Goal: Information Seeking & Learning: Compare options

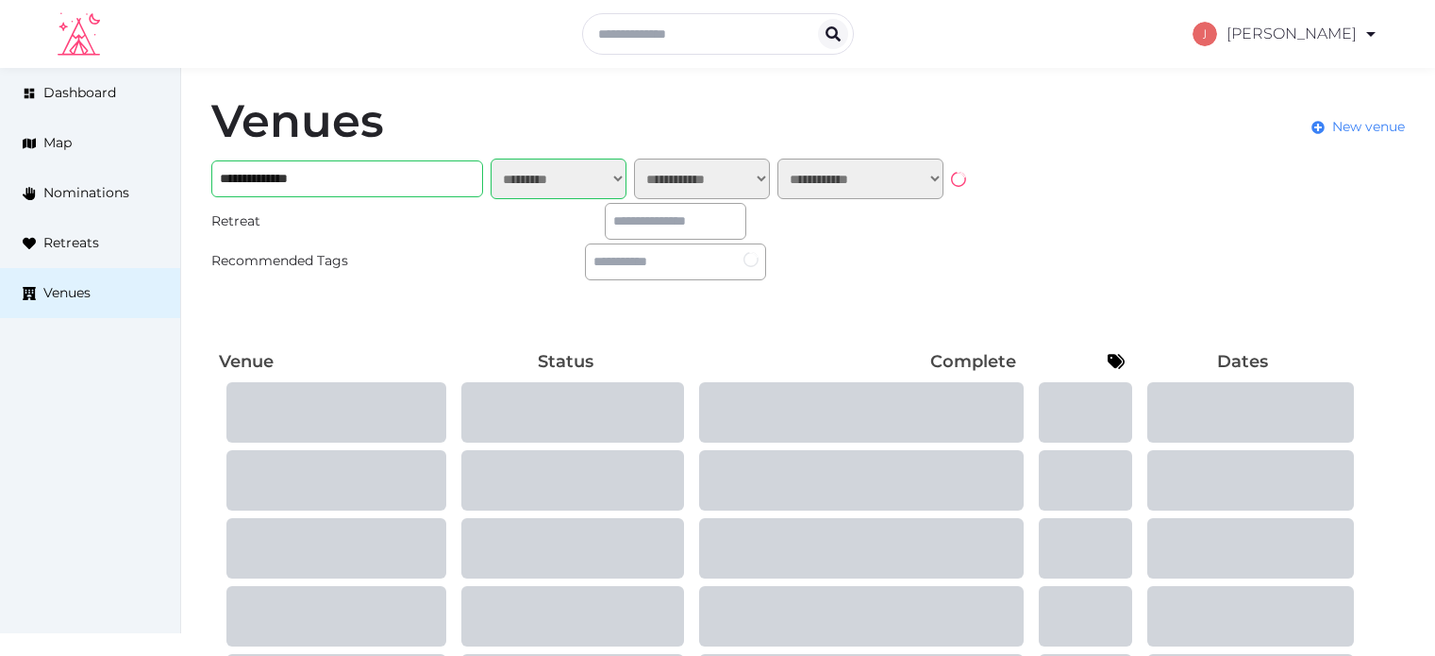
select select "*******"
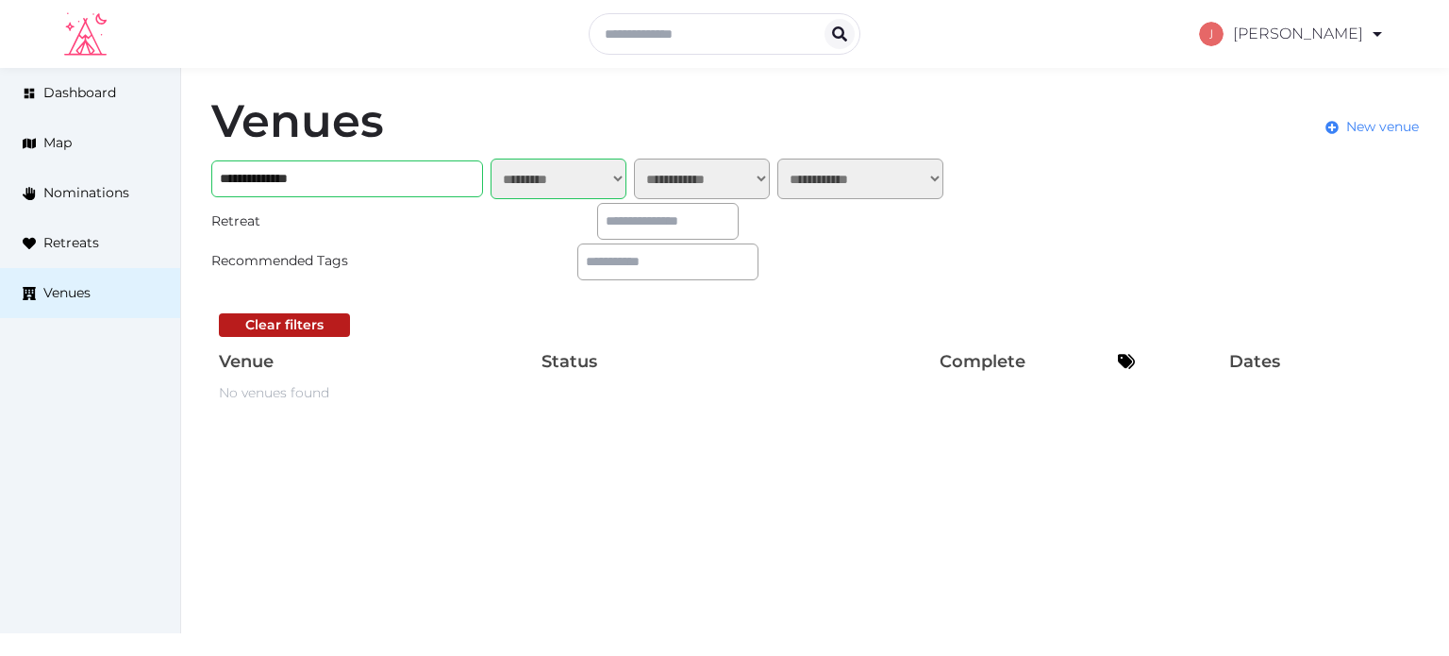
drag, startPoint x: 1247, startPoint y: 162, endPoint x: 1030, endPoint y: 44, distance: 247.0
click at [1247, 162] on link "My Retreats" at bounding box center [1283, 163] width 163 height 44
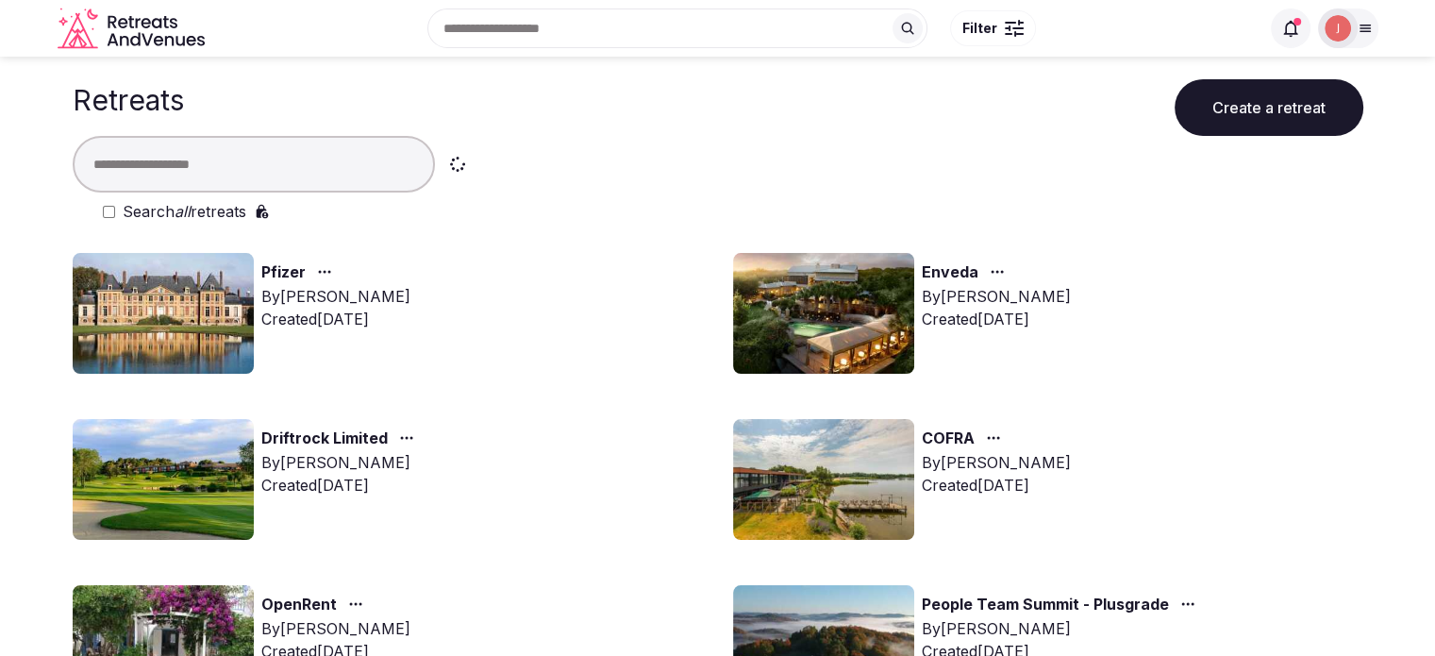
click at [356, 146] on input "text" at bounding box center [254, 164] width 362 height 57
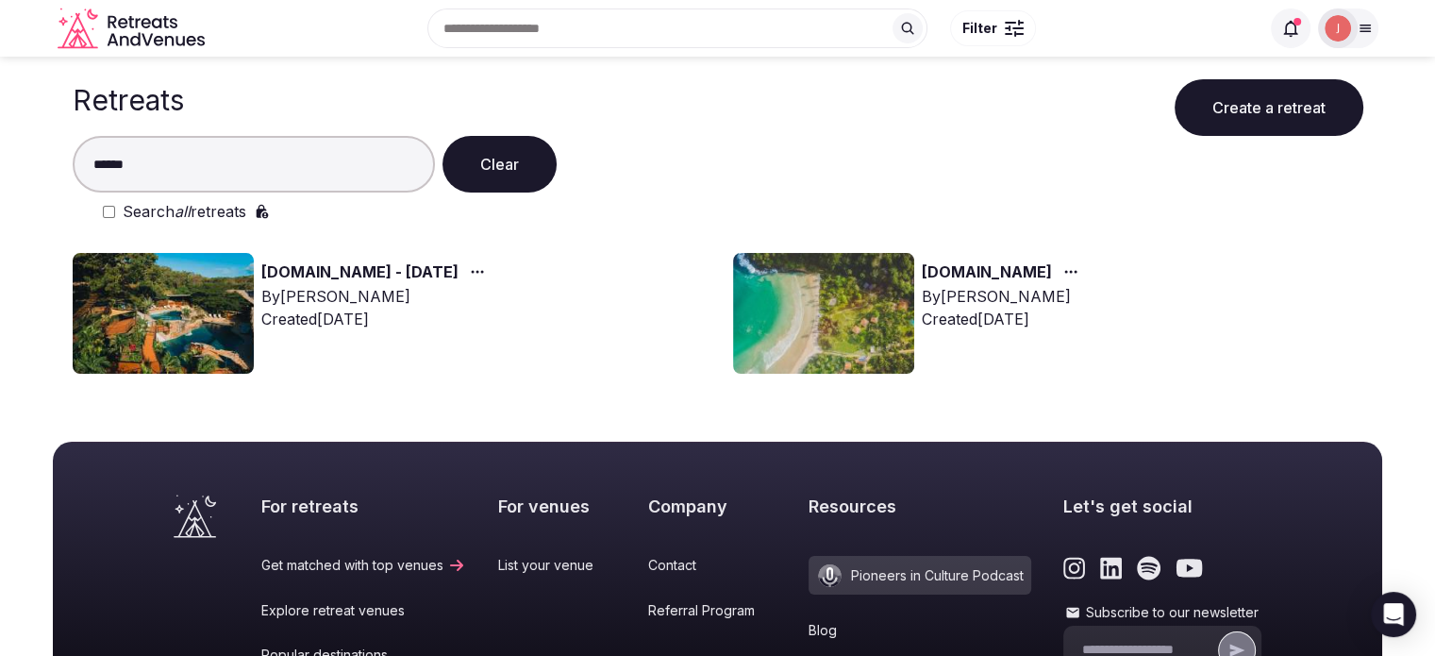
type input "******"
click at [194, 309] on img at bounding box center [163, 313] width 181 height 121
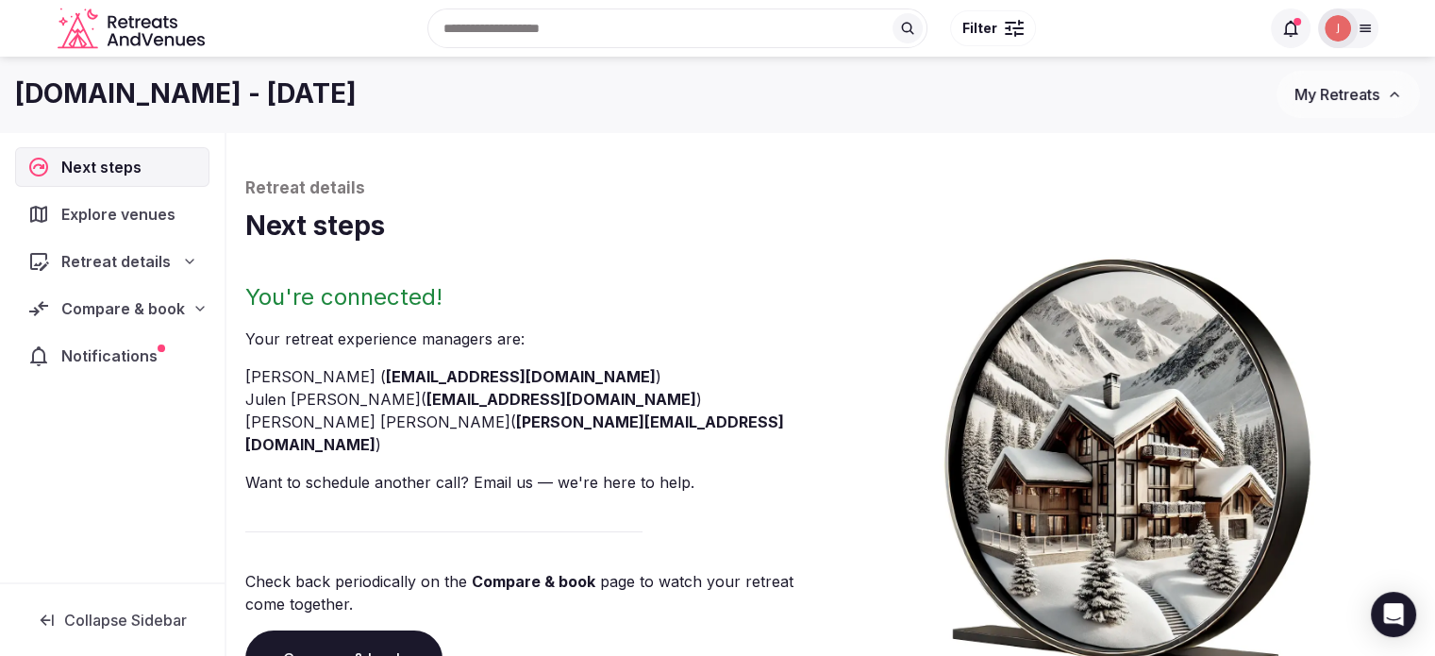
drag, startPoint x: 199, startPoint y: 306, endPoint x: 220, endPoint y: 318, distance: 24.1
click at [199, 307] on icon at bounding box center [200, 309] width 8 height 4
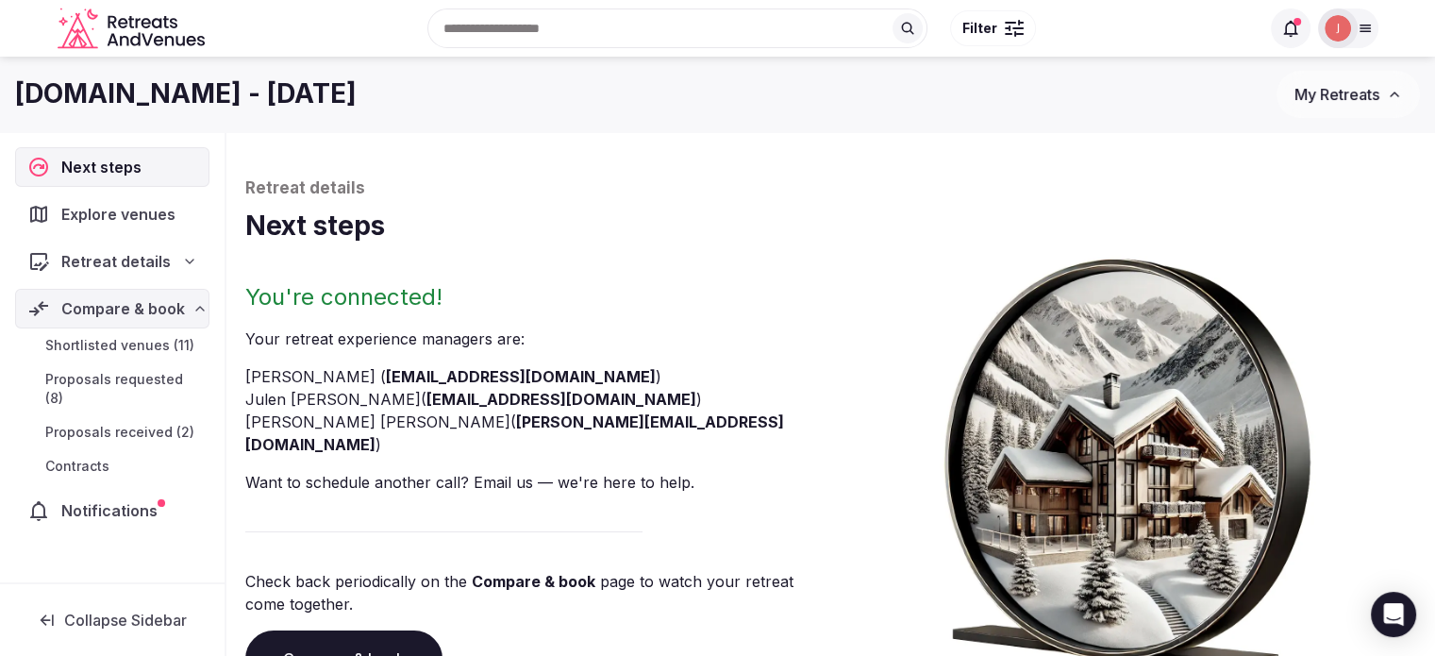
click at [142, 423] on span "Proposals received (2)" at bounding box center [119, 432] width 149 height 19
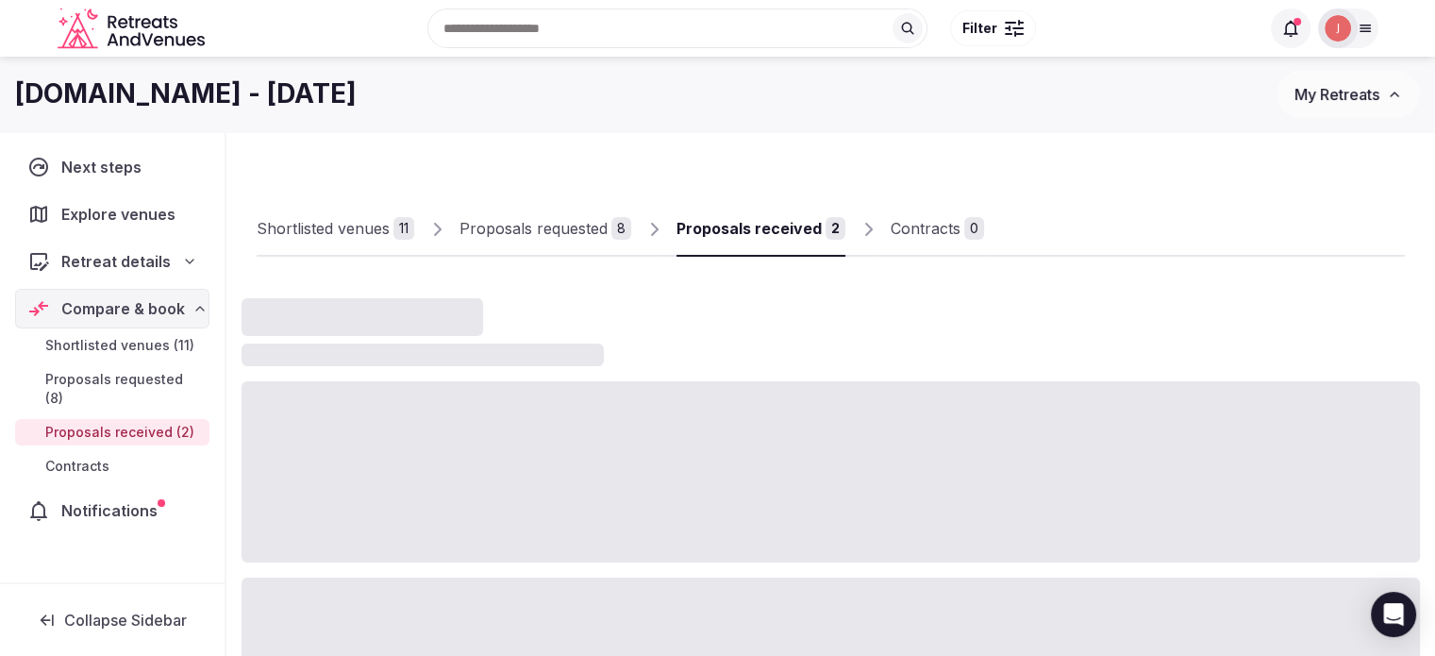
click at [347, 219] on div "Shortlisted venues" at bounding box center [323, 228] width 133 height 23
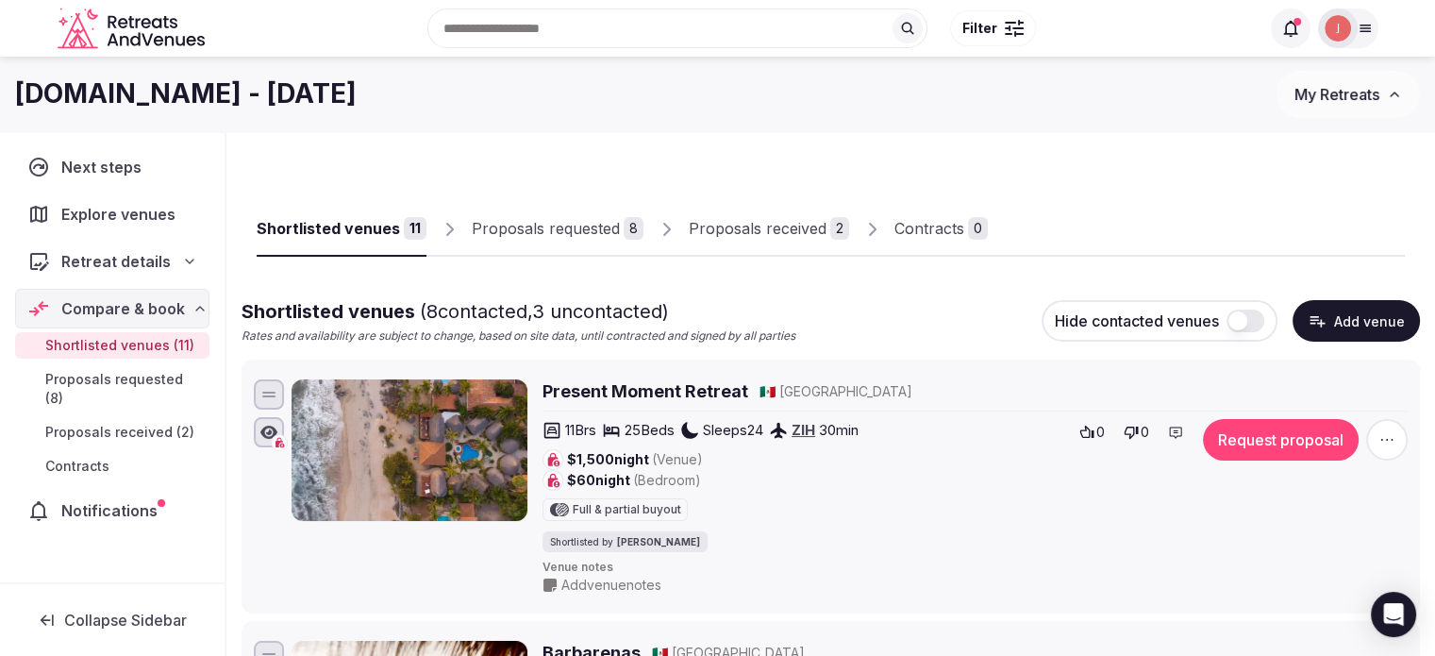
click at [1326, 32] on img at bounding box center [1338, 28] width 26 height 26
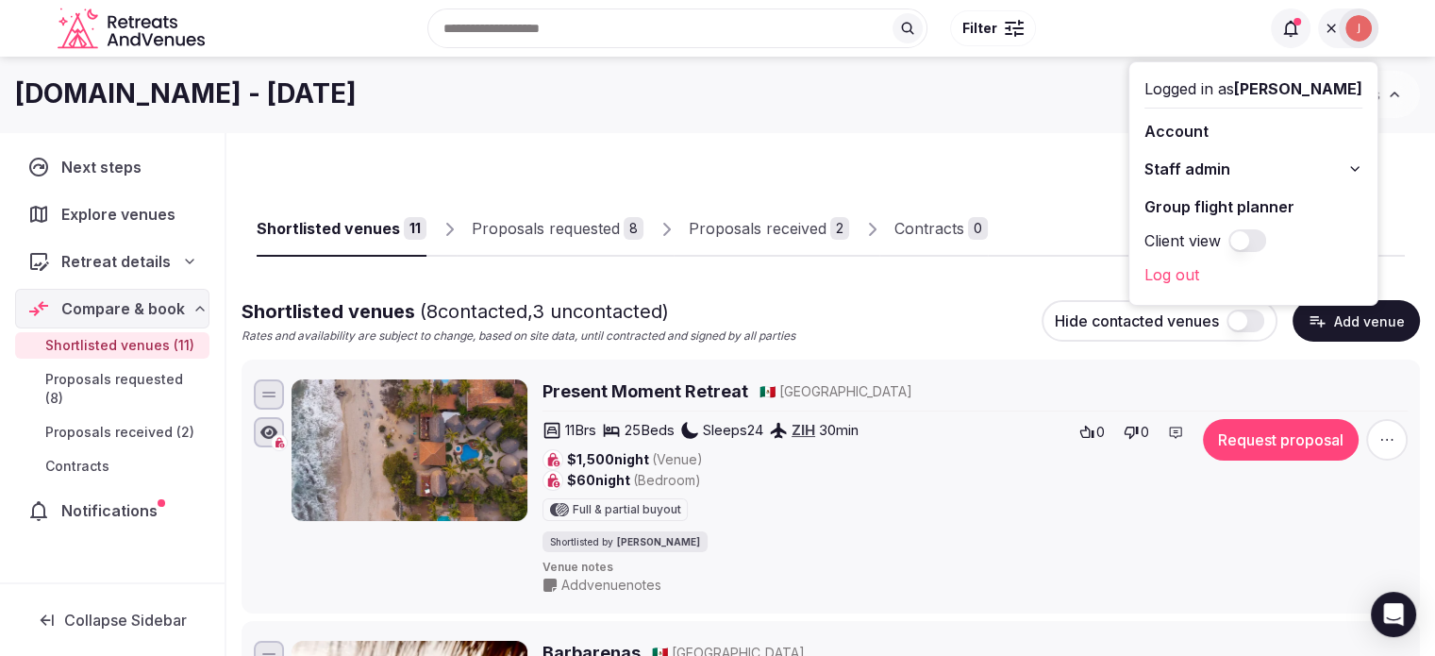
click at [1155, 169] on span "Staff admin" at bounding box center [1188, 169] width 86 height 23
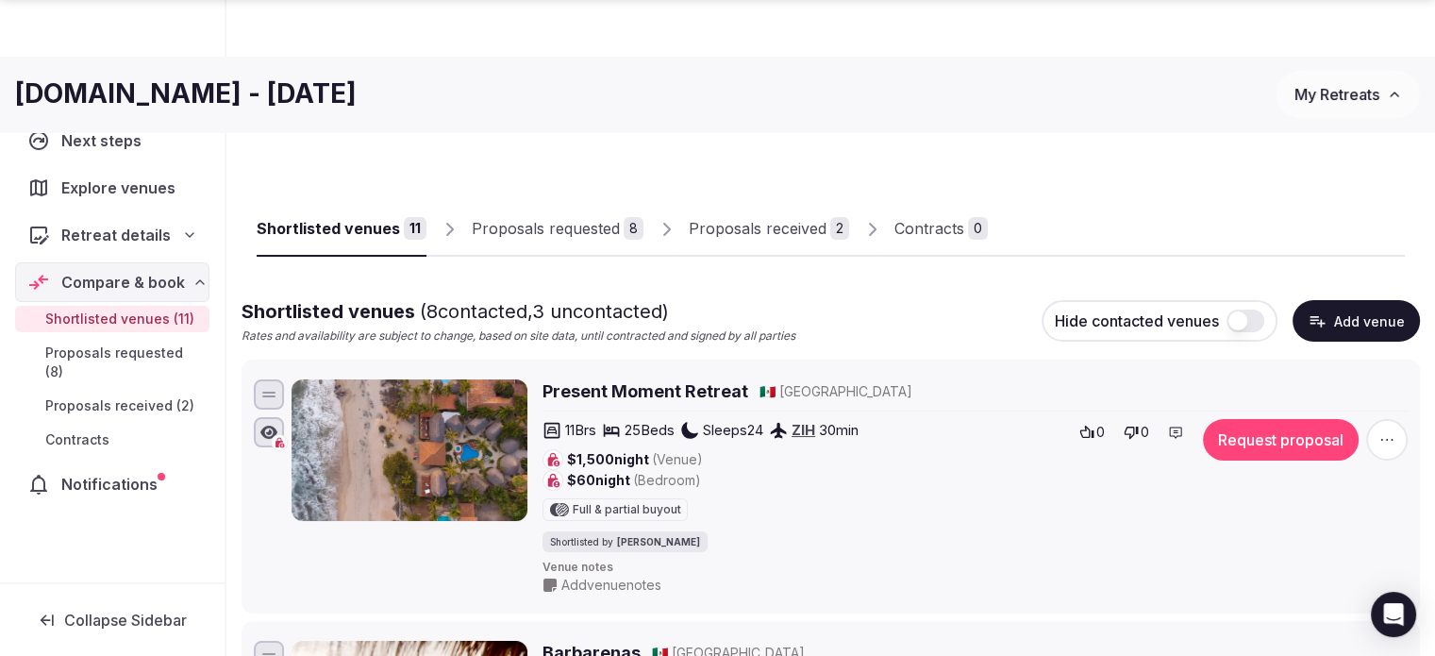
scroll to position [566, 0]
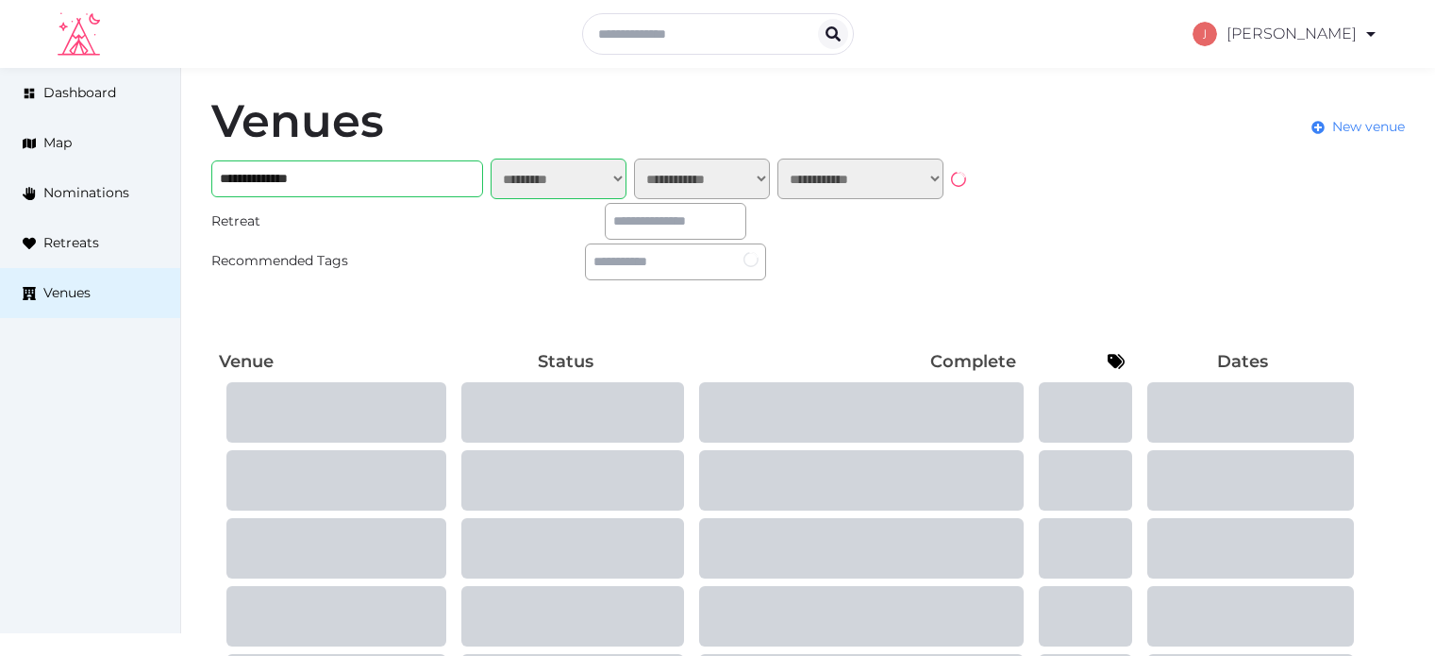
select select "*******"
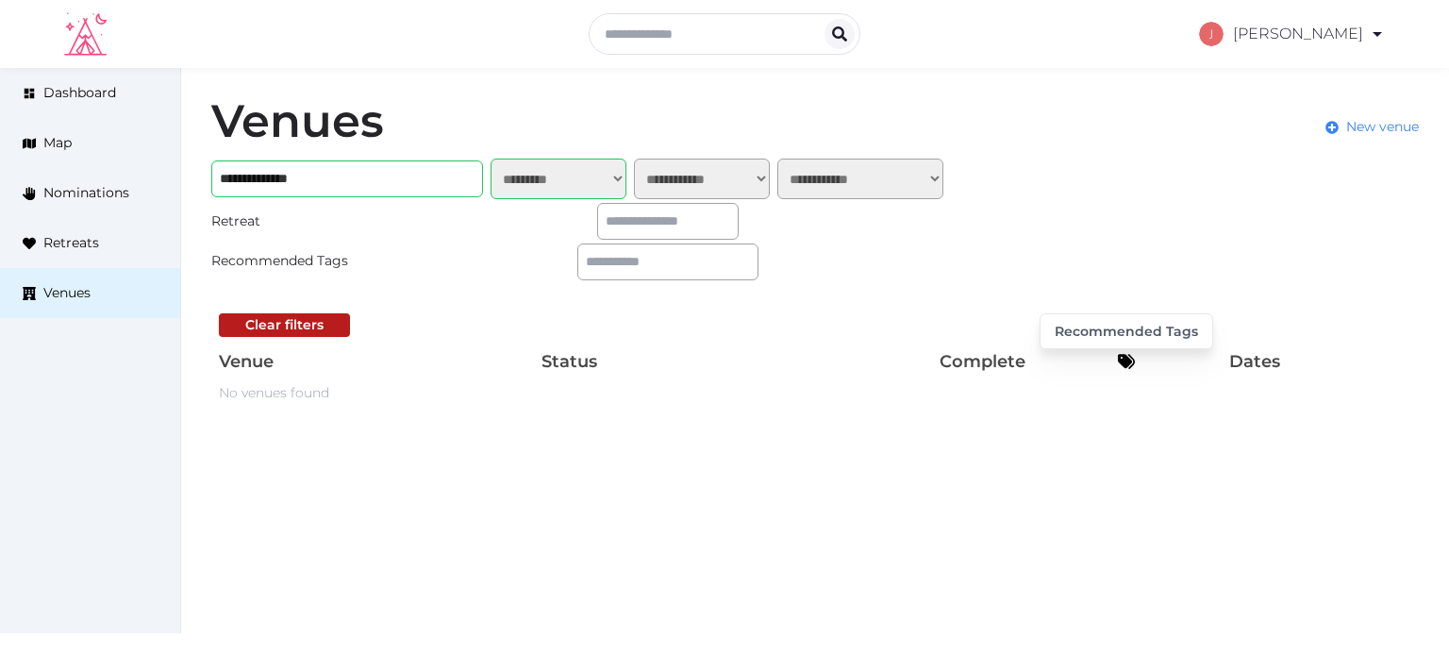
drag, startPoint x: 1215, startPoint y: 176, endPoint x: 1136, endPoint y: 366, distance: 205.6
click at [1215, 176] on link "My Retreats" at bounding box center [1283, 163] width 163 height 44
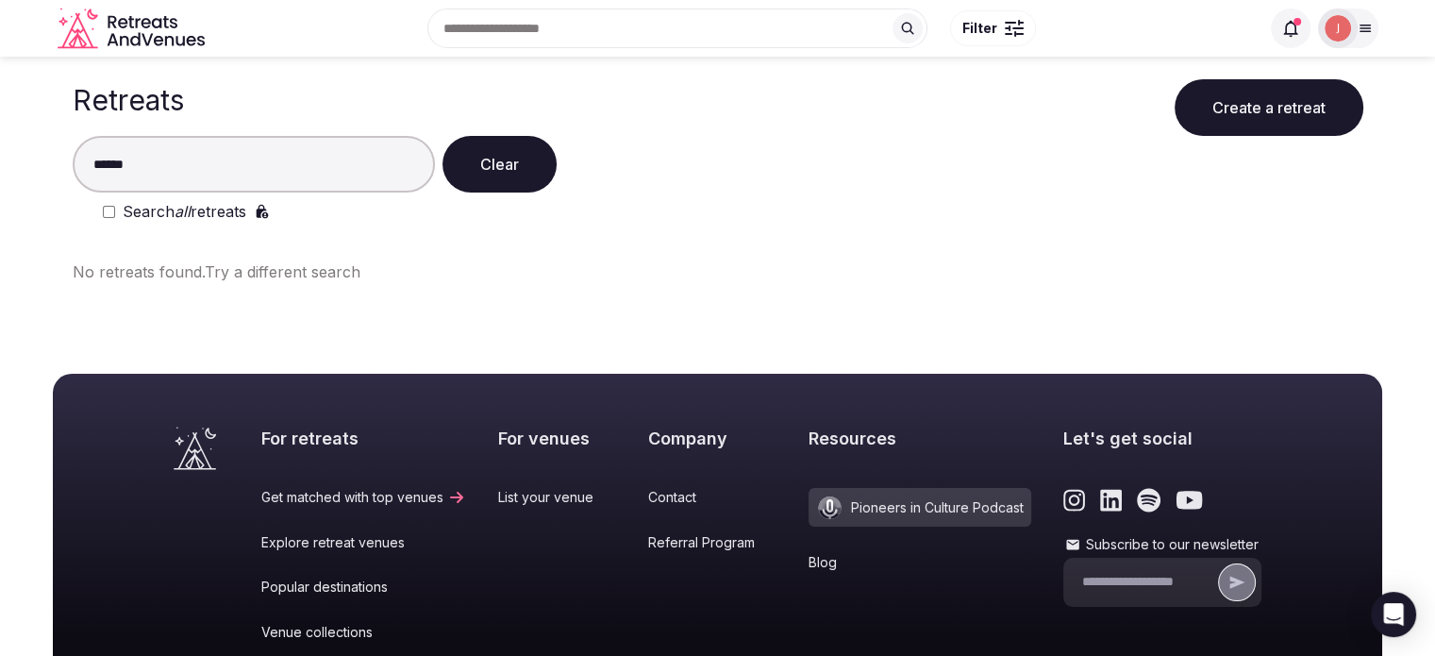
type input "******"
click at [162, 221] on label "Search all retreats" at bounding box center [185, 211] width 124 height 23
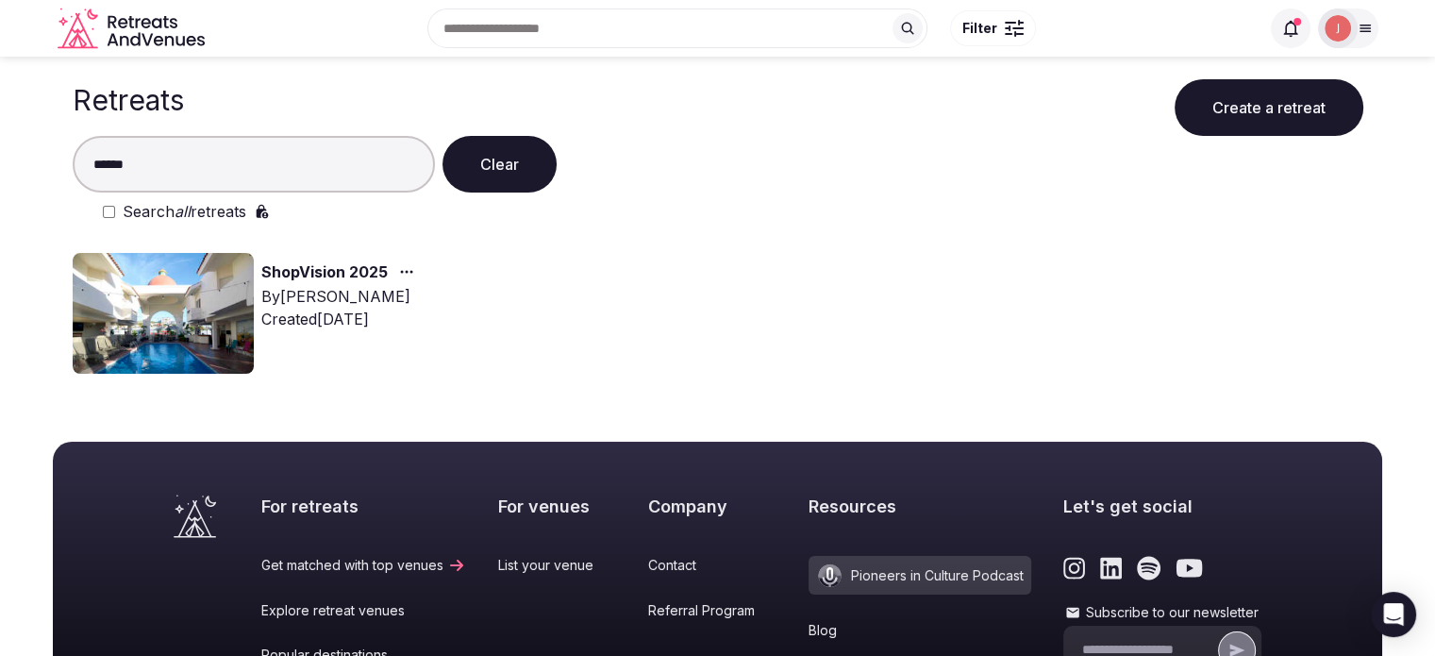
click at [176, 315] on img at bounding box center [163, 313] width 181 height 121
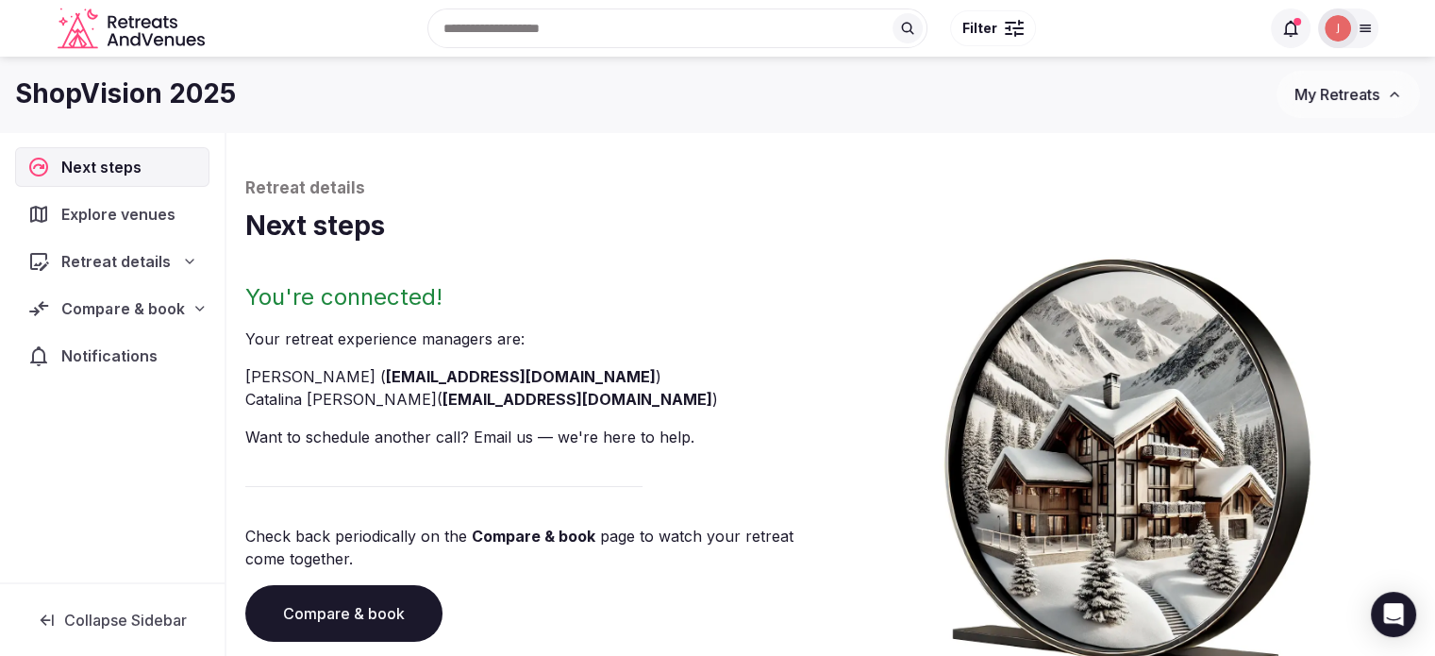
click at [146, 307] on span "Compare & book" at bounding box center [123, 308] width 124 height 23
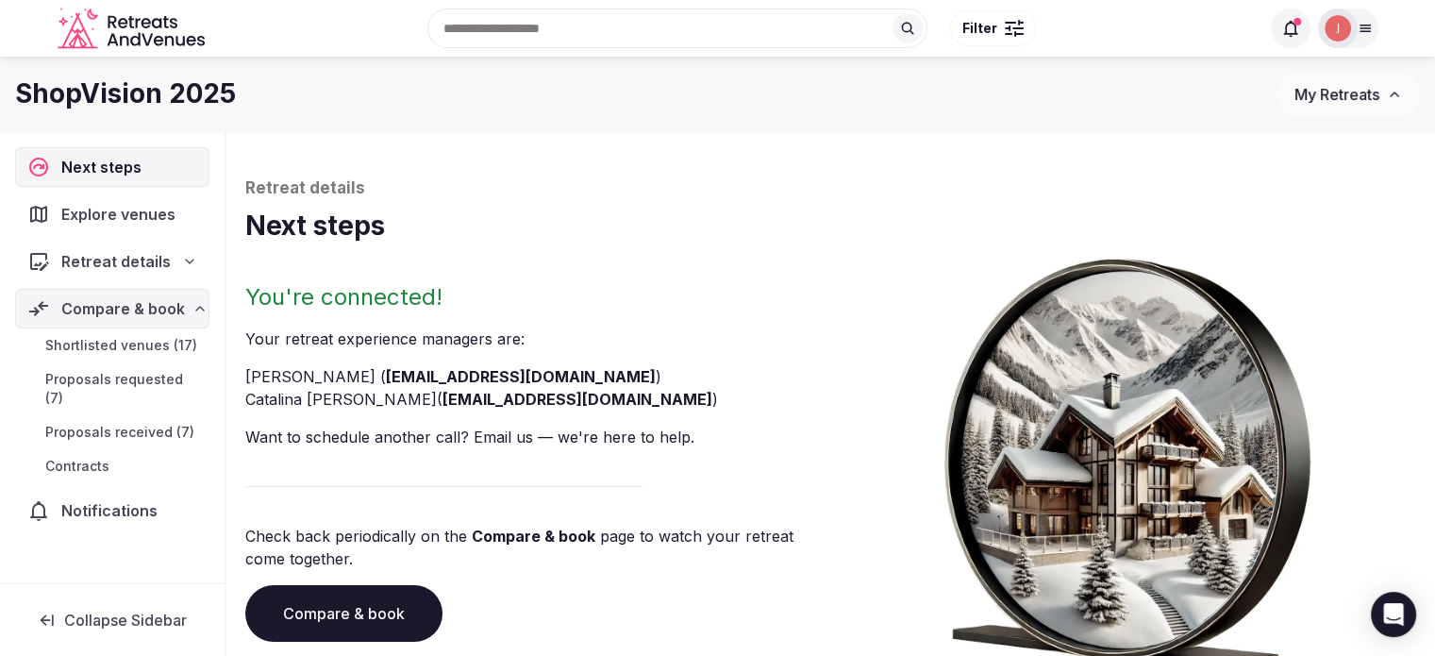
click at [125, 349] on span "Shortlisted venues (17)" at bounding box center [121, 345] width 152 height 19
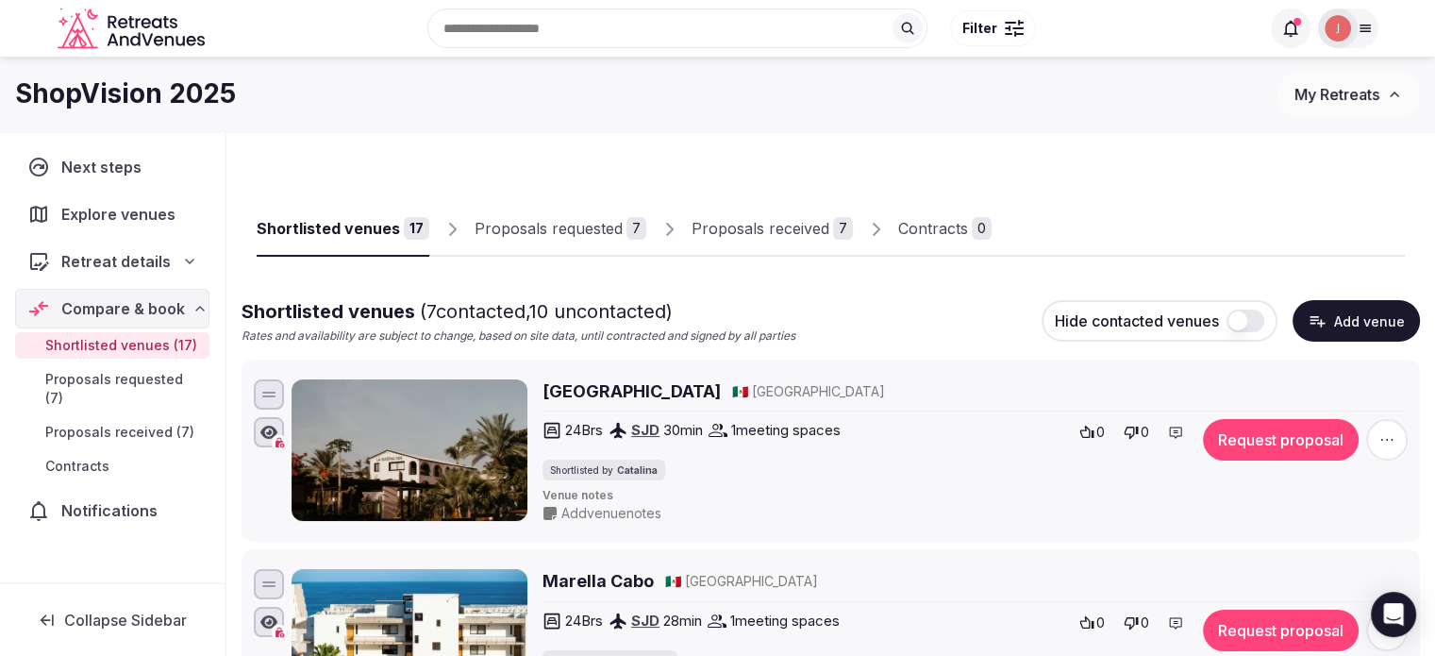
click at [612, 217] on div "Proposals requested" at bounding box center [549, 228] width 148 height 23
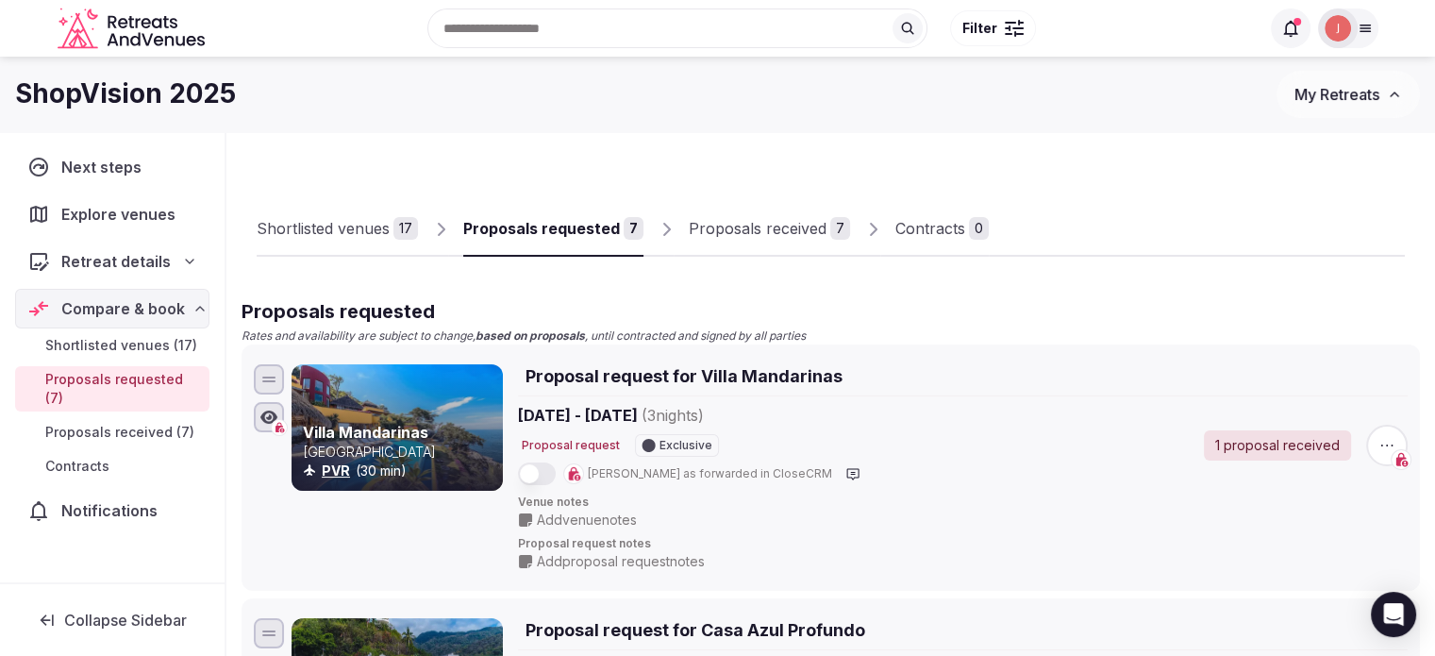
click at [674, 226] on div "Proposals received 7" at bounding box center [777, 228] width 207 height 57
click at [679, 226] on div "Proposals received 7" at bounding box center [777, 228] width 207 height 57
click at [702, 226] on div "Proposals received" at bounding box center [758, 228] width 138 height 23
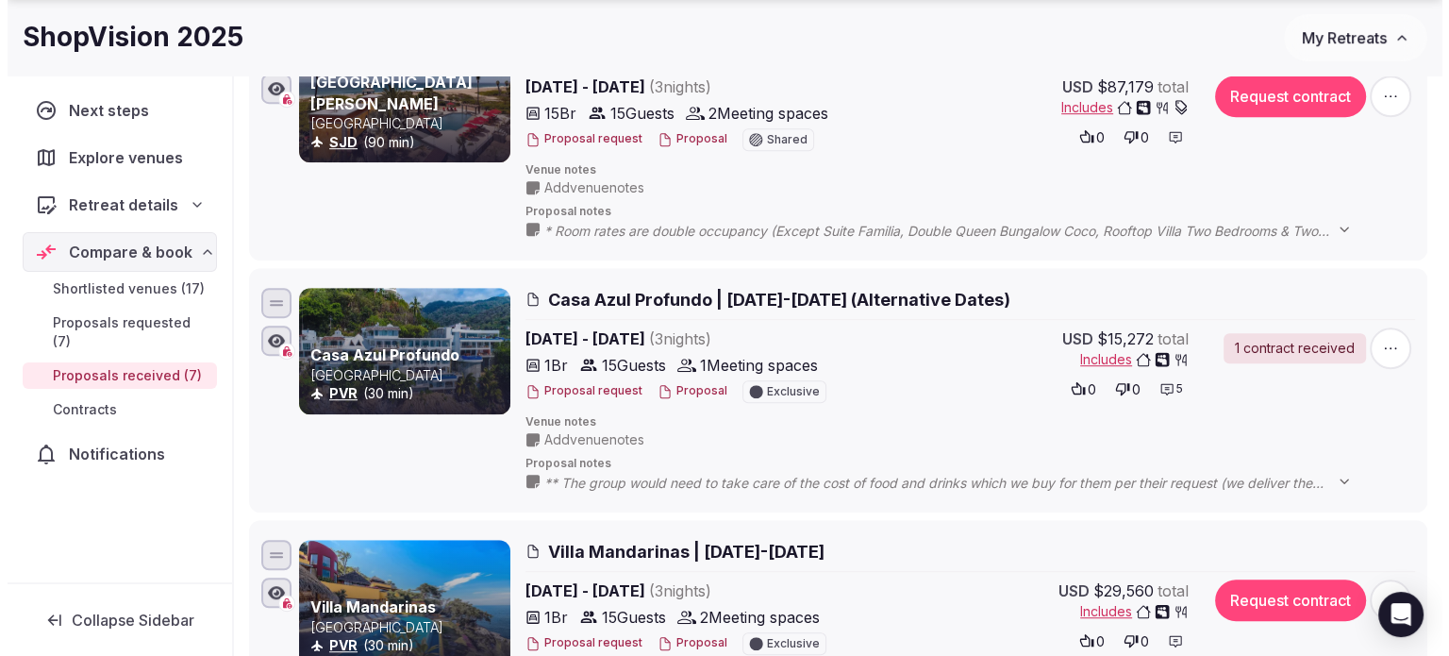
scroll to position [1132, 0]
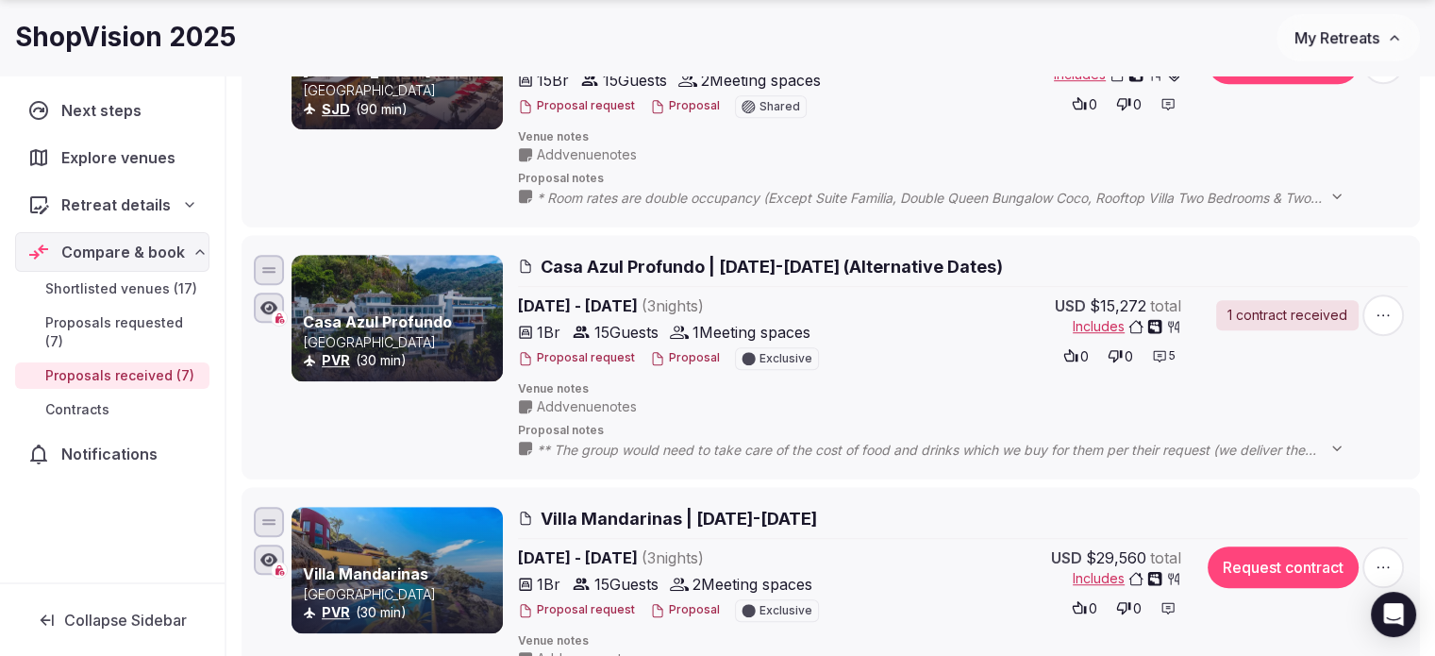
click at [661, 358] on button "Proposal" at bounding box center [685, 358] width 70 height 16
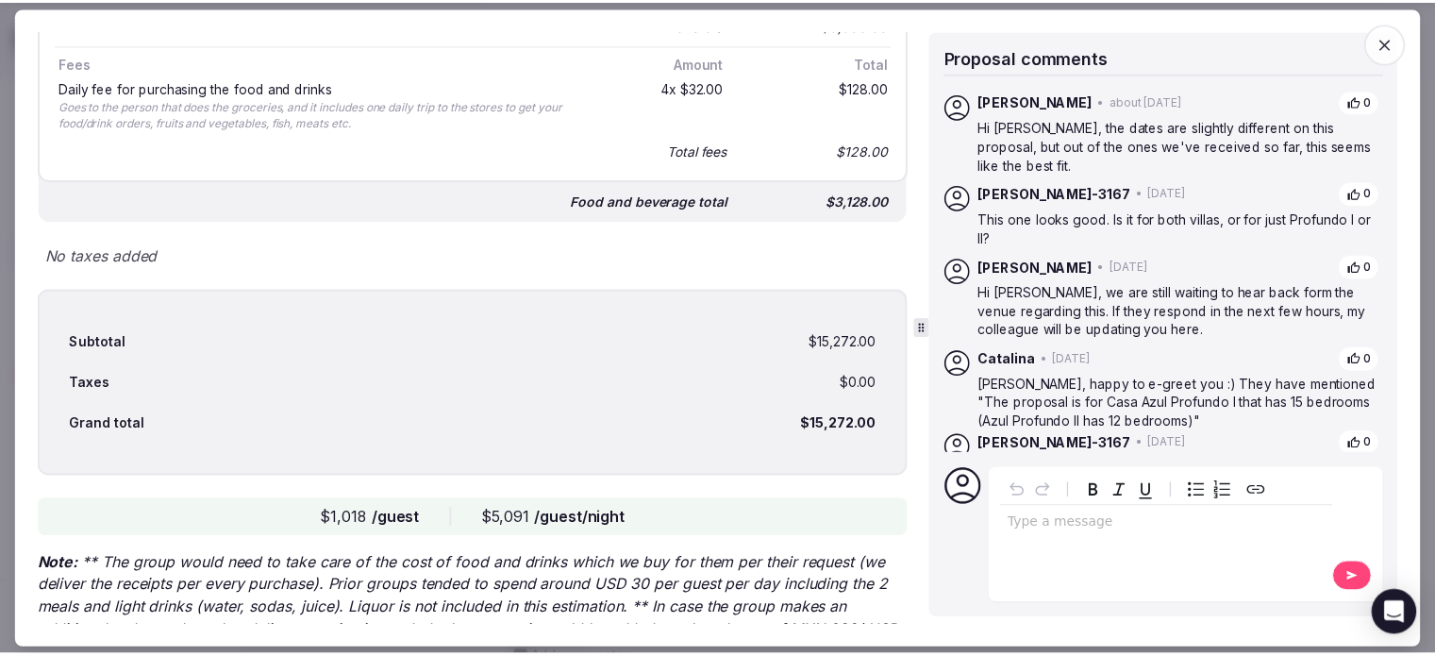
scroll to position [2438, 0]
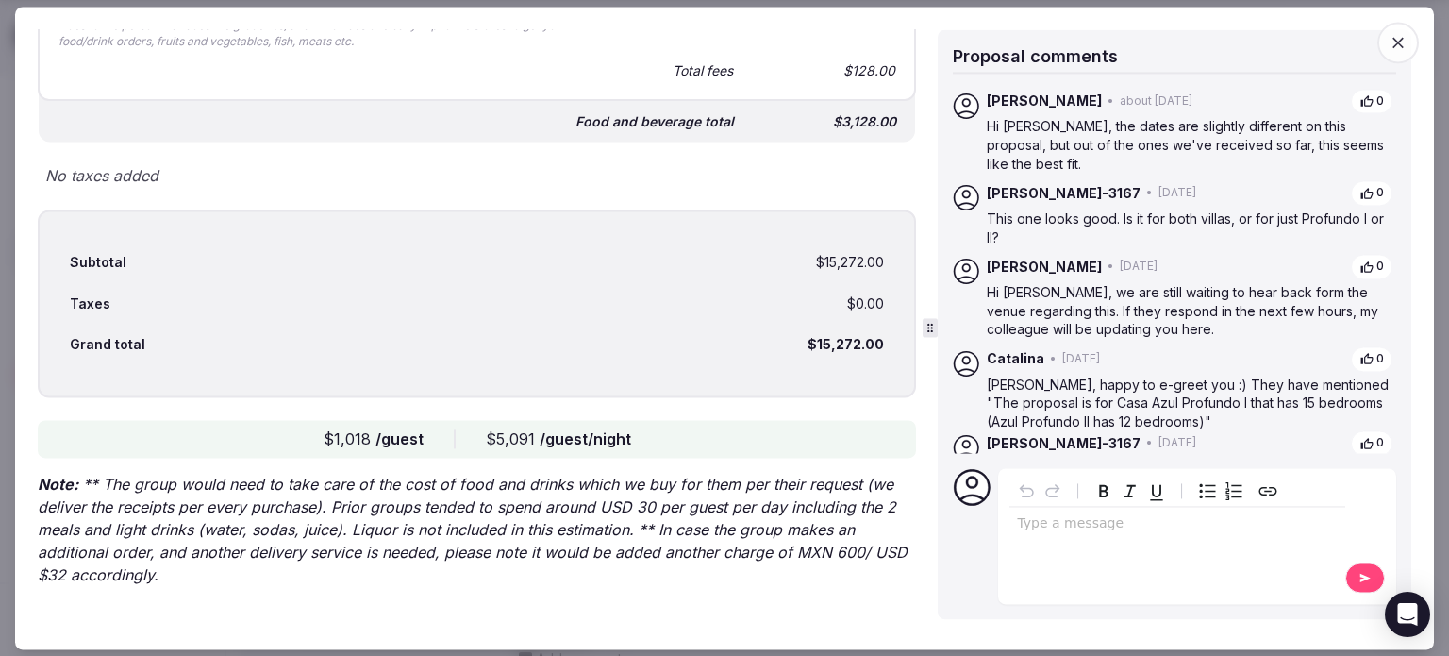
click at [1395, 48] on icon "button" at bounding box center [1398, 42] width 19 height 19
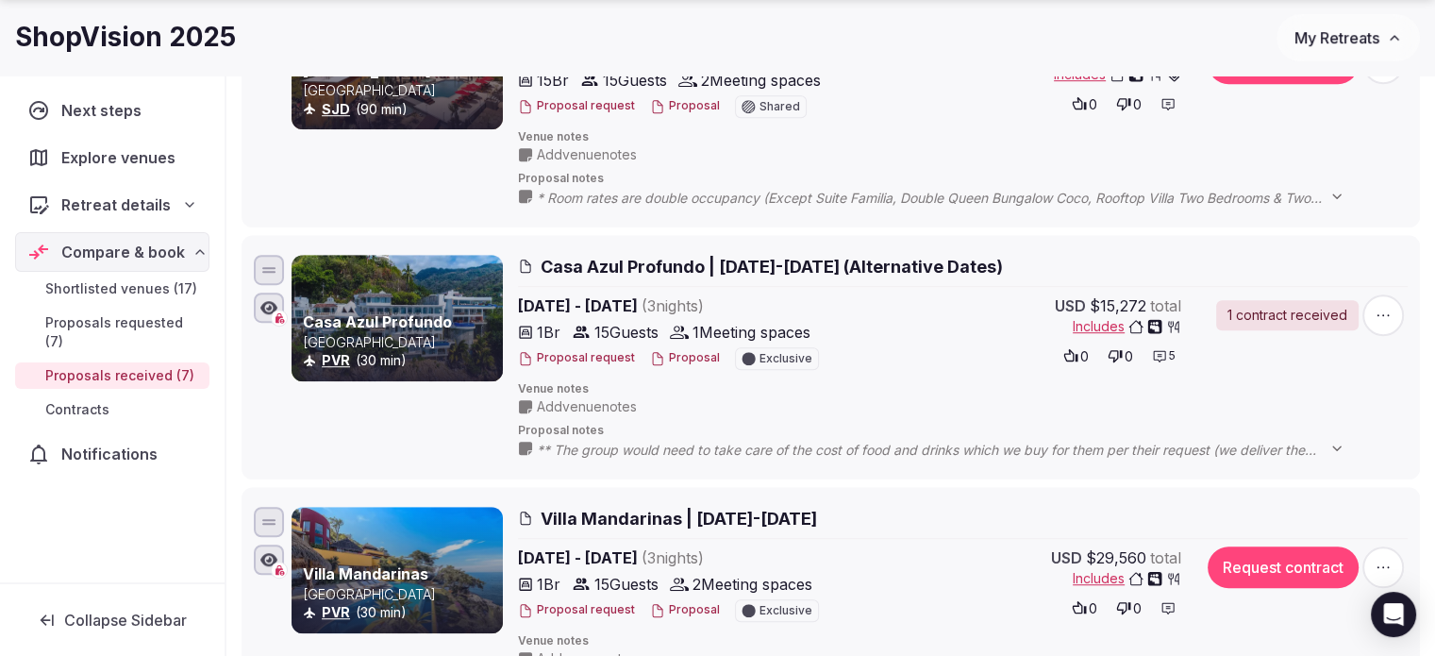
click at [360, 318] on link "Casa Azul Profundo" at bounding box center [377, 321] width 149 height 19
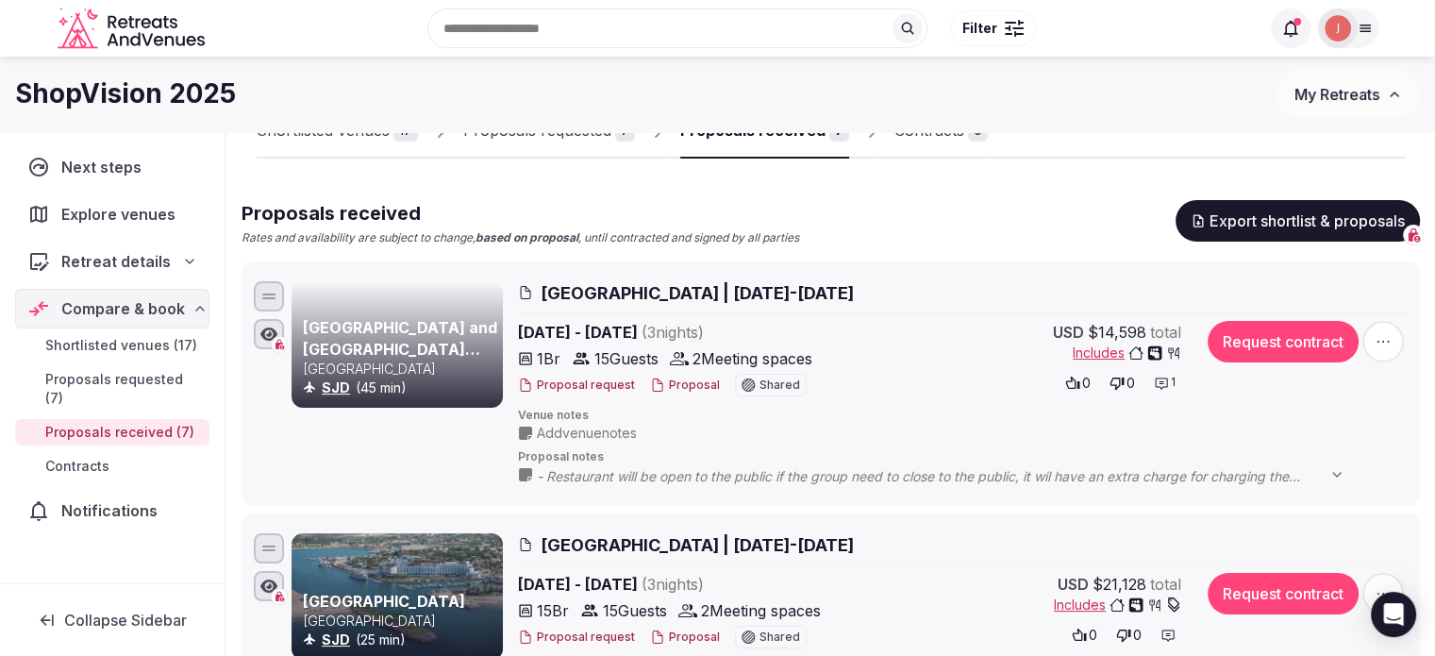
scroll to position [94, 0]
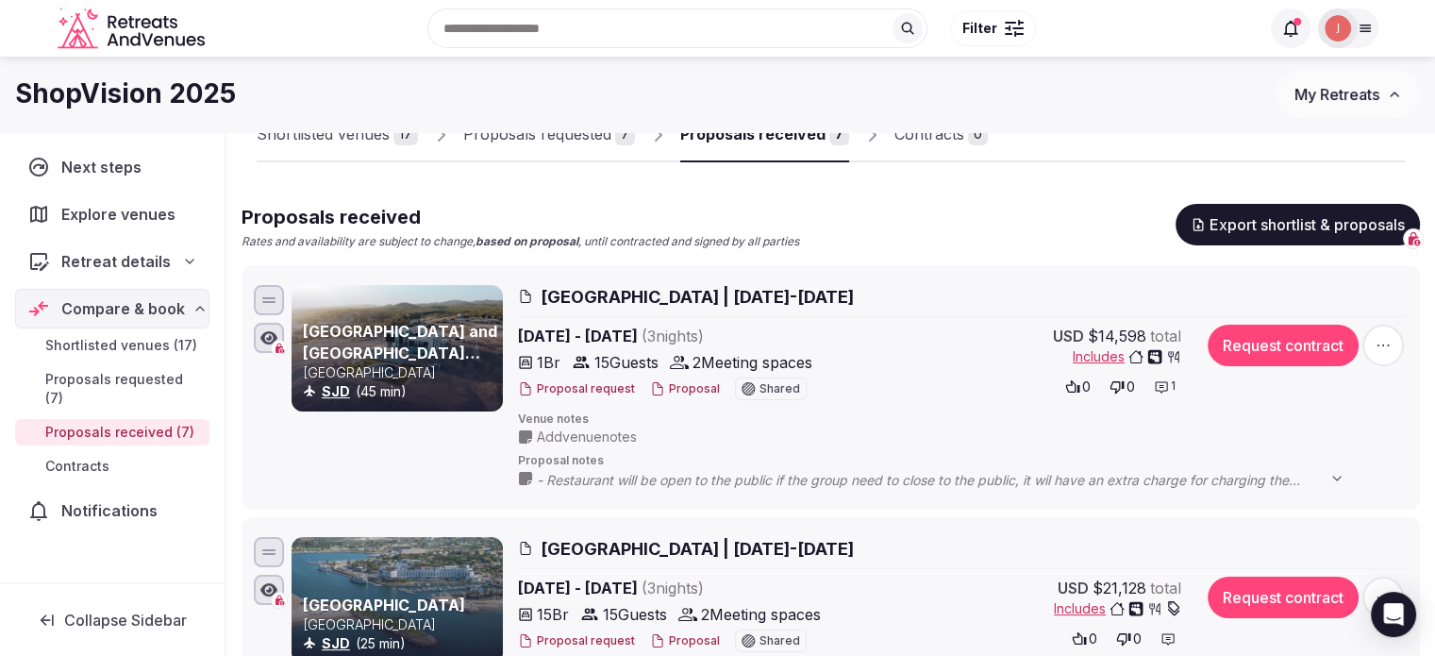
click at [410, 353] on link "[GEOGRAPHIC_DATA] and [GEOGRAPHIC_DATA] Restaurant" at bounding box center [400, 352] width 194 height 61
click at [677, 398] on div "Proposal request Proposal Shared" at bounding box center [684, 388] width 332 height 23
click at [677, 394] on button "Proposal" at bounding box center [685, 389] width 70 height 16
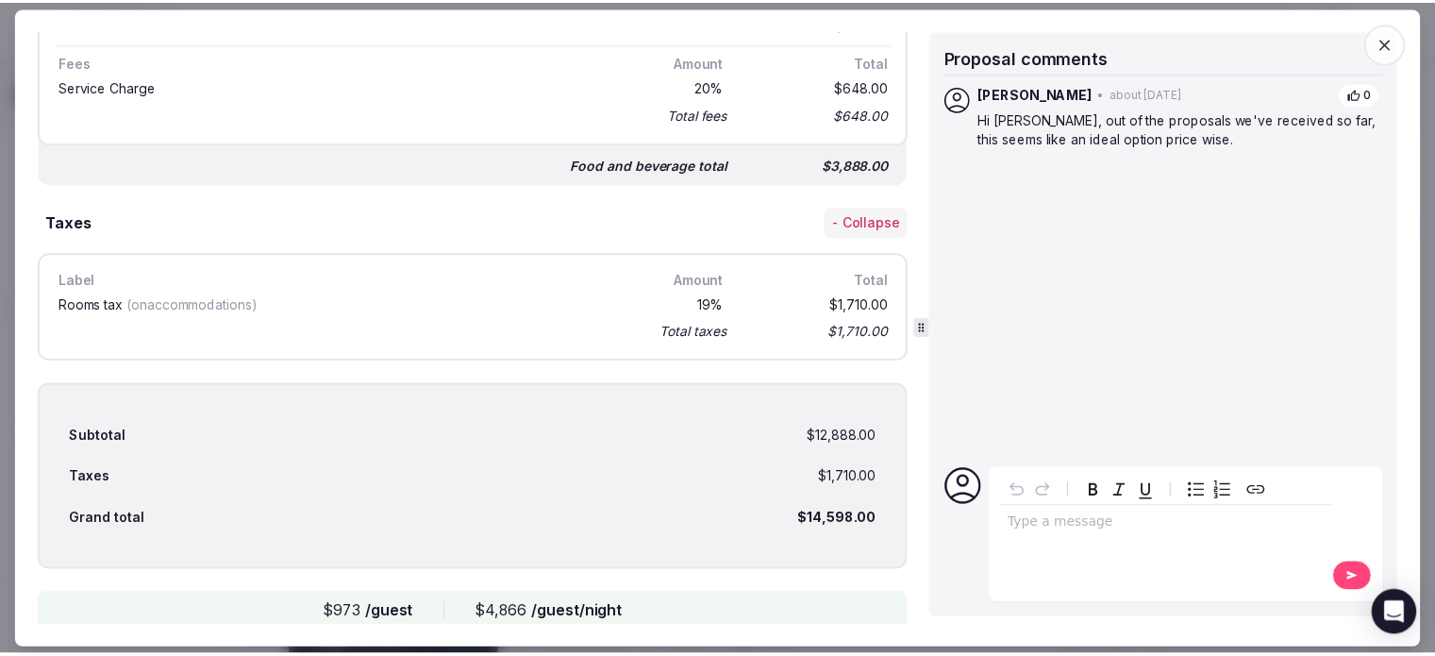
scroll to position [2087, 0]
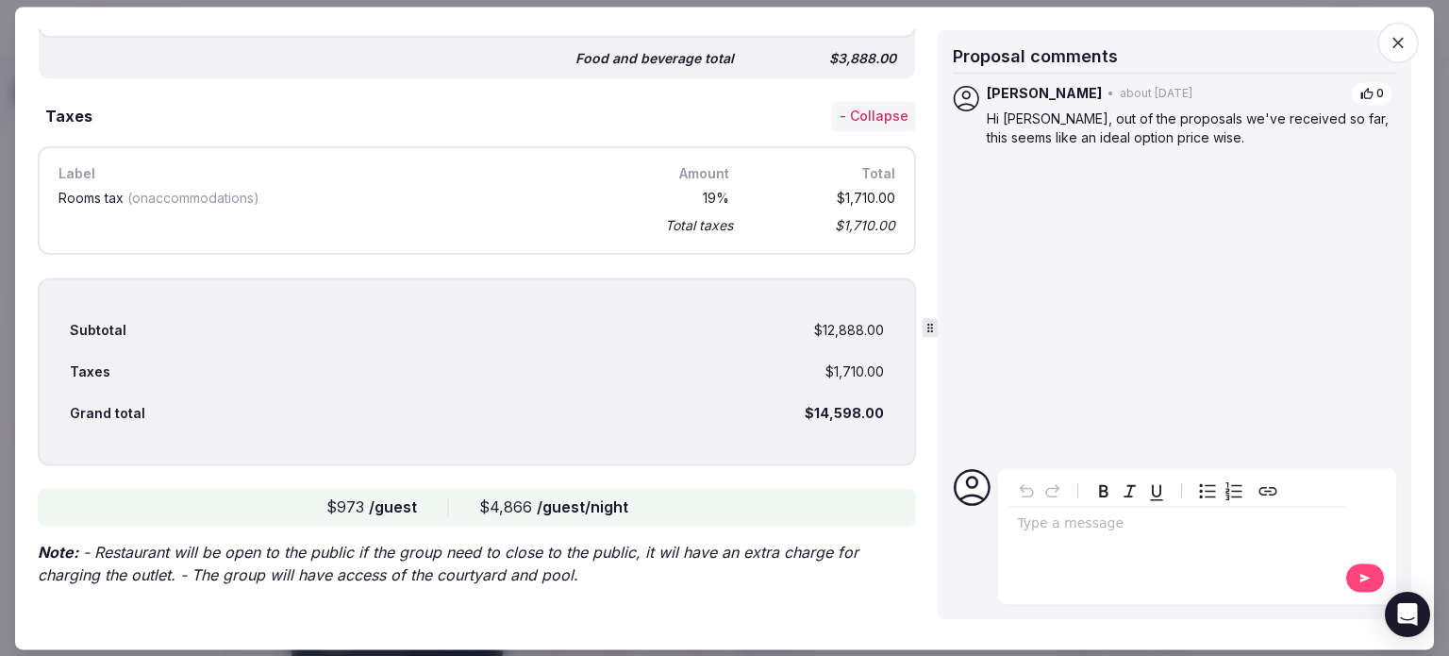
click at [1394, 41] on icon "button" at bounding box center [1398, 42] width 19 height 19
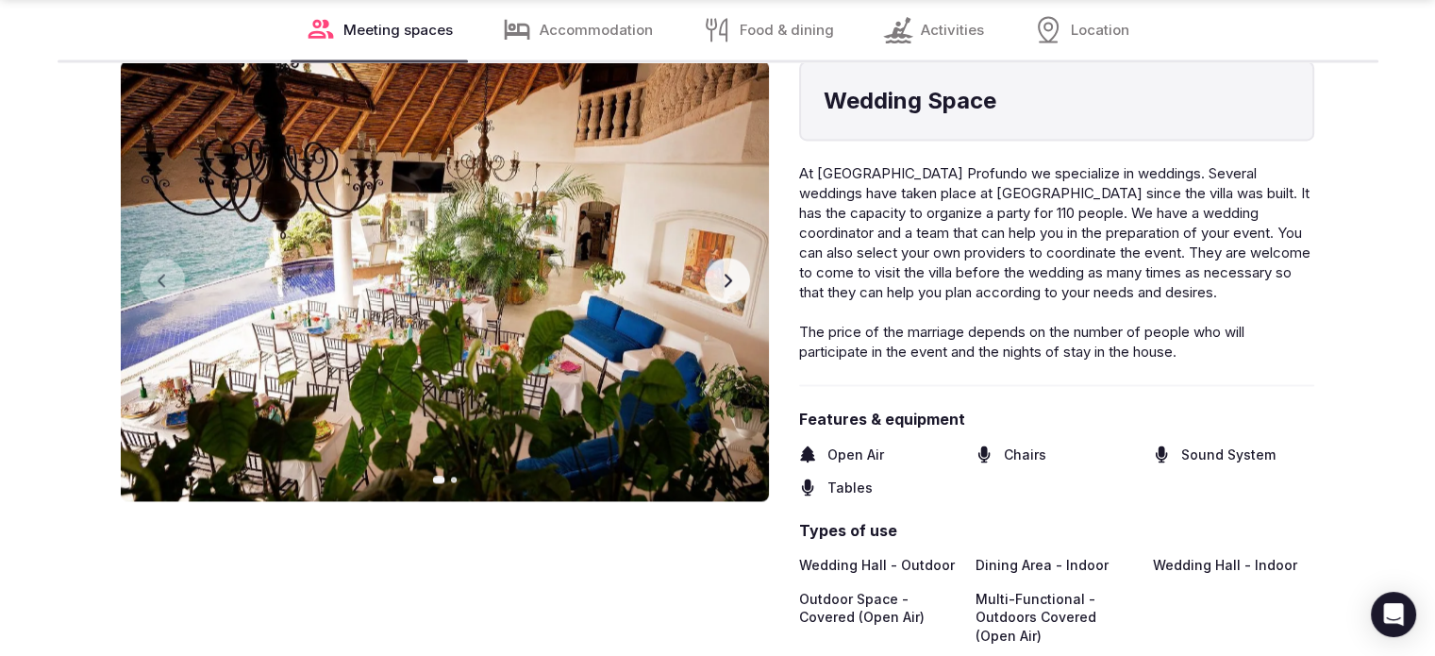
scroll to position [2736, 0]
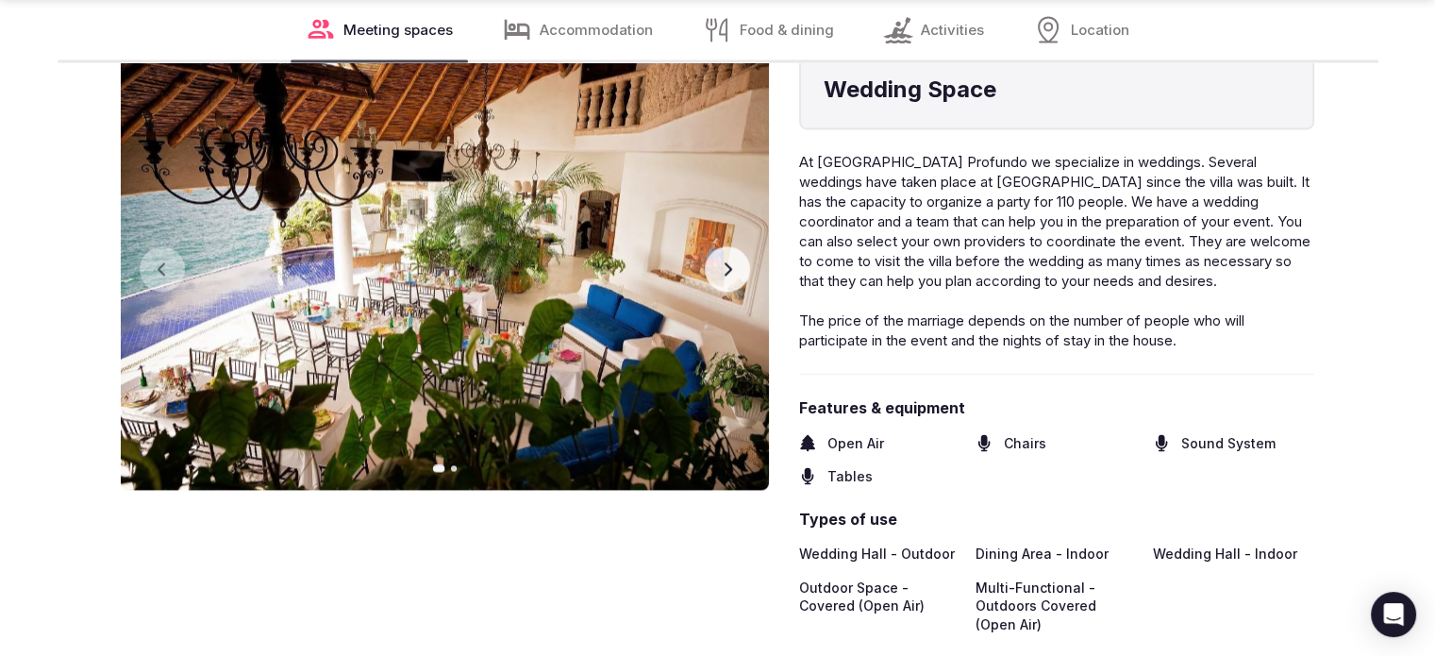
click at [728, 261] on icon "button" at bounding box center [727, 268] width 15 height 15
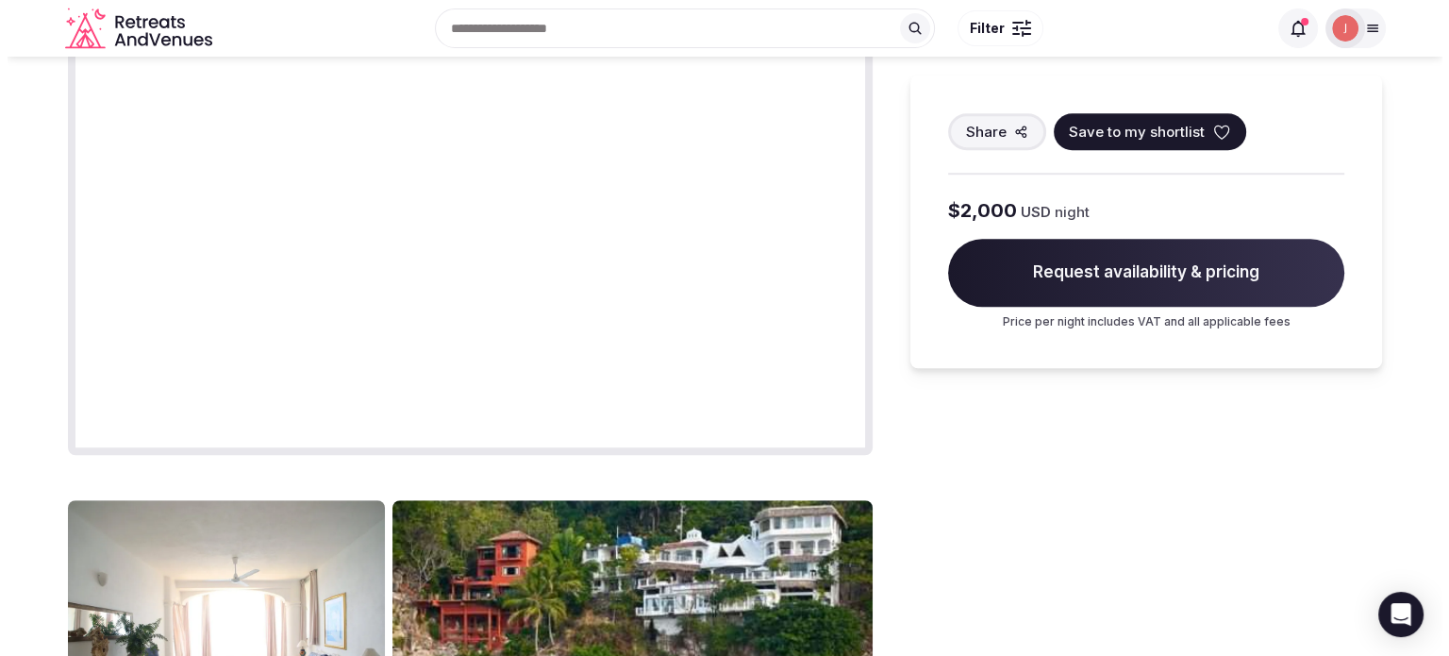
scroll to position [1227, 0]
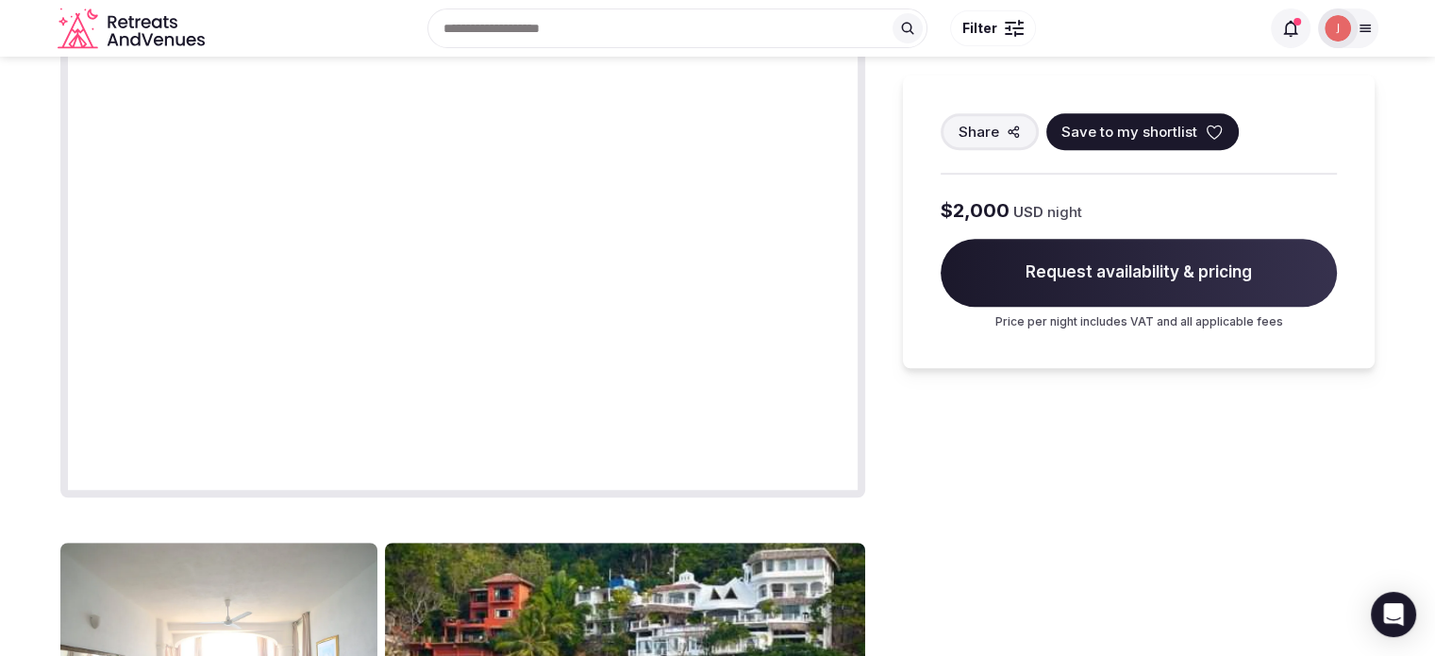
click at [1119, 109] on div "Share Save to my shortlist $2,000 USD night Request availability & pricing Pric…" at bounding box center [1139, 221] width 472 height 293
click at [1117, 118] on button "Save to my shortlist" at bounding box center [1142, 131] width 192 height 37
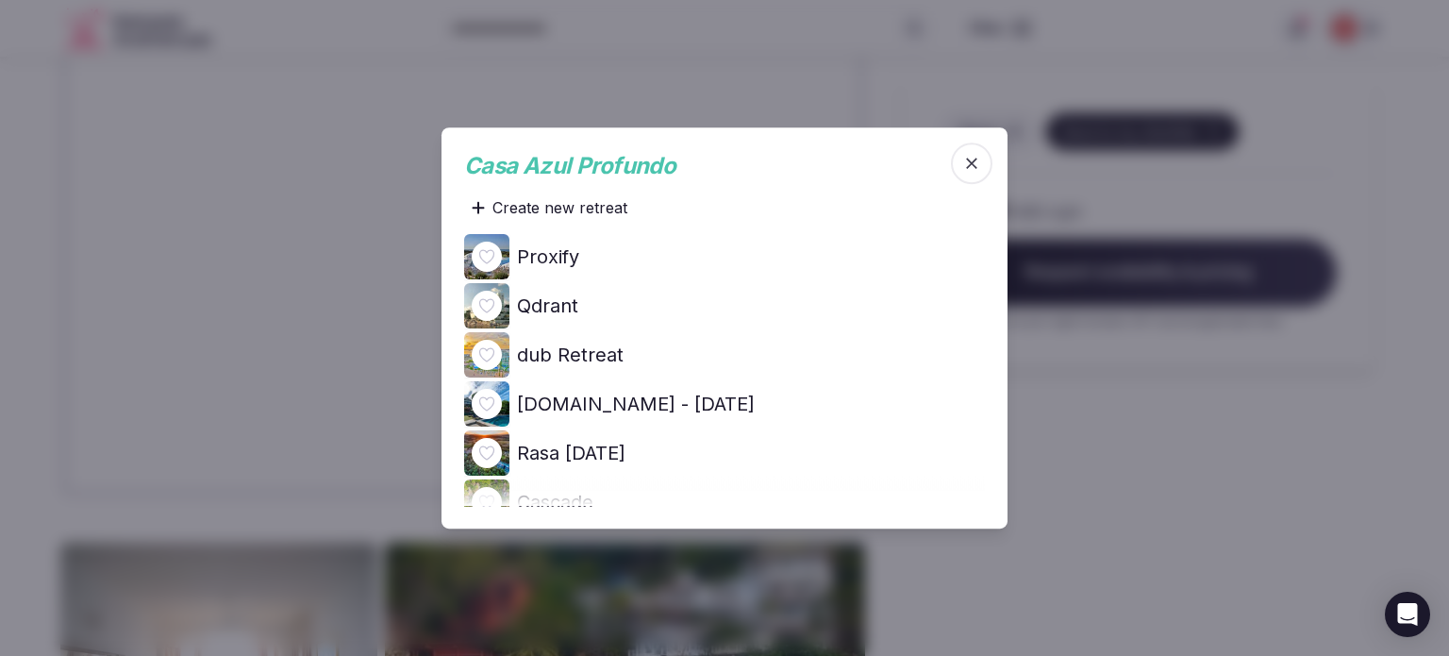
scroll to position [755, 0]
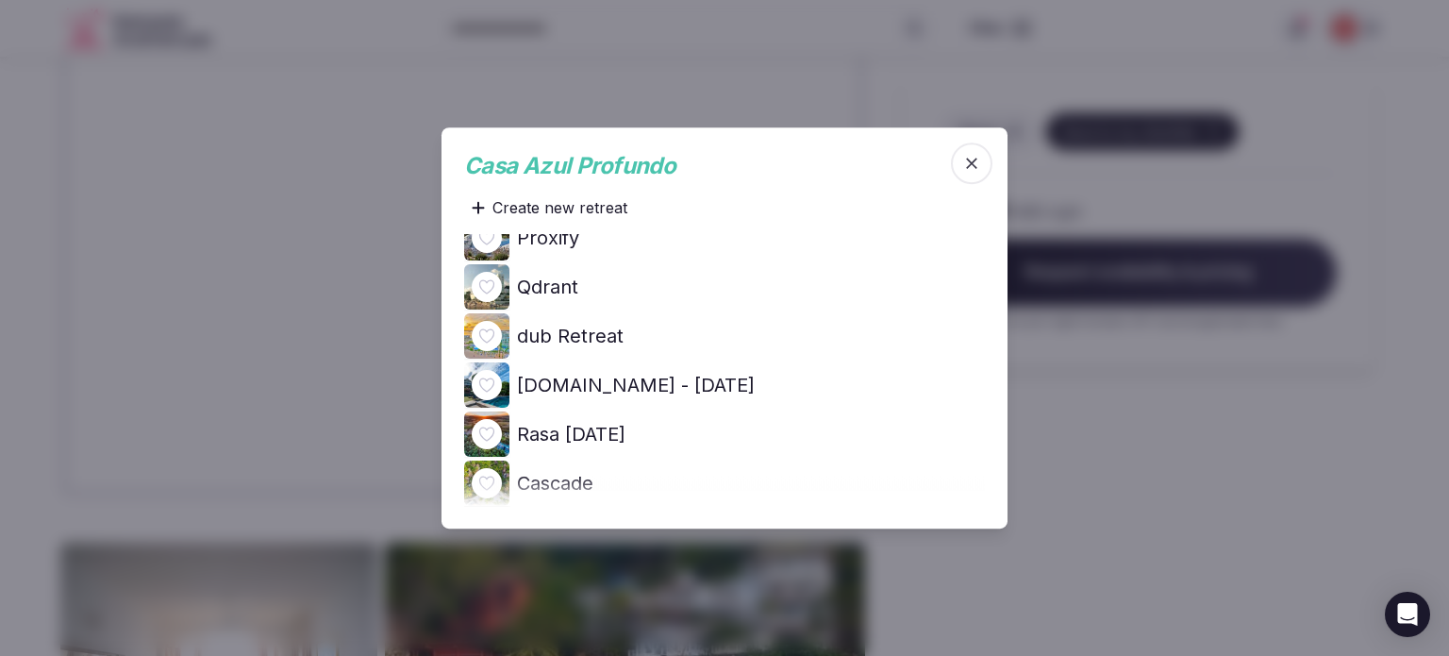
click at [0, 0] on icon at bounding box center [0, 0] width 0 height 0
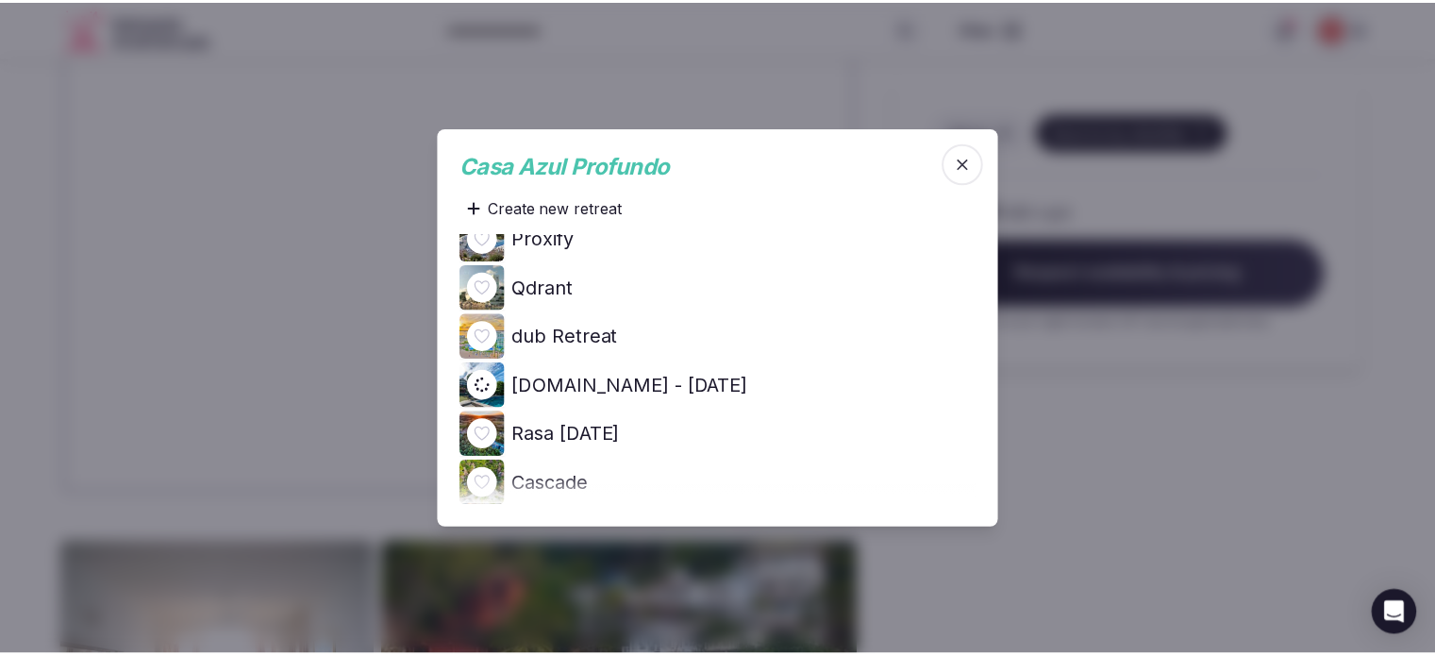
scroll to position [0, 0]
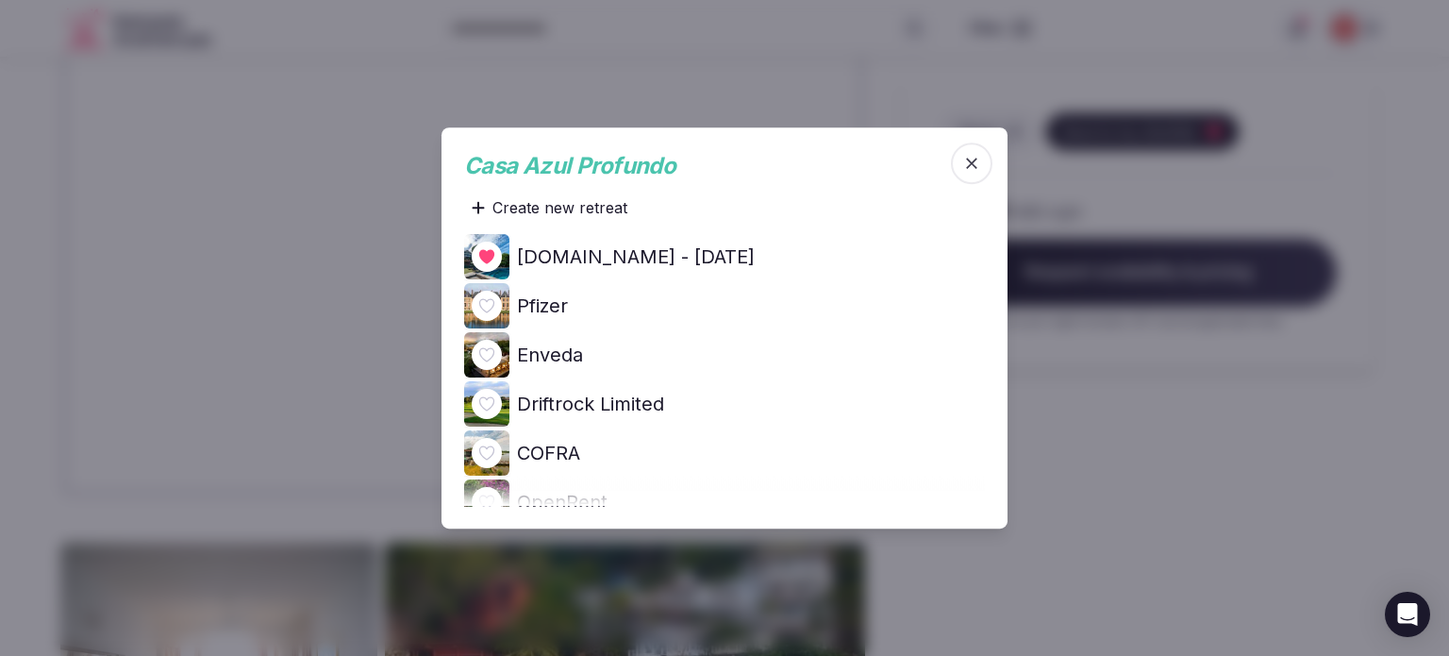
click at [1046, 419] on div at bounding box center [724, 328] width 1449 height 656
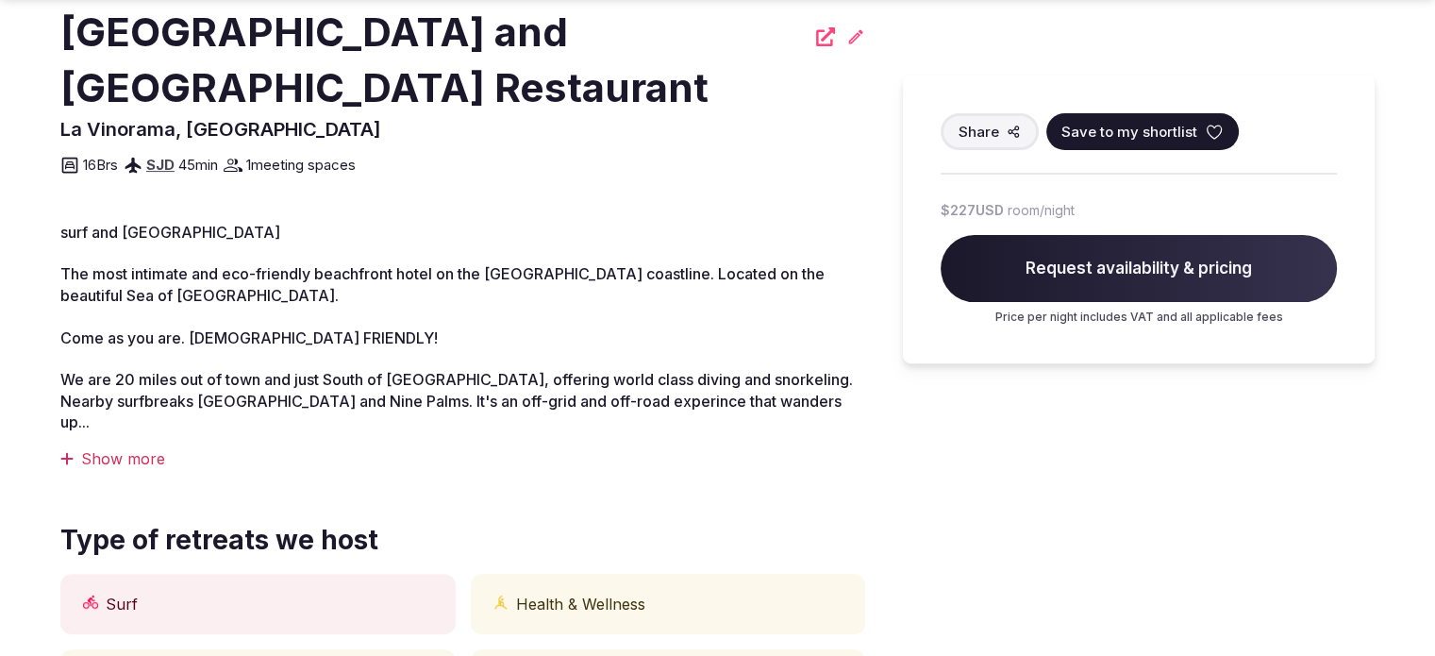
scroll to position [661, 0]
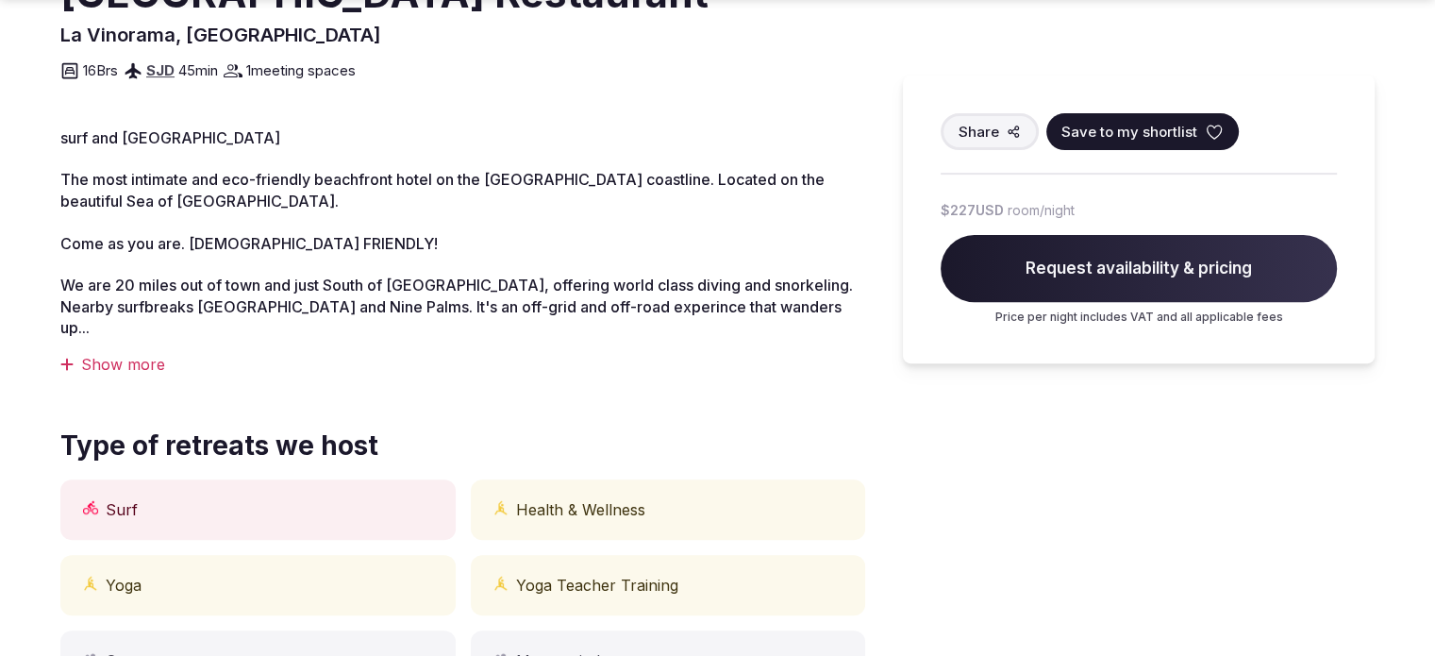
click at [113, 367] on div "Show more" at bounding box center [462, 364] width 805 height 21
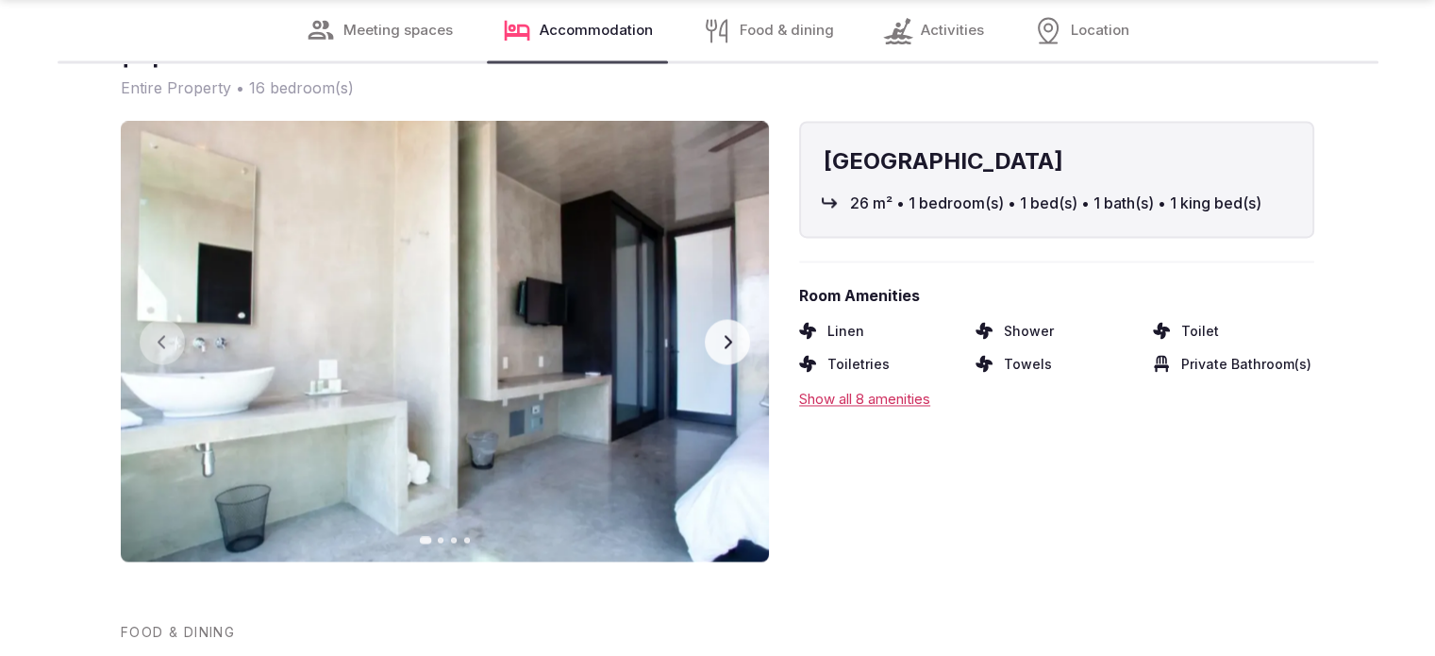
scroll to position [3019, 0]
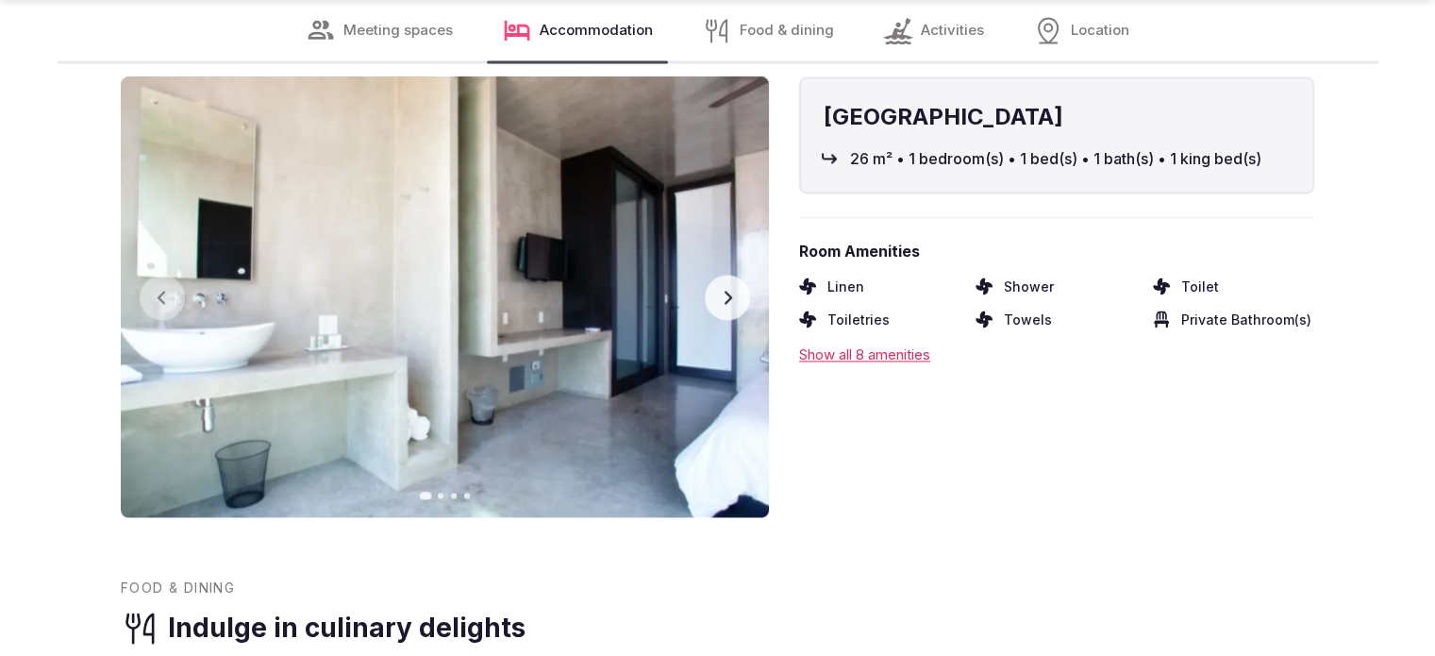
click at [726, 319] on img at bounding box center [445, 296] width 648 height 441
click at [722, 285] on button "Next slide" at bounding box center [727, 297] width 45 height 45
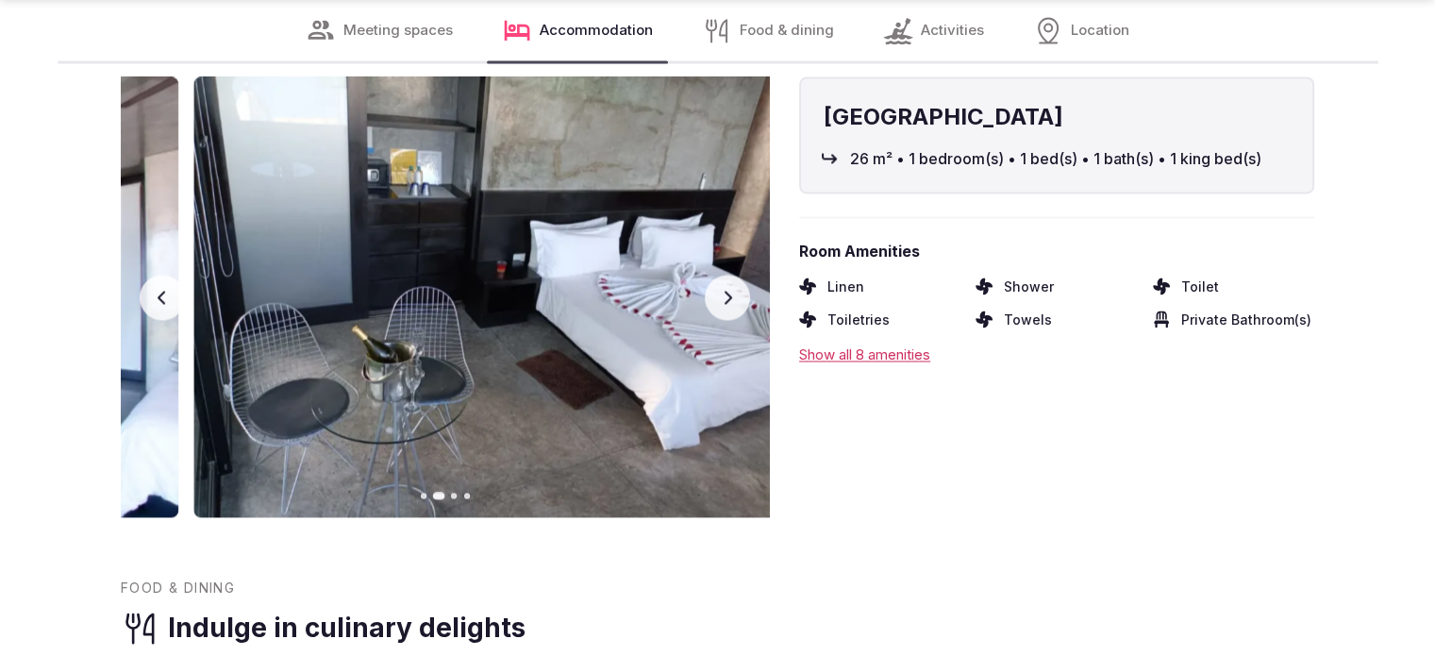
click at [732, 286] on button "Next slide" at bounding box center [727, 297] width 45 height 45
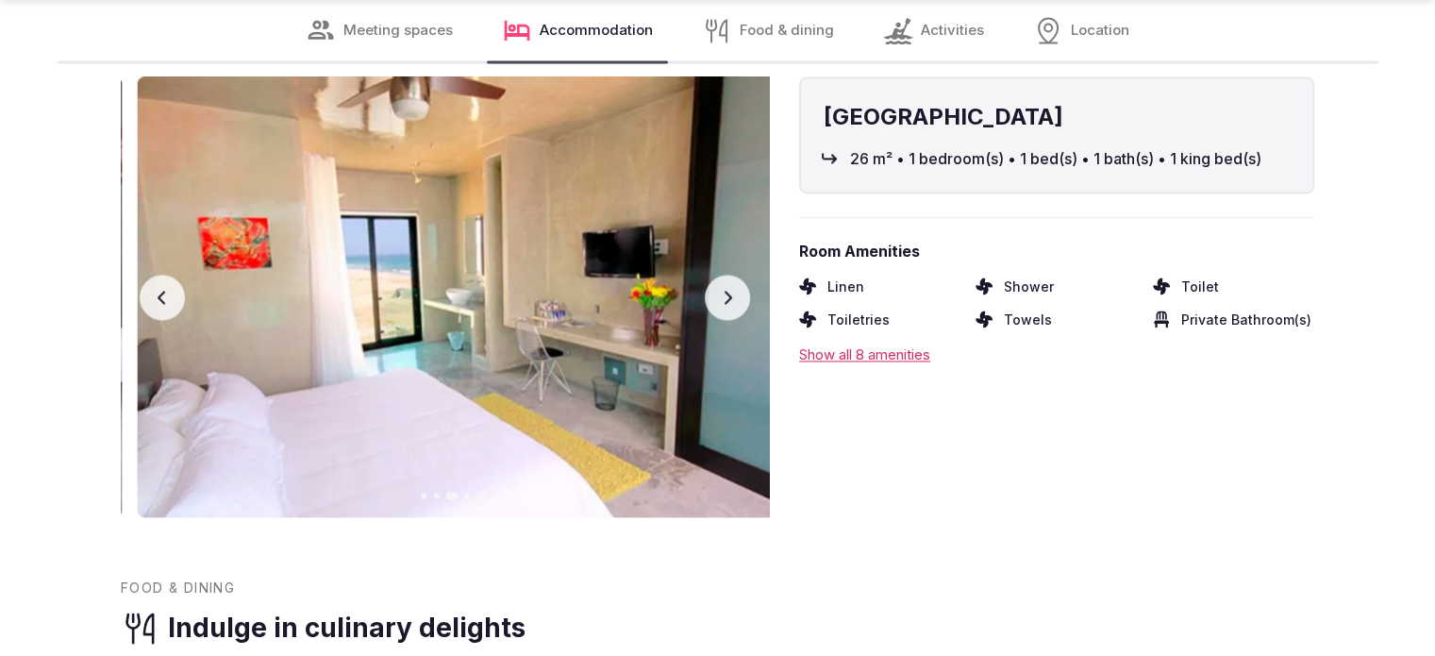
click at [732, 286] on button "Next slide" at bounding box center [727, 297] width 45 height 45
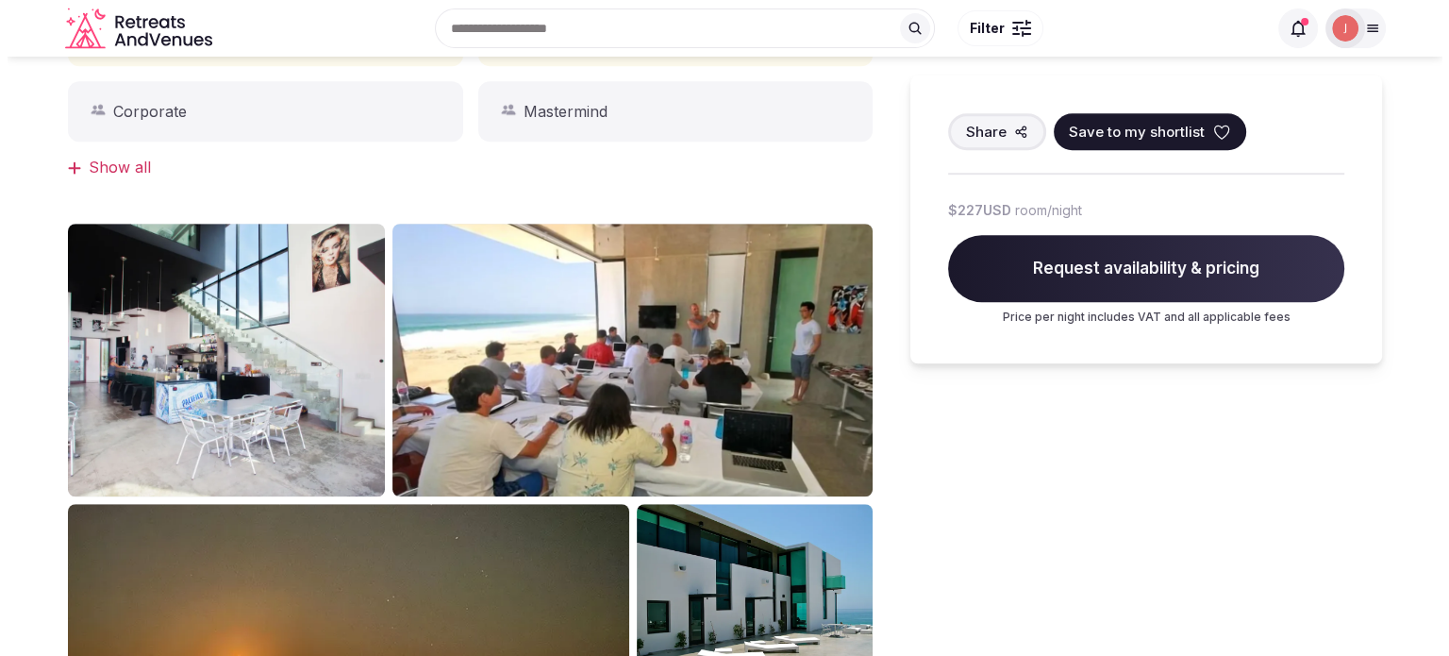
scroll to position [1227, 0]
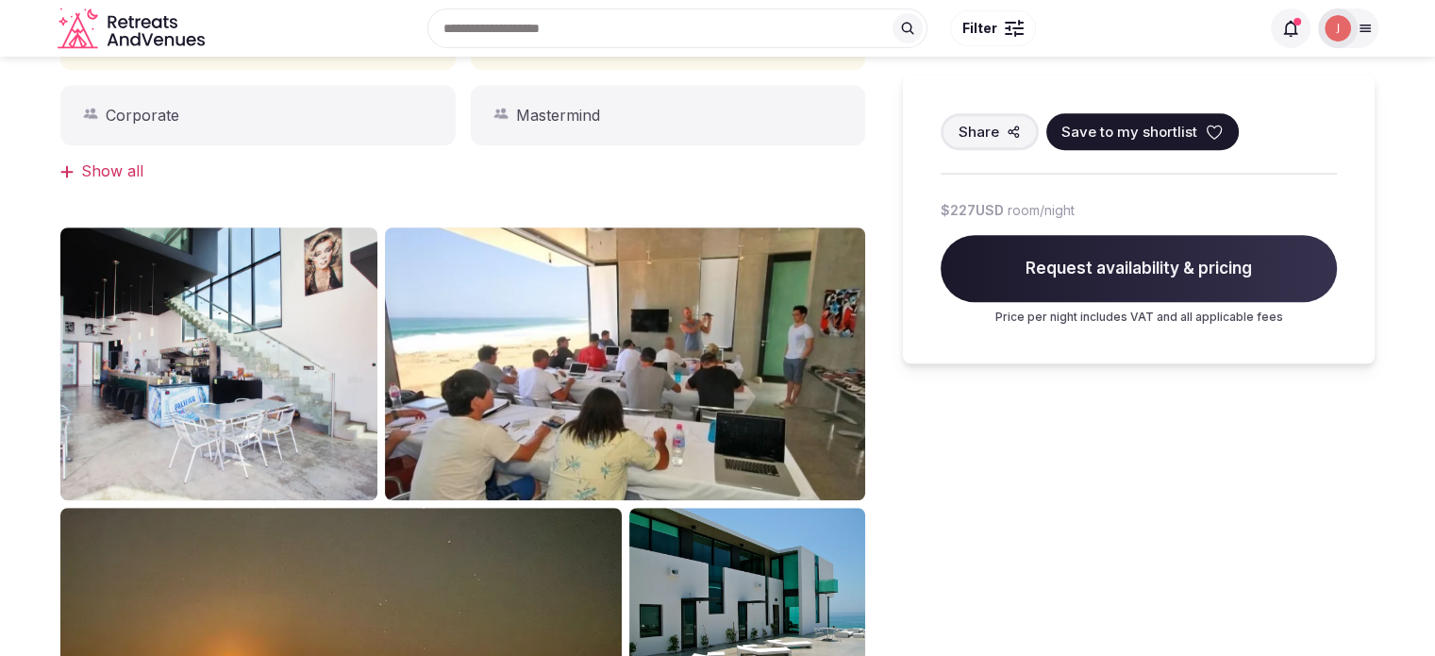
click at [1120, 136] on span "Save to my shortlist" at bounding box center [1130, 132] width 136 height 20
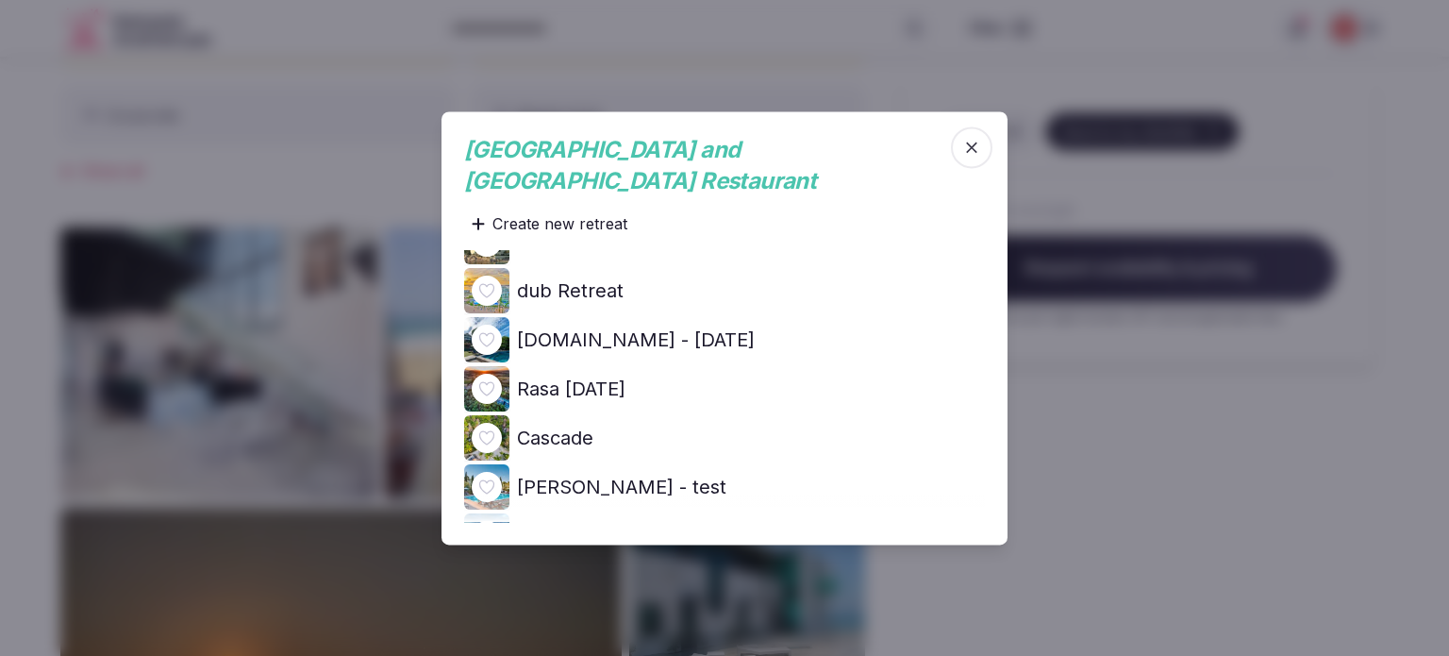
scroll to position [849, 0]
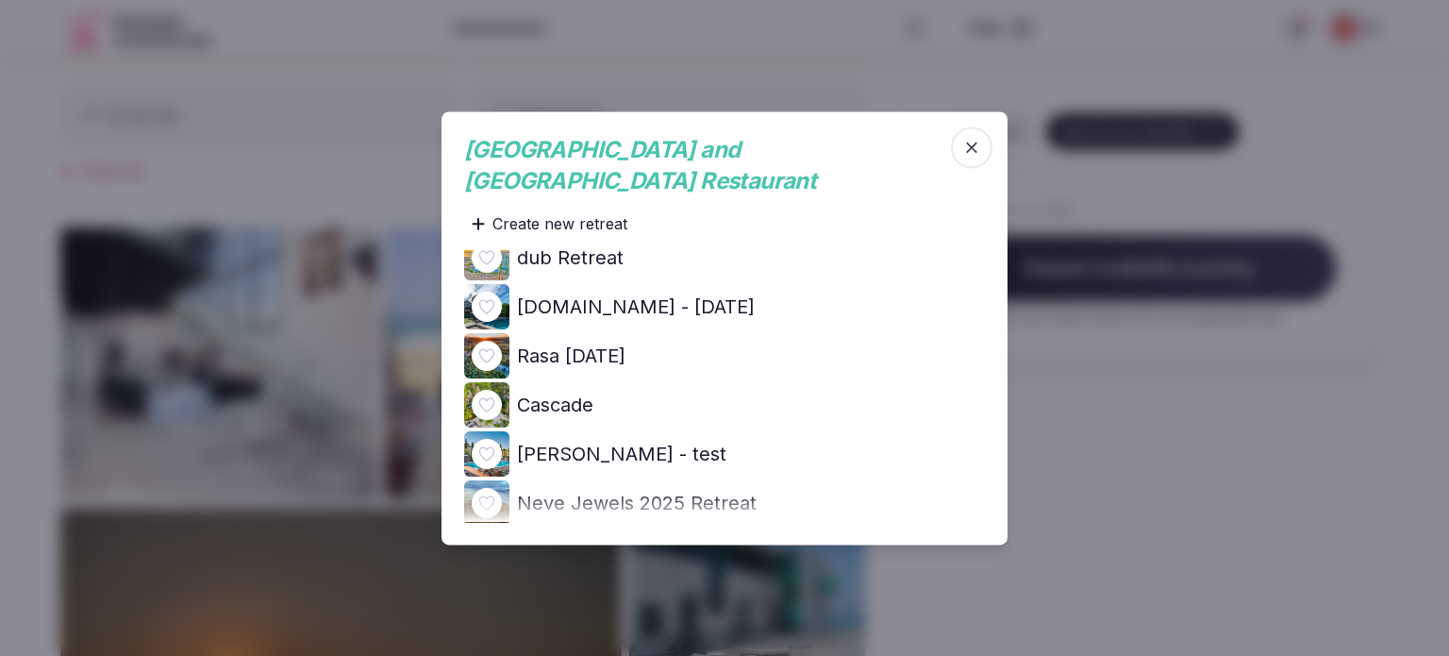
click at [0, 0] on icon at bounding box center [0, 0] width 0 height 0
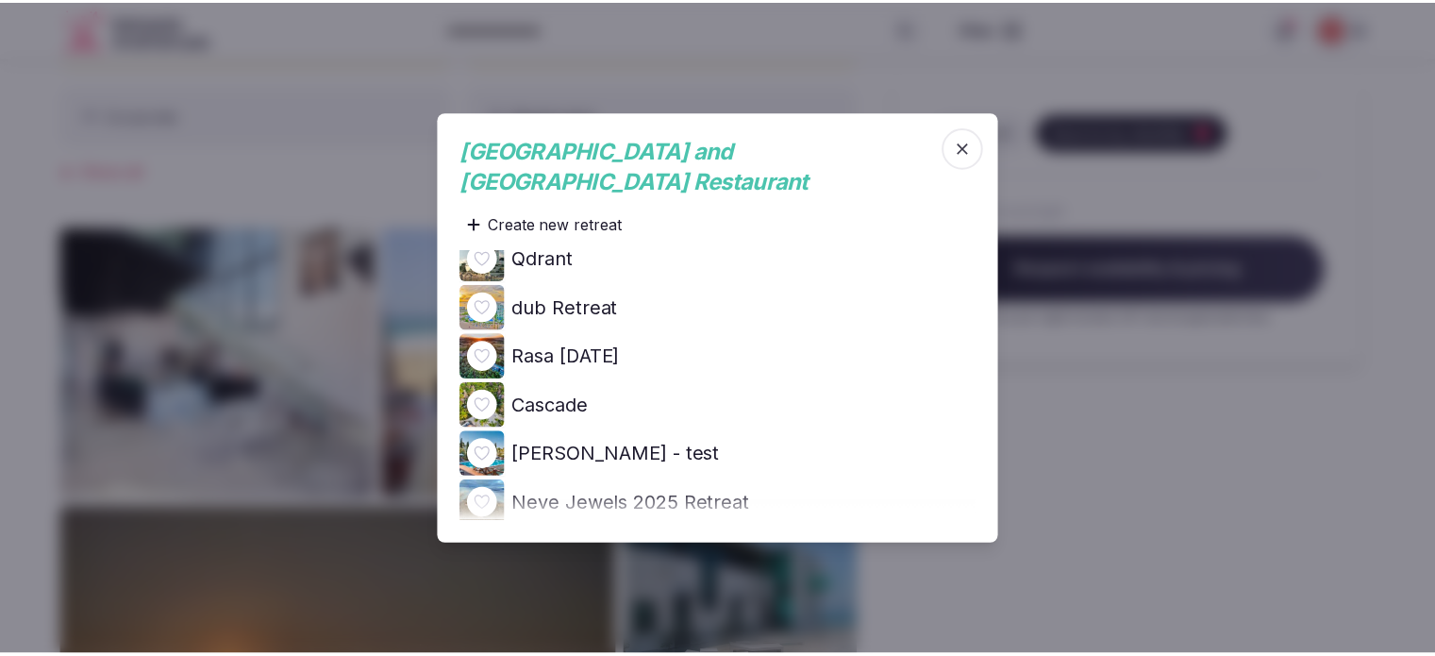
scroll to position [0, 0]
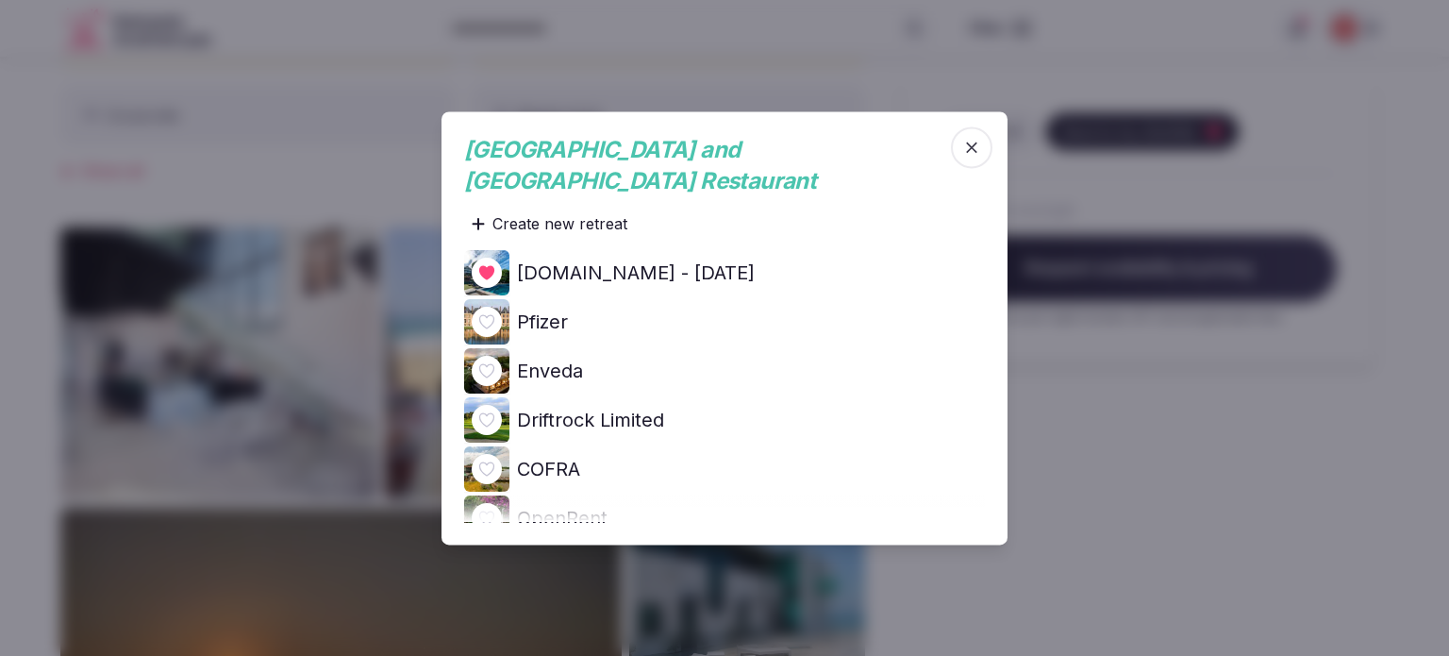
click at [1137, 380] on div at bounding box center [724, 328] width 1449 height 656
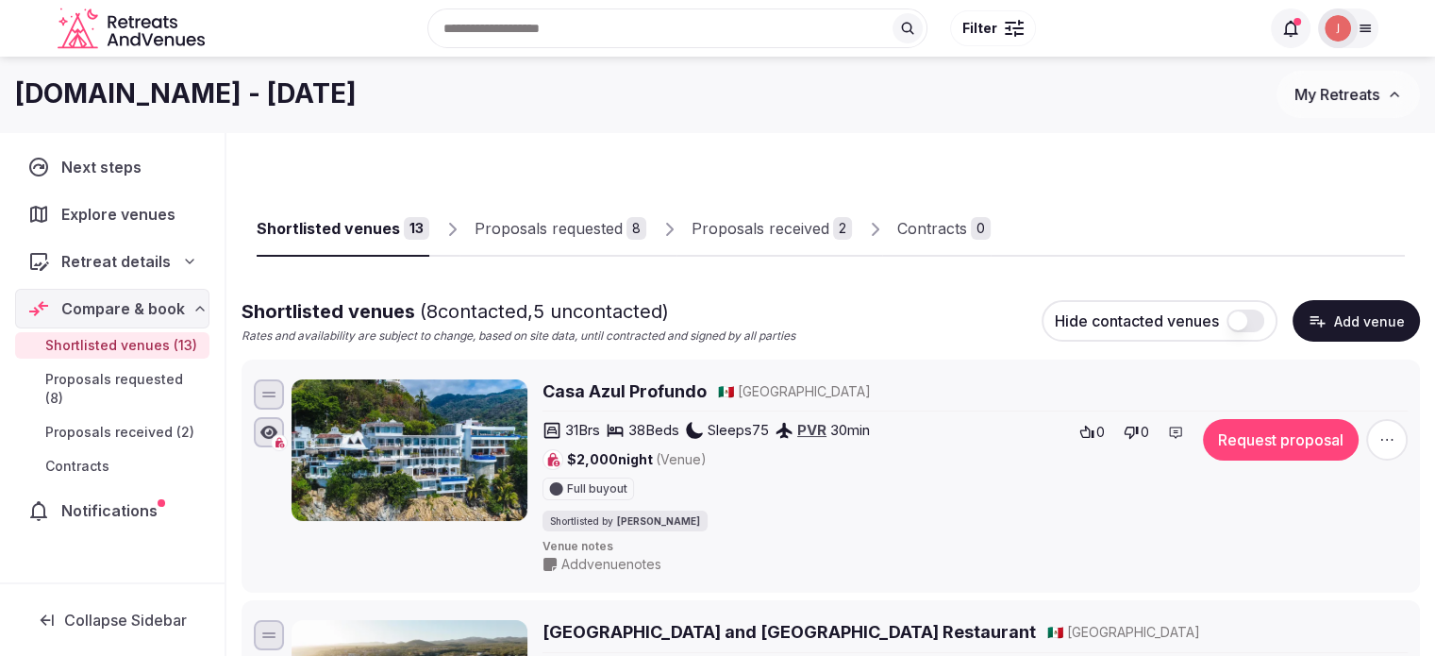
click at [753, 237] on div "Proposals received" at bounding box center [761, 228] width 138 height 23
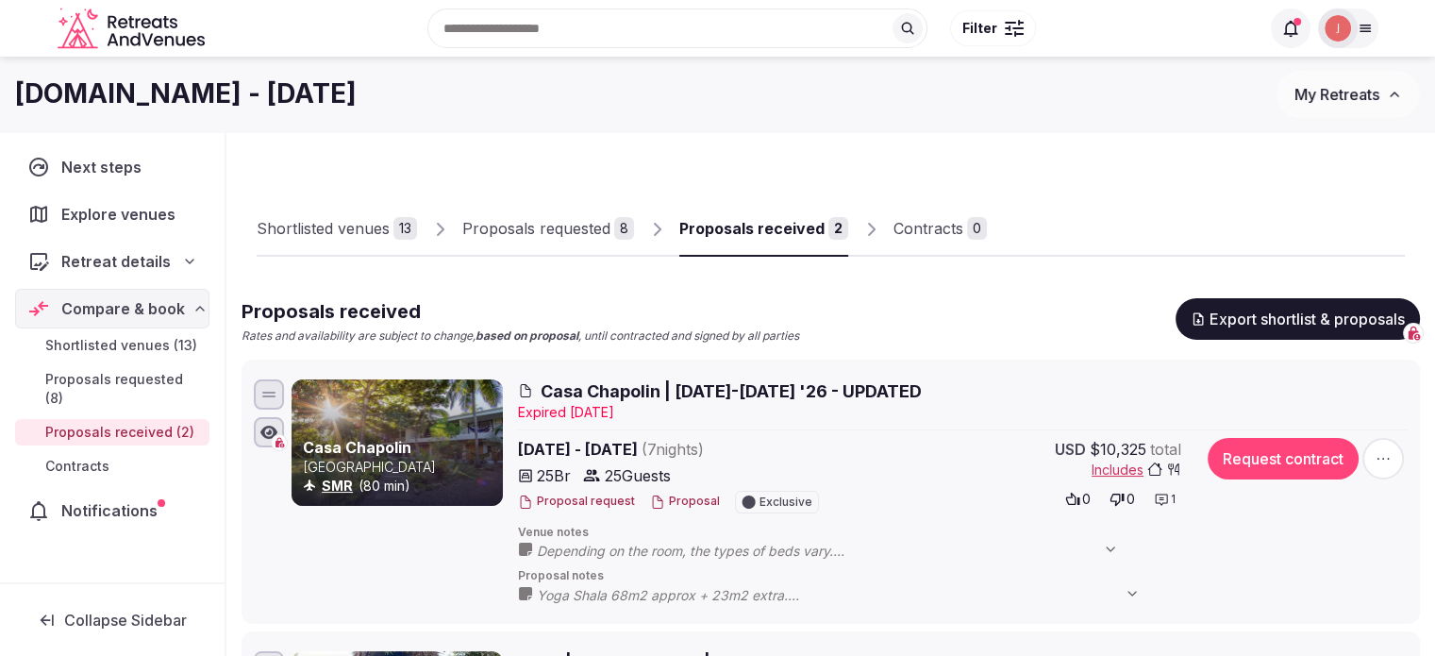
click at [304, 233] on div "Shortlisted venues" at bounding box center [323, 228] width 133 height 23
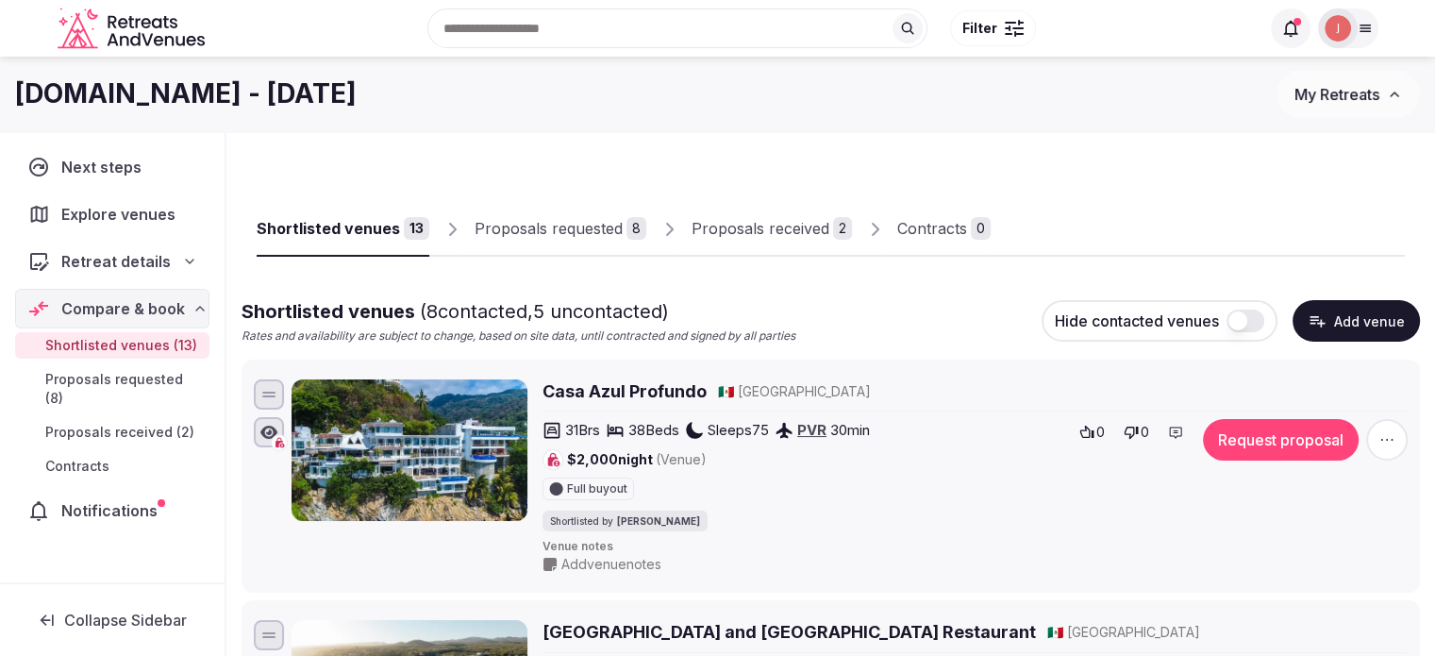
click at [125, 222] on span "Explore venues" at bounding box center [121, 214] width 121 height 23
click at [155, 203] on span "Explore venues" at bounding box center [122, 214] width 122 height 23
click at [144, 226] on div "Explore venues" at bounding box center [112, 214] width 194 height 40
click at [130, 204] on span "Explore venues" at bounding box center [122, 214] width 122 height 23
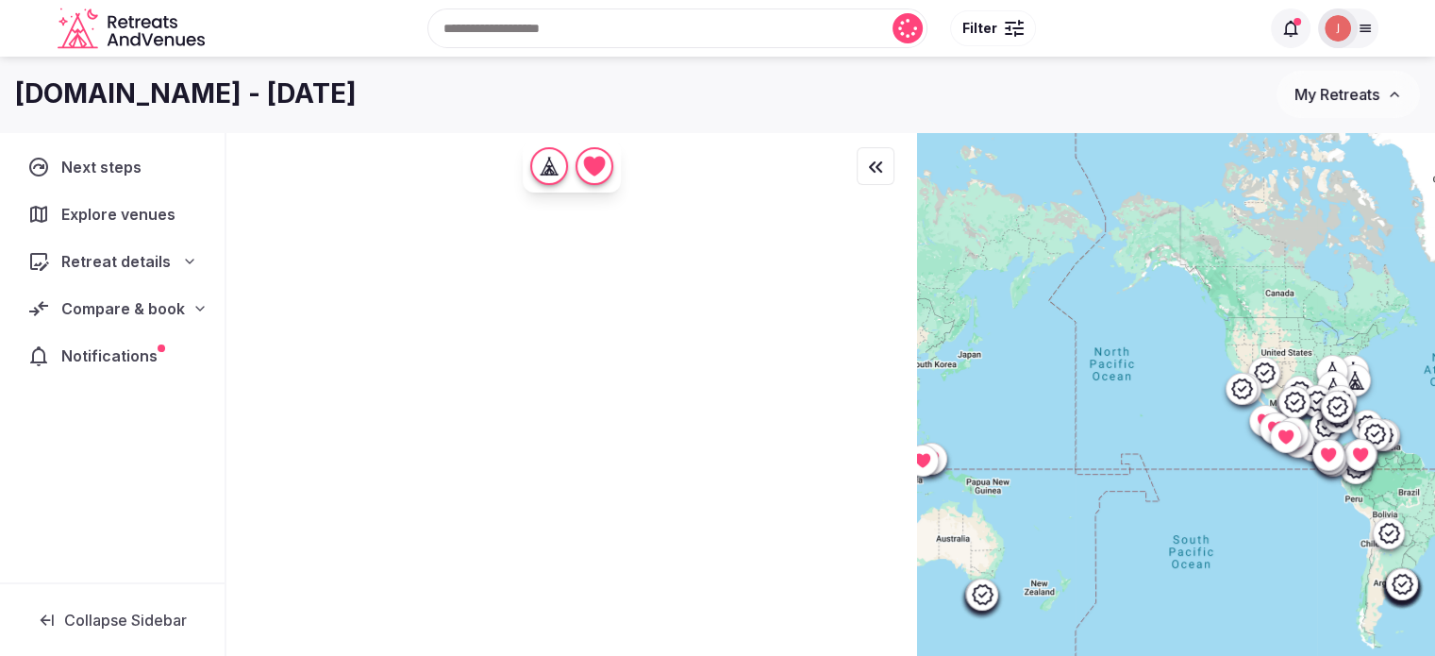
click at [530, 32] on div "Recent searches [GEOGRAPHIC_DATA] [GEOGRAPHIC_DATA] [GEOGRAPHIC_DATA], [GEOGRAP…" at bounding box center [735, 28] width 1047 height 81
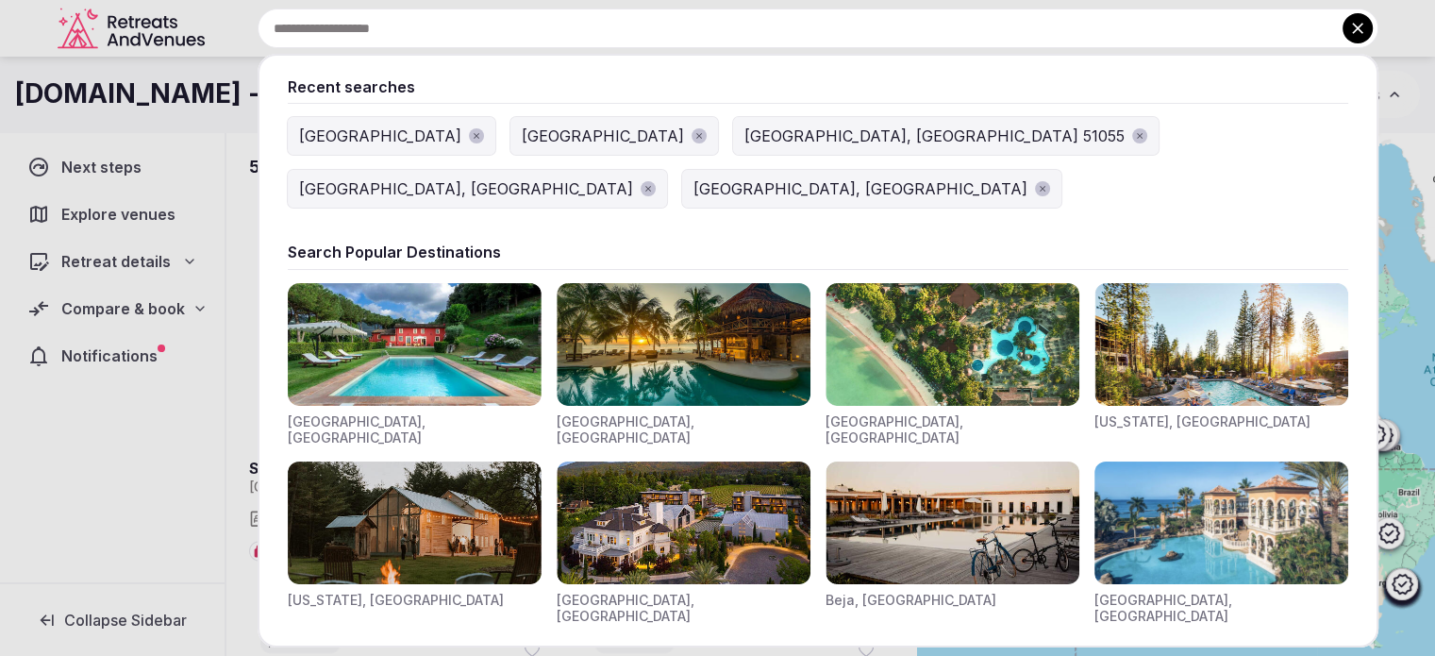
click at [532, 29] on input "text" at bounding box center [818, 28] width 1121 height 40
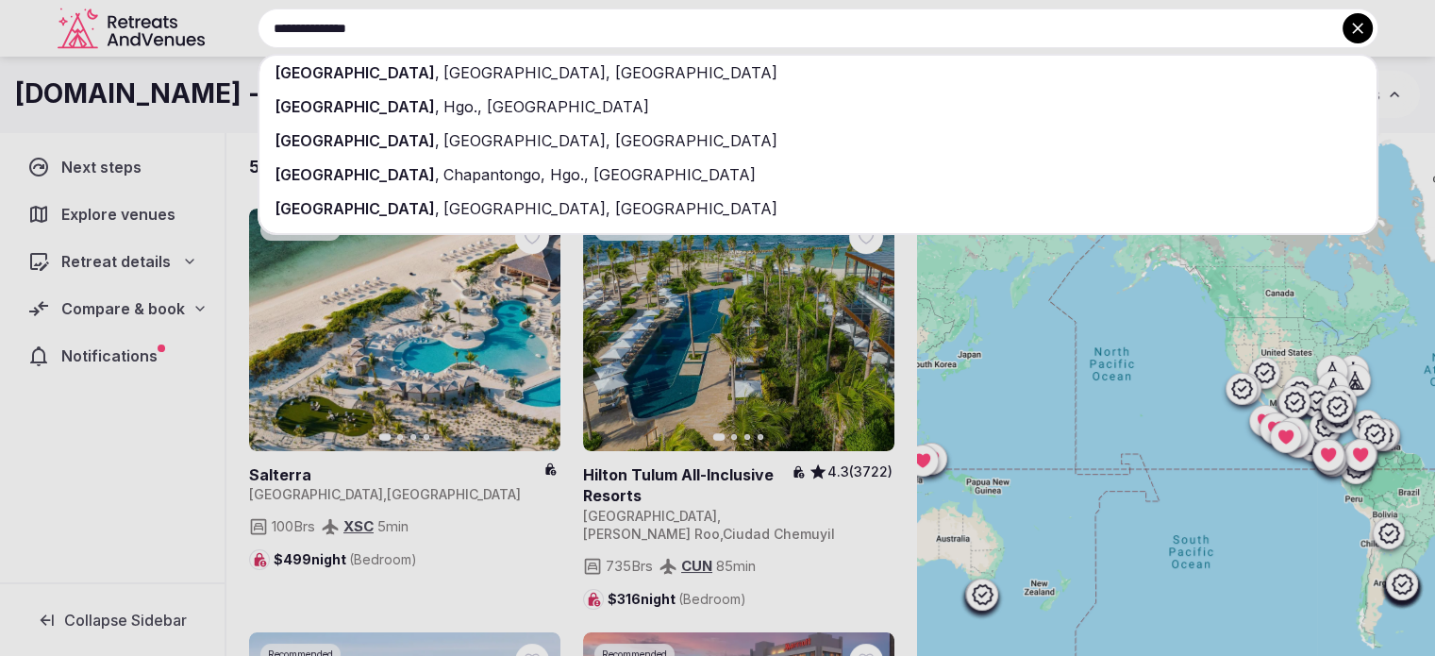
type input "**********"
click at [458, 66] on span "[GEOGRAPHIC_DATA], [GEOGRAPHIC_DATA]" at bounding box center [609, 72] width 338 height 19
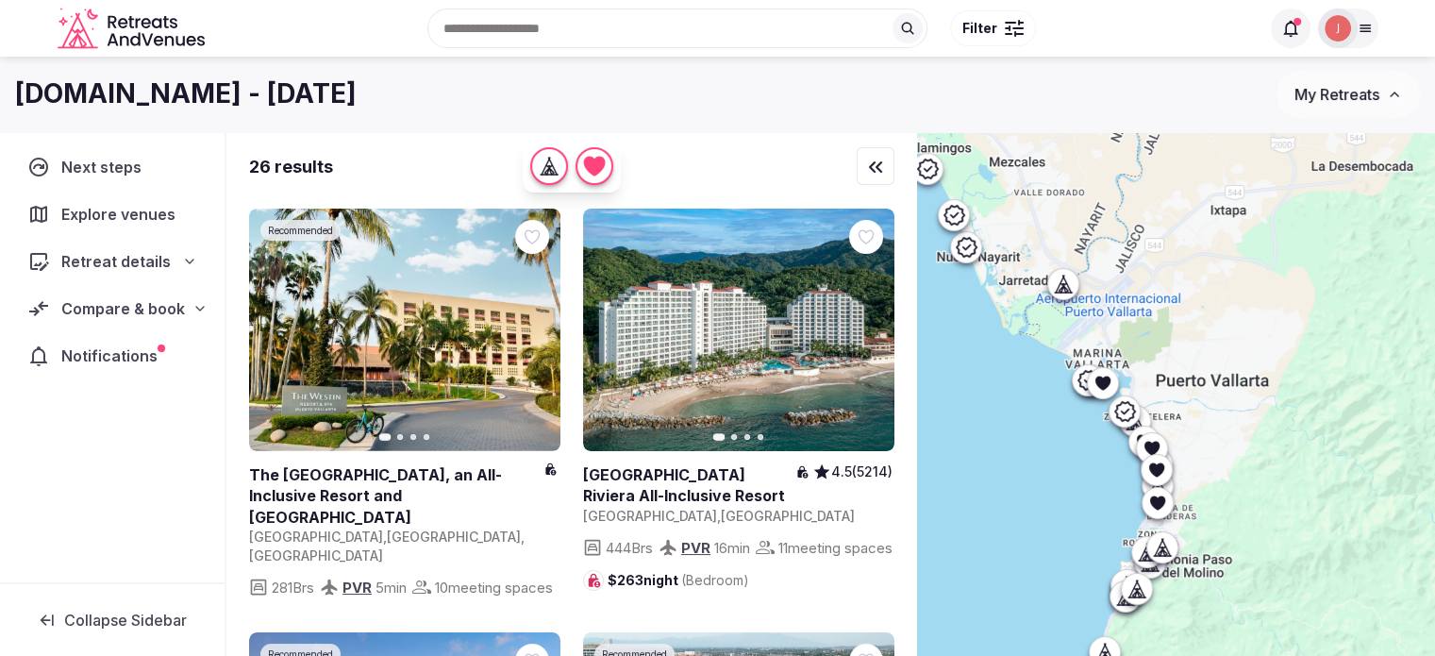
click at [1004, 46] on div "Recent searches [GEOGRAPHIC_DATA], [GEOGRAPHIC_DATA], [GEOGRAPHIC_DATA] [GEOGRA…" at bounding box center [735, 28] width 1047 height 81
click at [1005, 29] on div at bounding box center [1008, 28] width 6 height 6
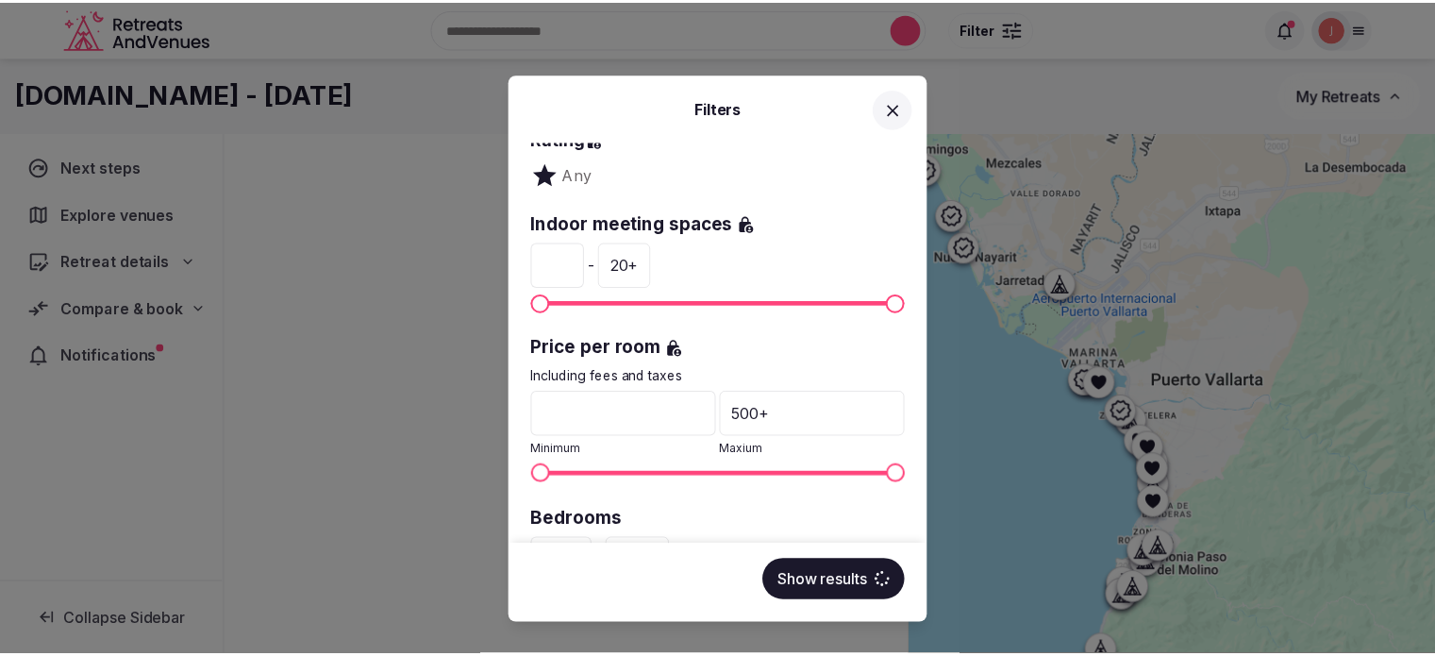
scroll to position [283, 0]
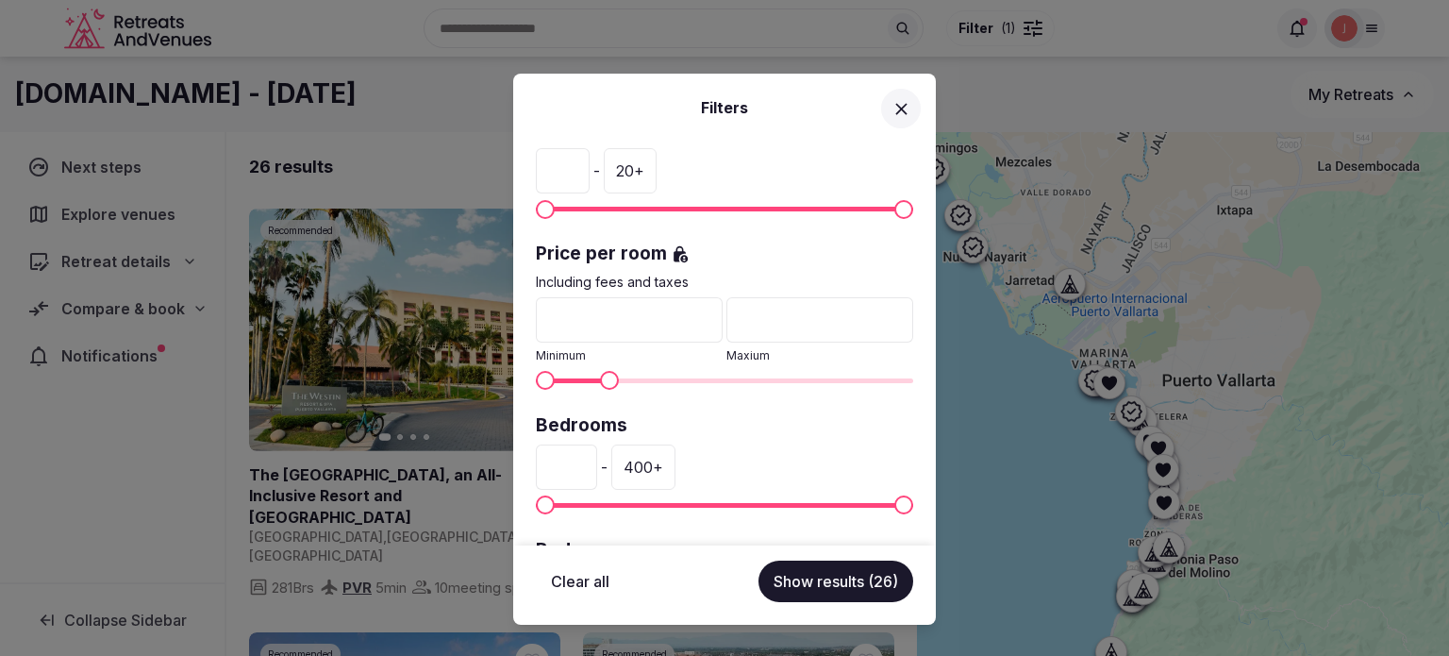
type input "**"
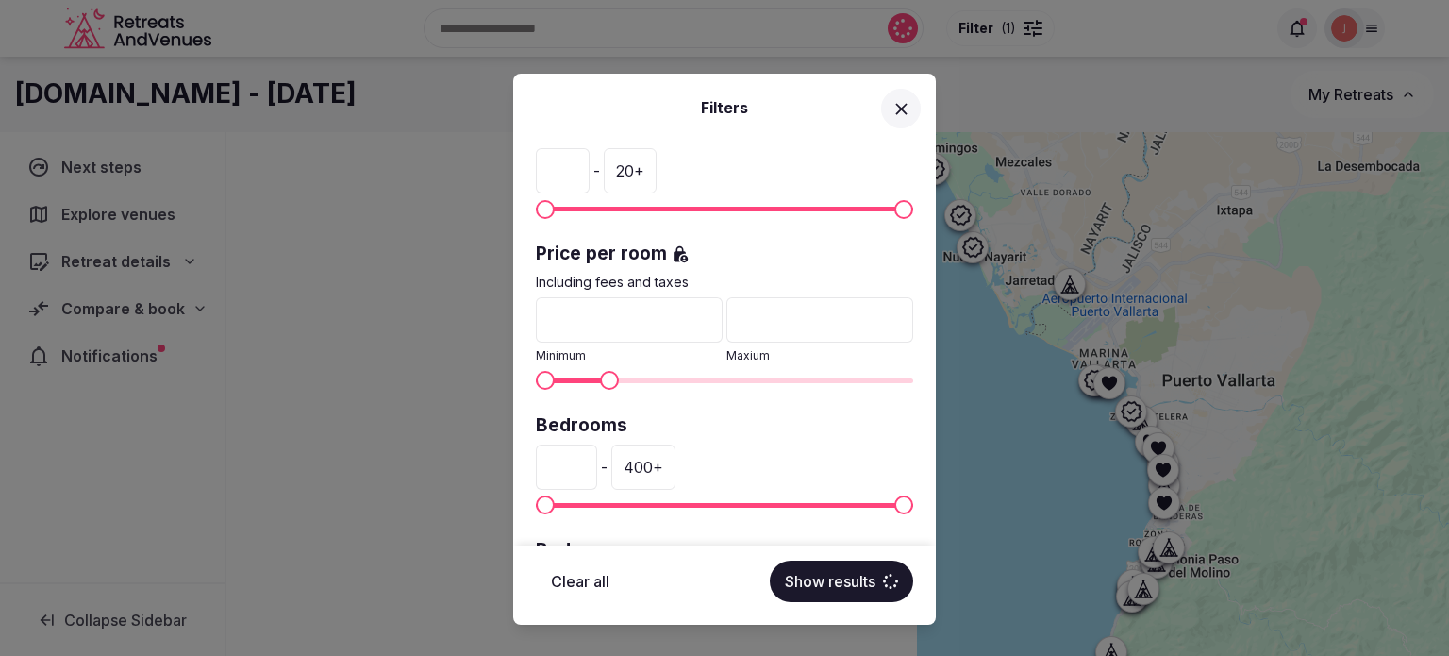
click at [604, 382] on span "Maximum" at bounding box center [609, 380] width 19 height 19
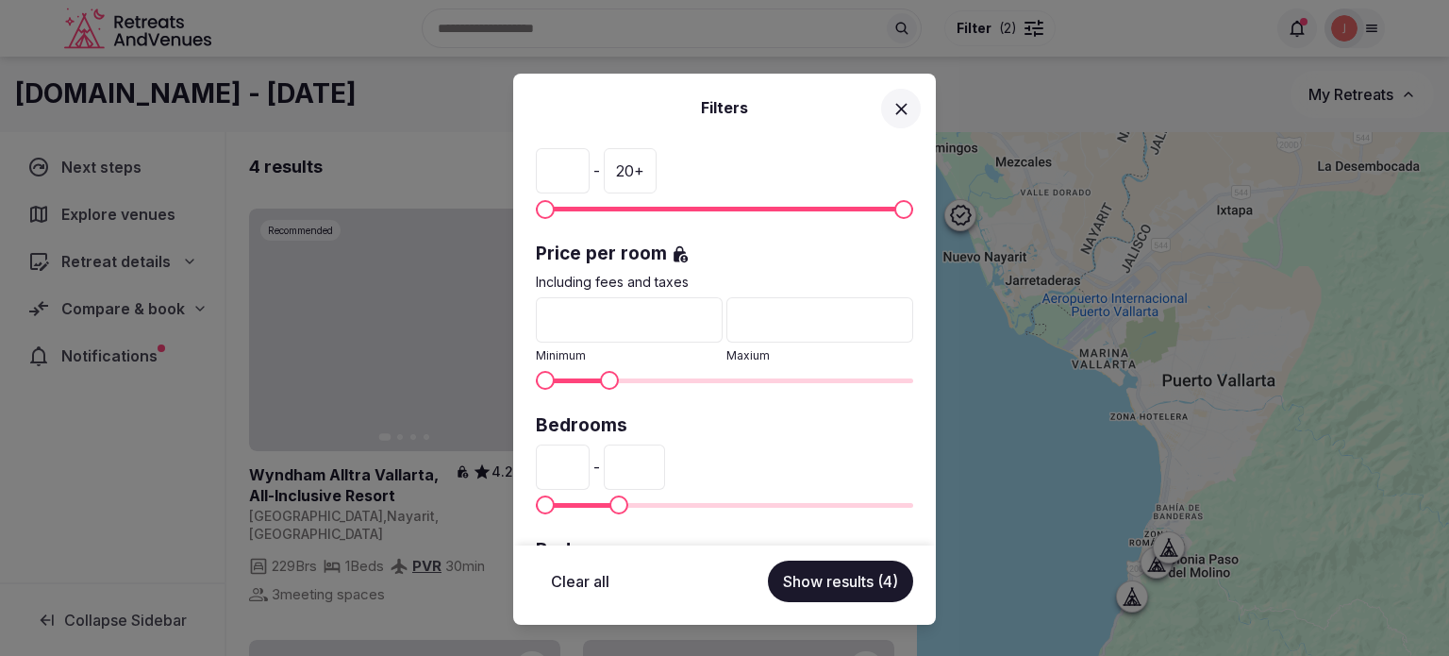
type input "**"
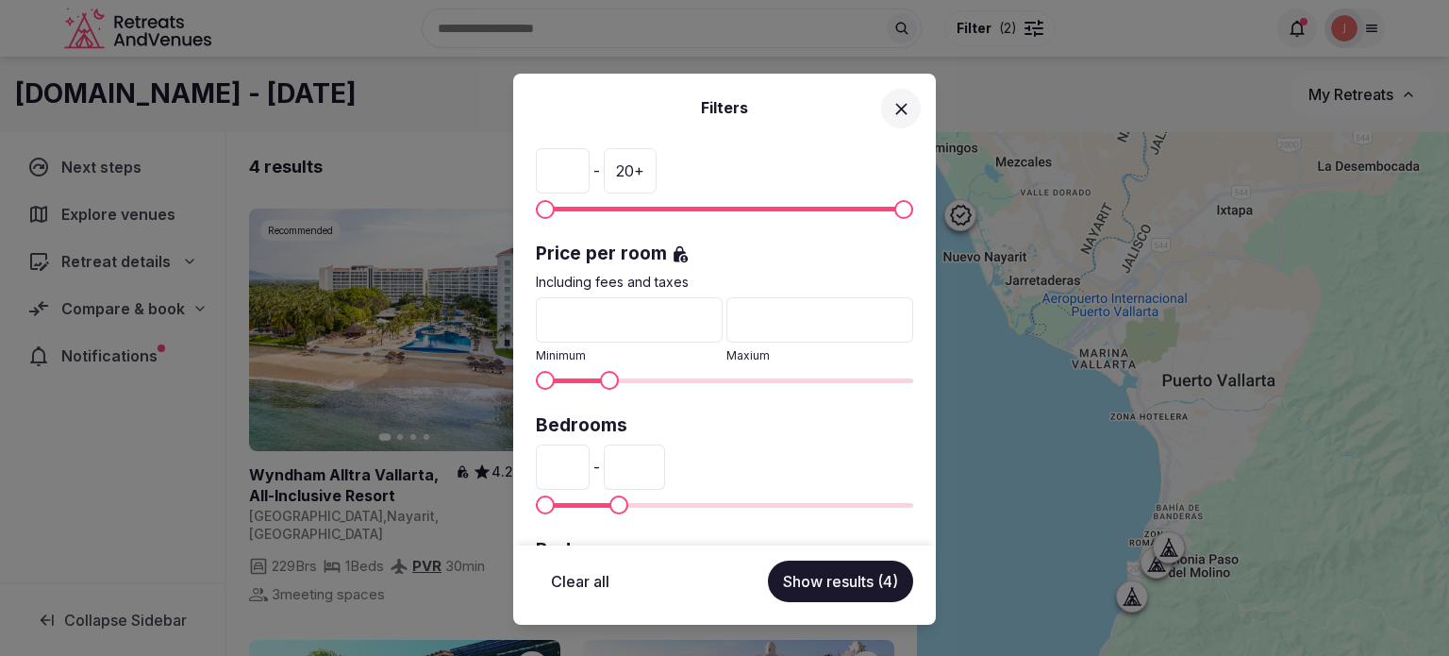
click at [611, 504] on span "Maximum" at bounding box center [619, 504] width 19 height 19
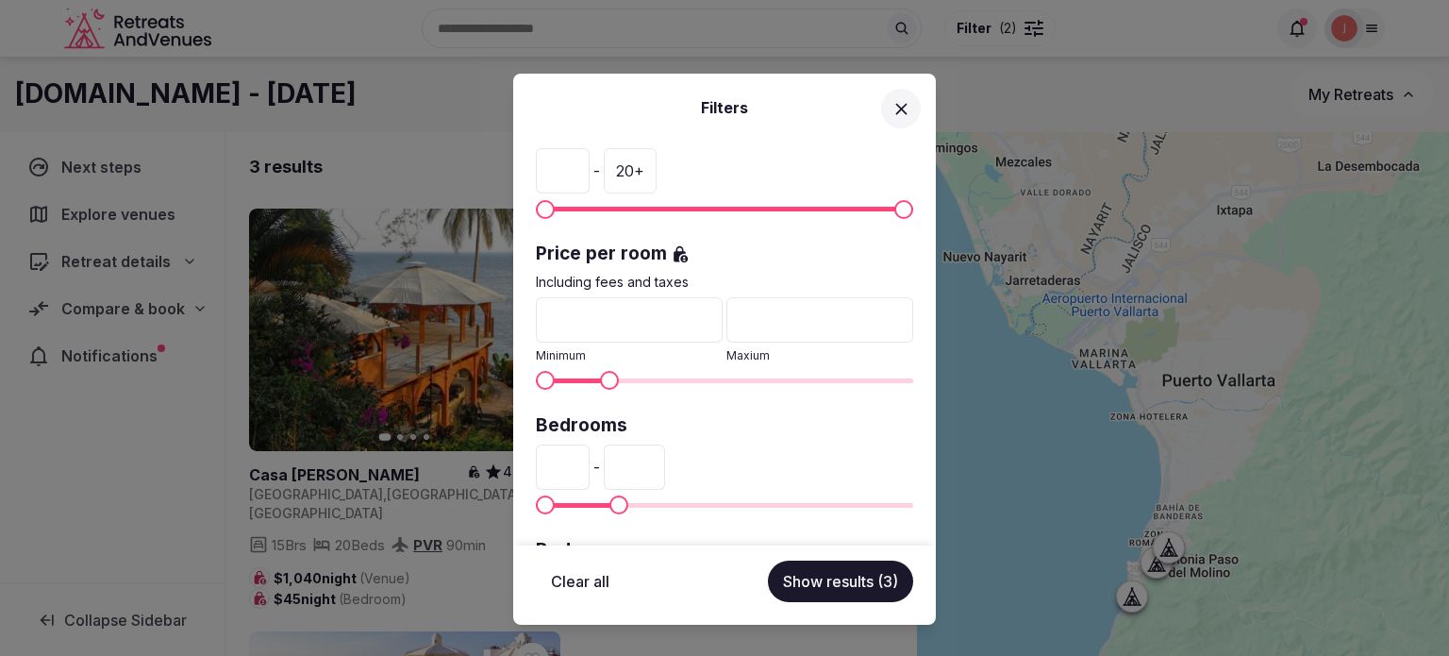
click at [891, 593] on button "Show results (3)" at bounding box center [840, 581] width 145 height 42
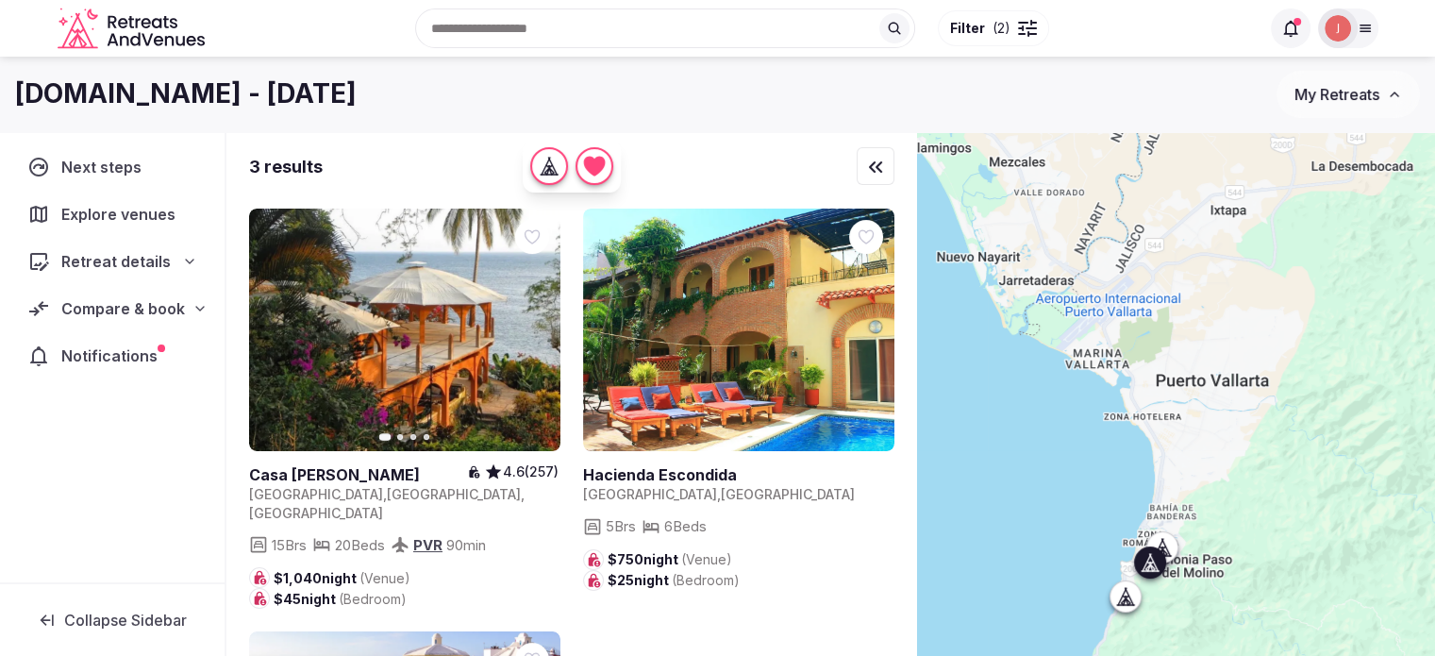
click at [532, 327] on icon "button" at bounding box center [534, 330] width 15 height 15
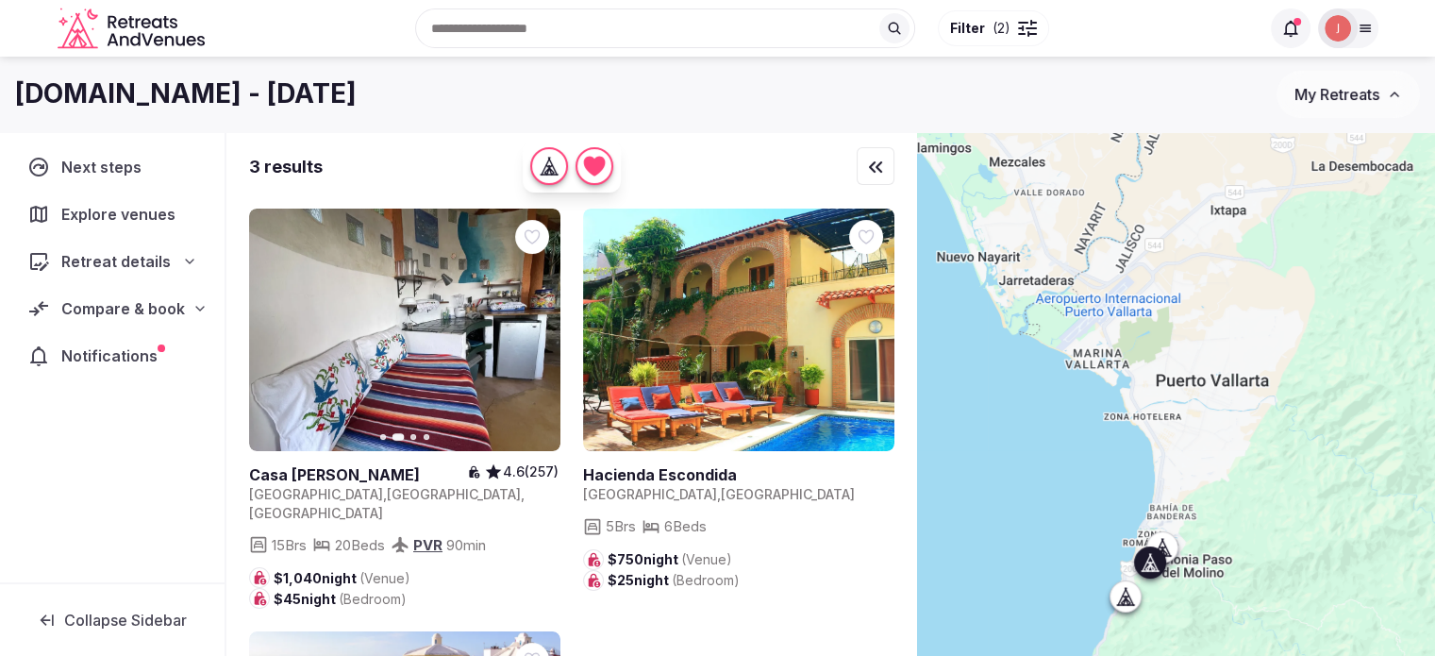
click at [532, 327] on icon "button" at bounding box center [534, 330] width 15 height 15
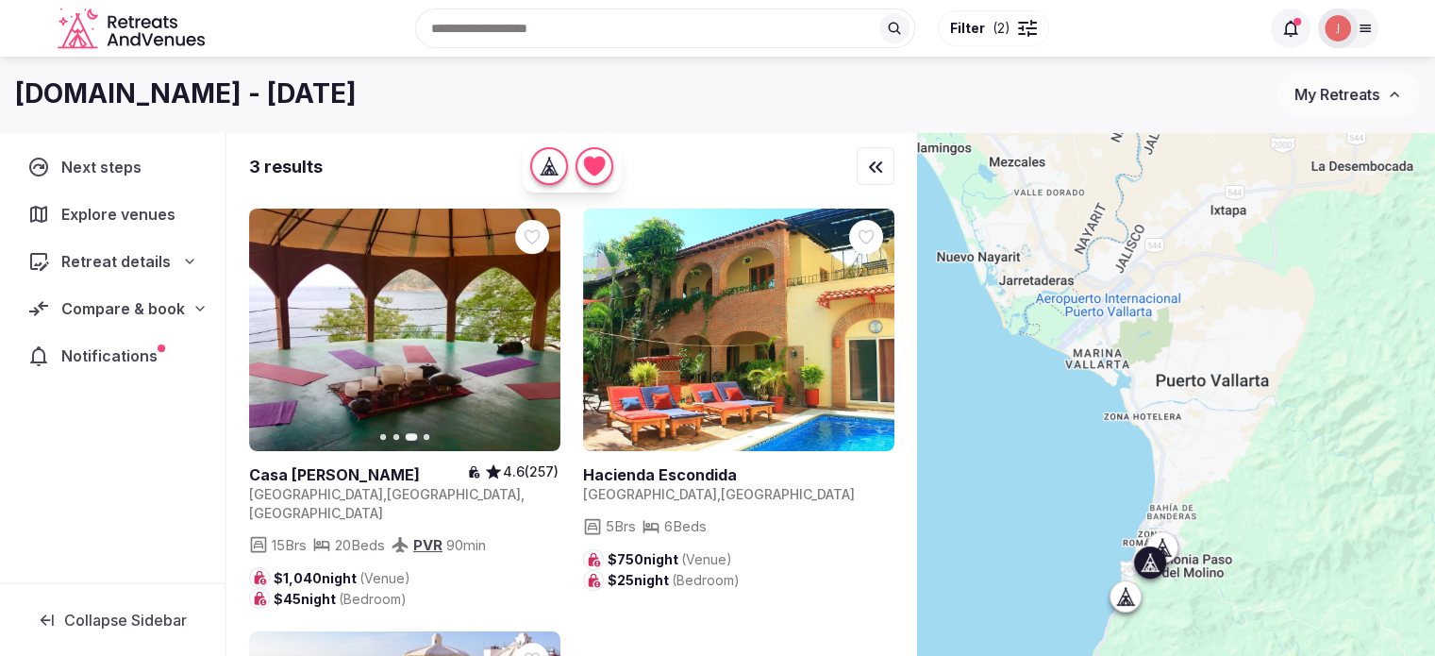
click at [532, 327] on icon "button" at bounding box center [534, 330] width 15 height 15
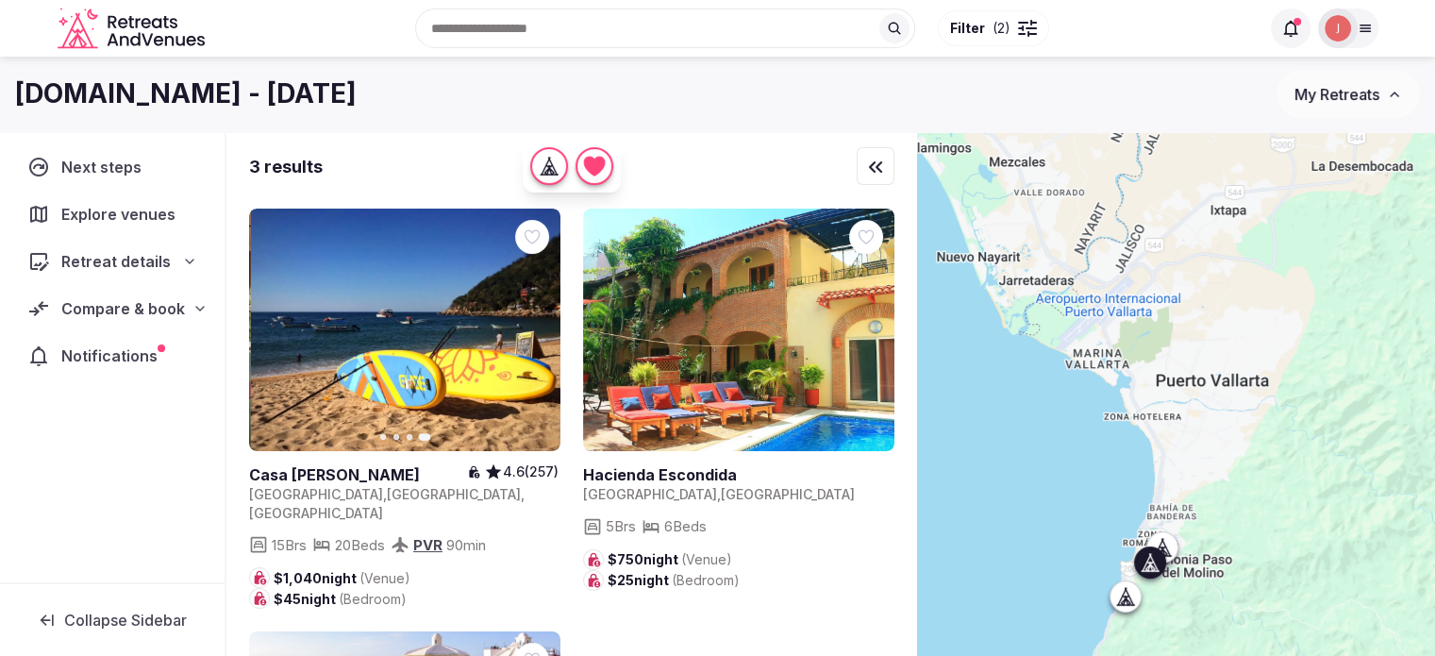
click at [535, 247] on div at bounding box center [532, 237] width 34 height 34
click at [0, 0] on icon at bounding box center [0, 0] width 0 height 0
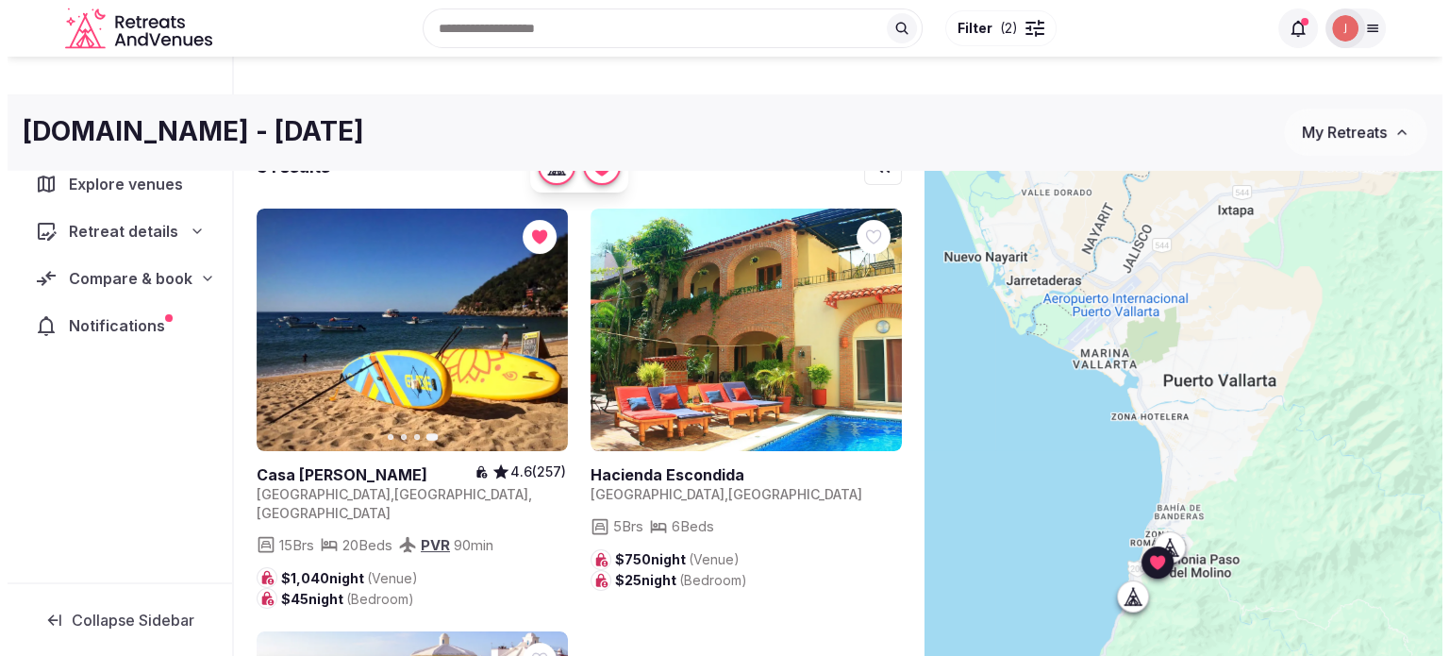
scroll to position [0, 0]
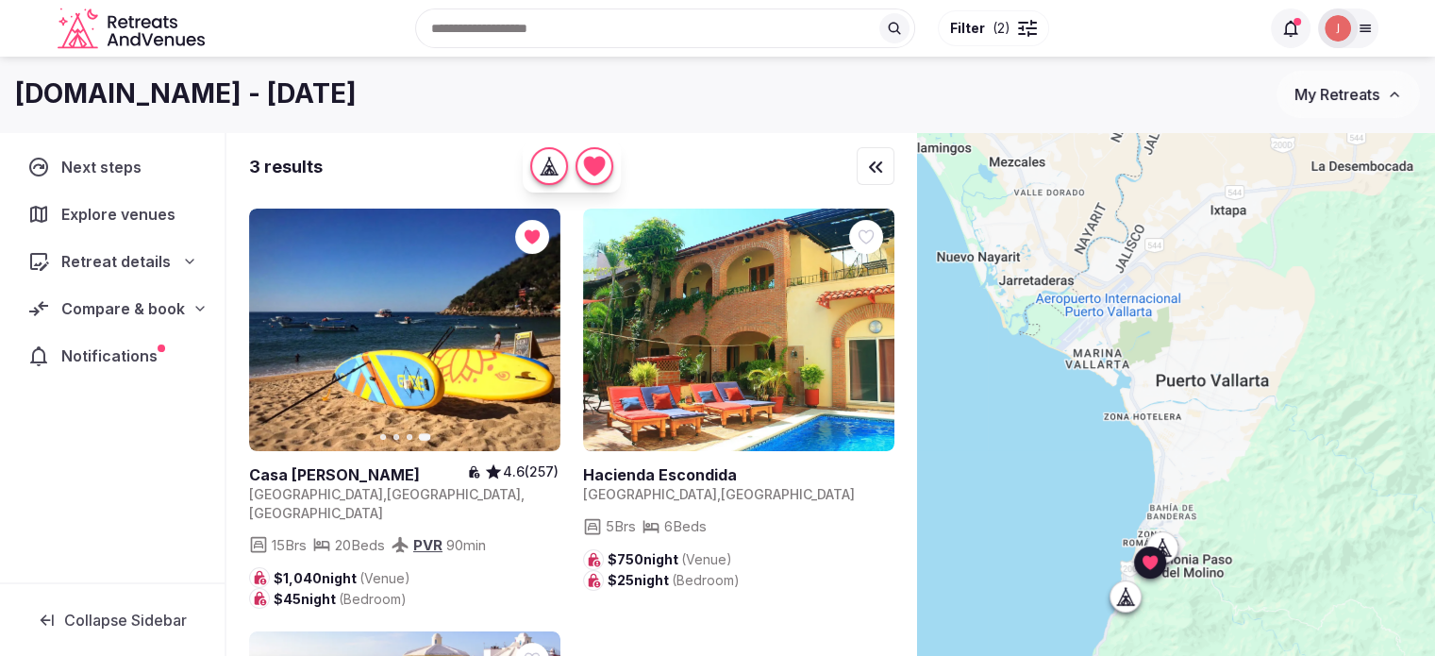
click at [978, 22] on span "Filter" at bounding box center [967, 28] width 35 height 19
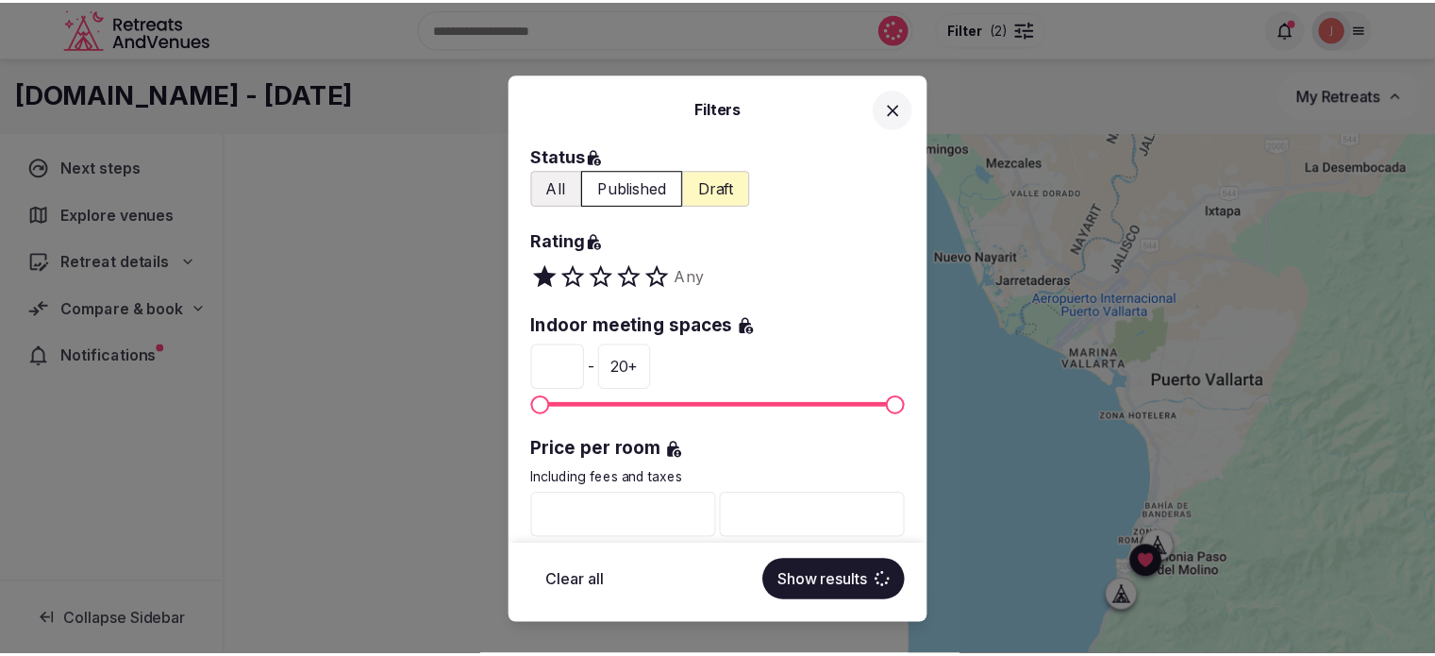
scroll to position [189, 0]
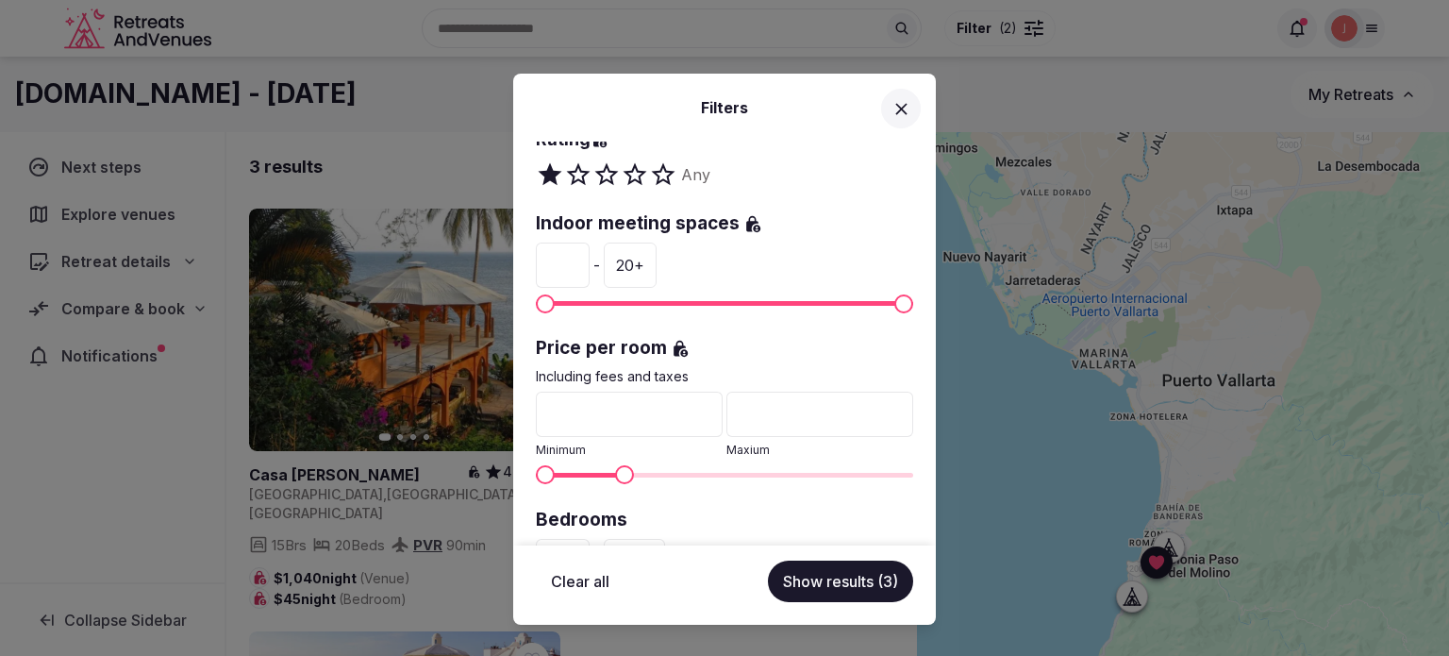
type input "***"
click at [627, 474] on span "Maximum" at bounding box center [631, 474] width 19 height 19
click at [854, 596] on button "Show results (3)" at bounding box center [840, 581] width 145 height 42
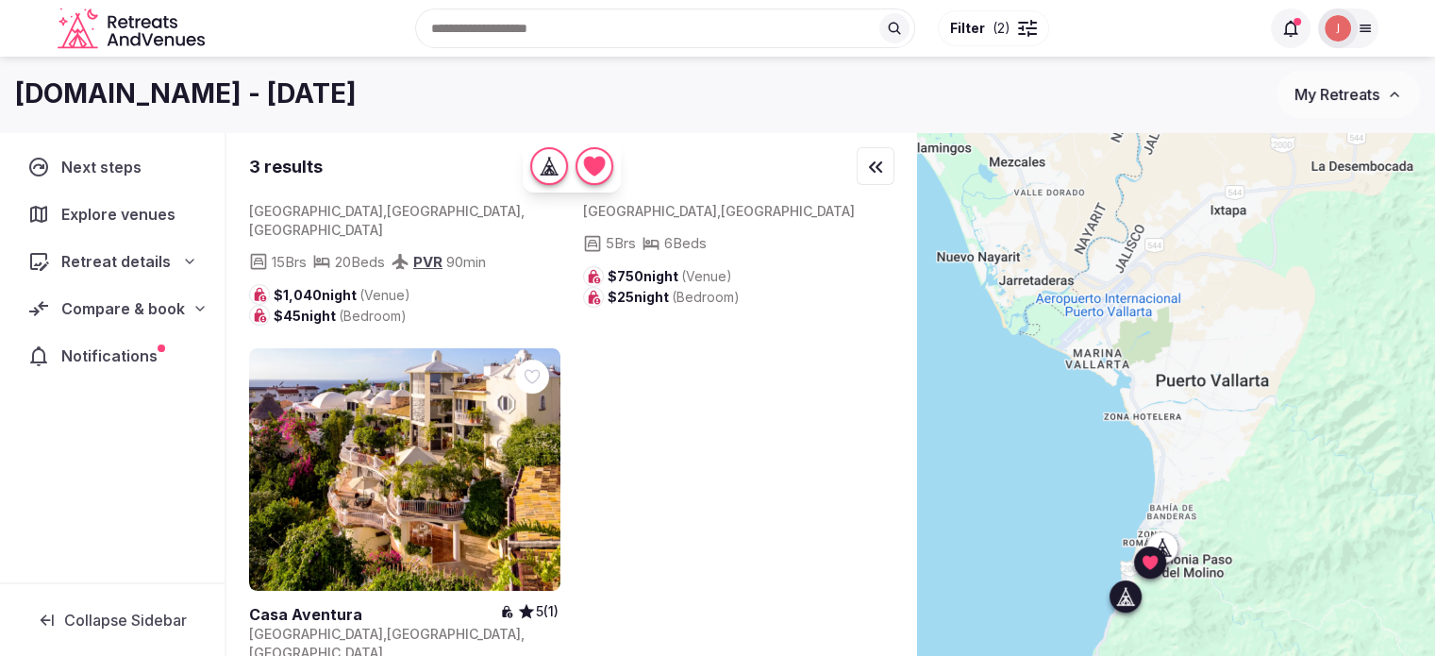
scroll to position [343, 0]
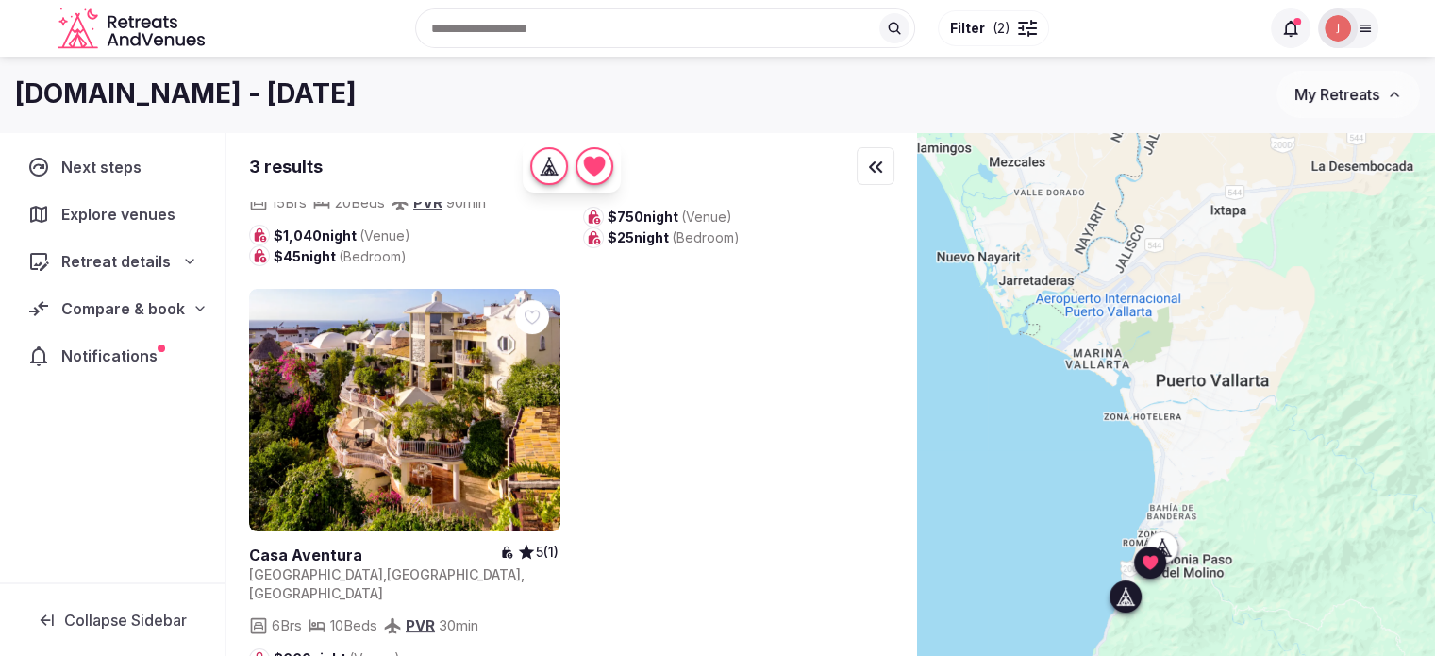
click at [0, 0] on icon at bounding box center [0, 0] width 0 height 0
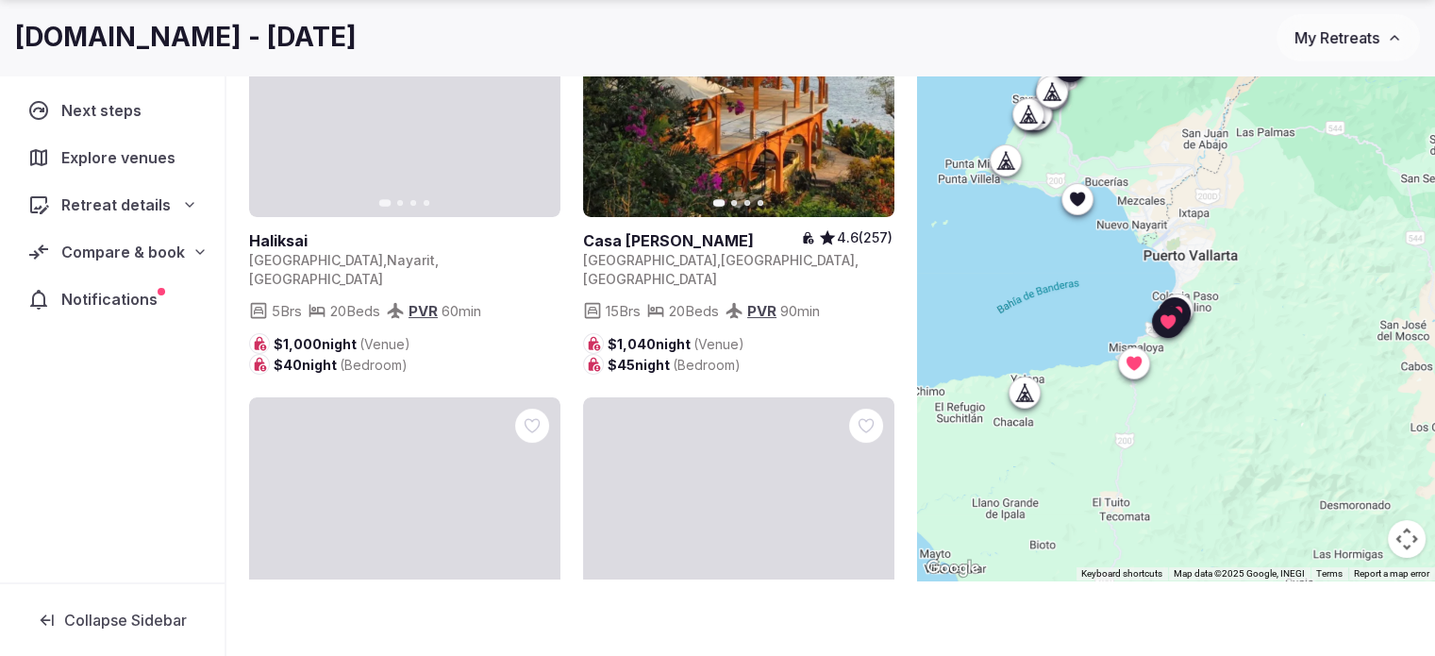
scroll to position [0, 0]
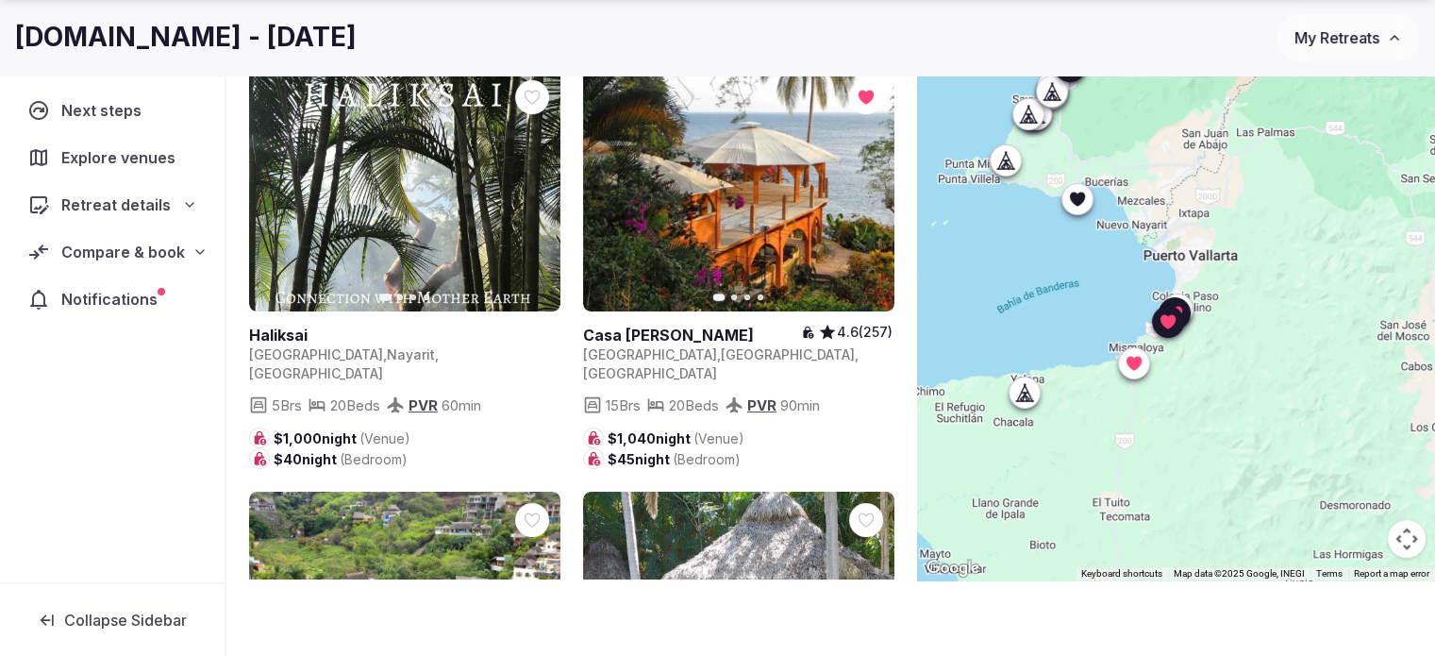
click at [534, 200] on button "Next slide" at bounding box center [534, 191] width 30 height 30
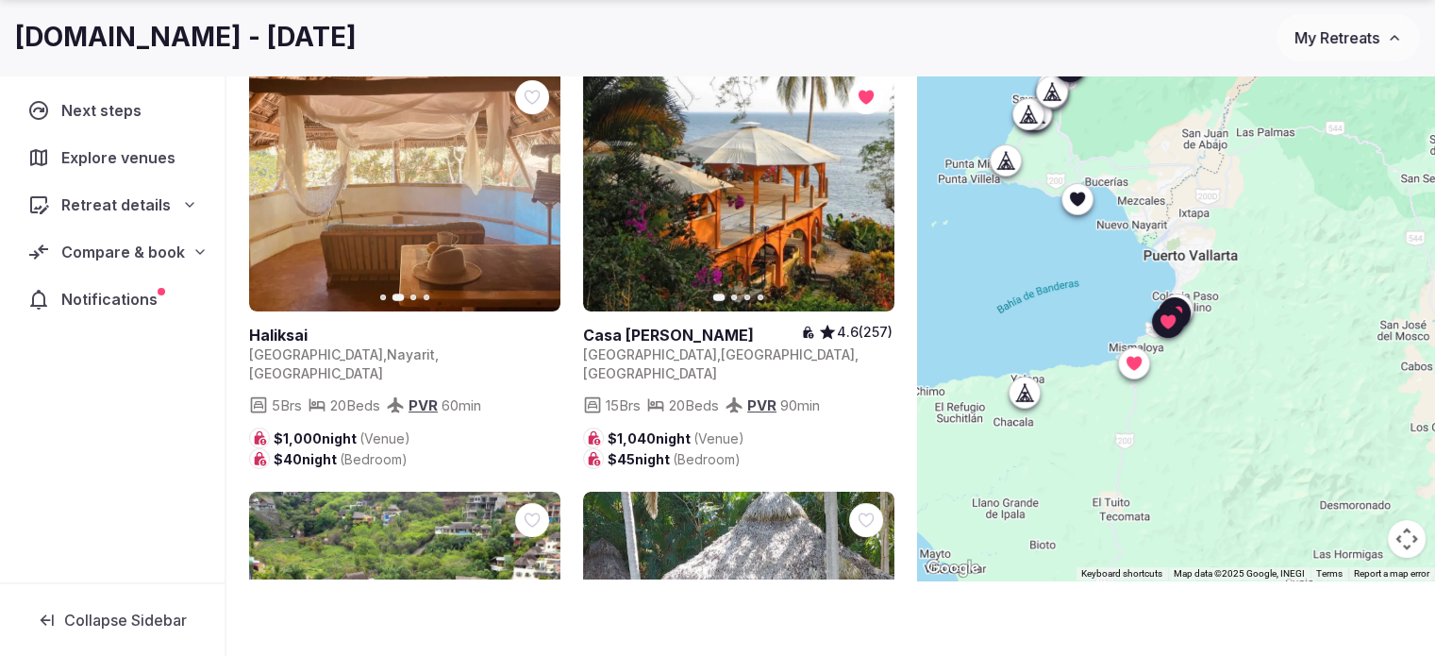
click at [537, 189] on icon "button" at bounding box center [535, 190] width 8 height 13
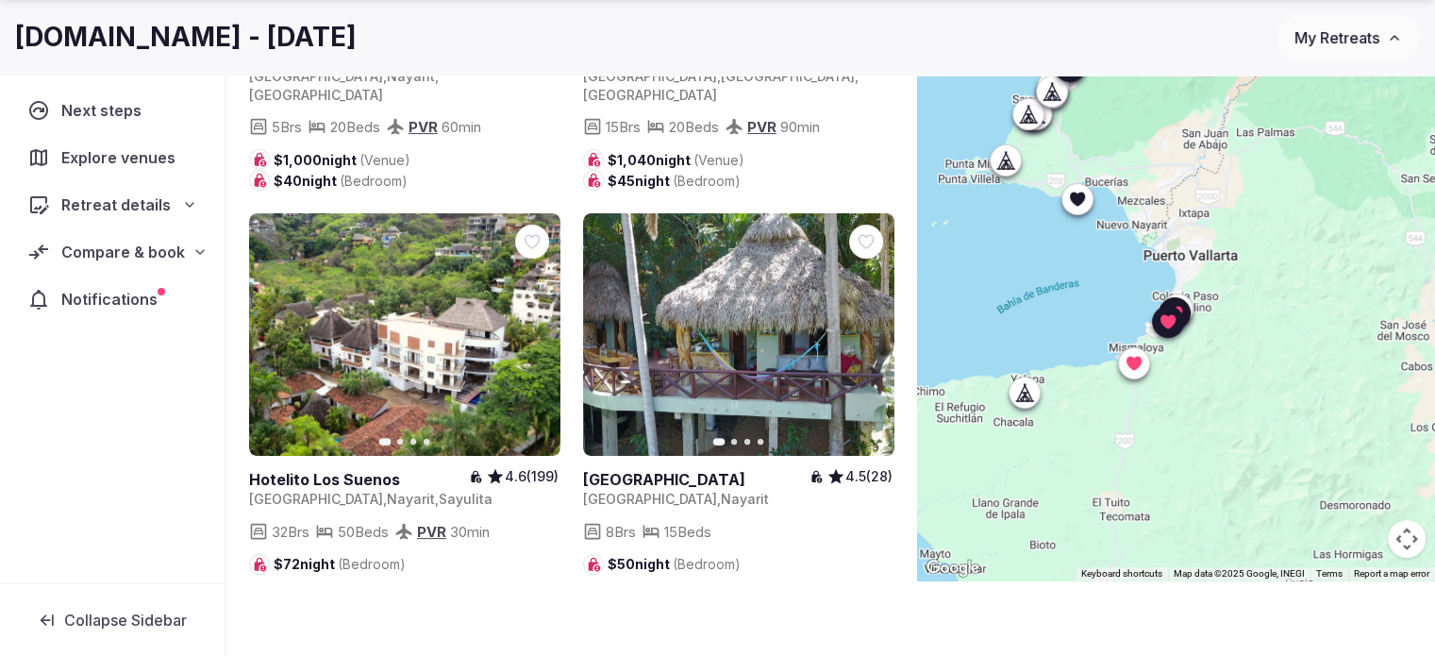
scroll to position [283, 0]
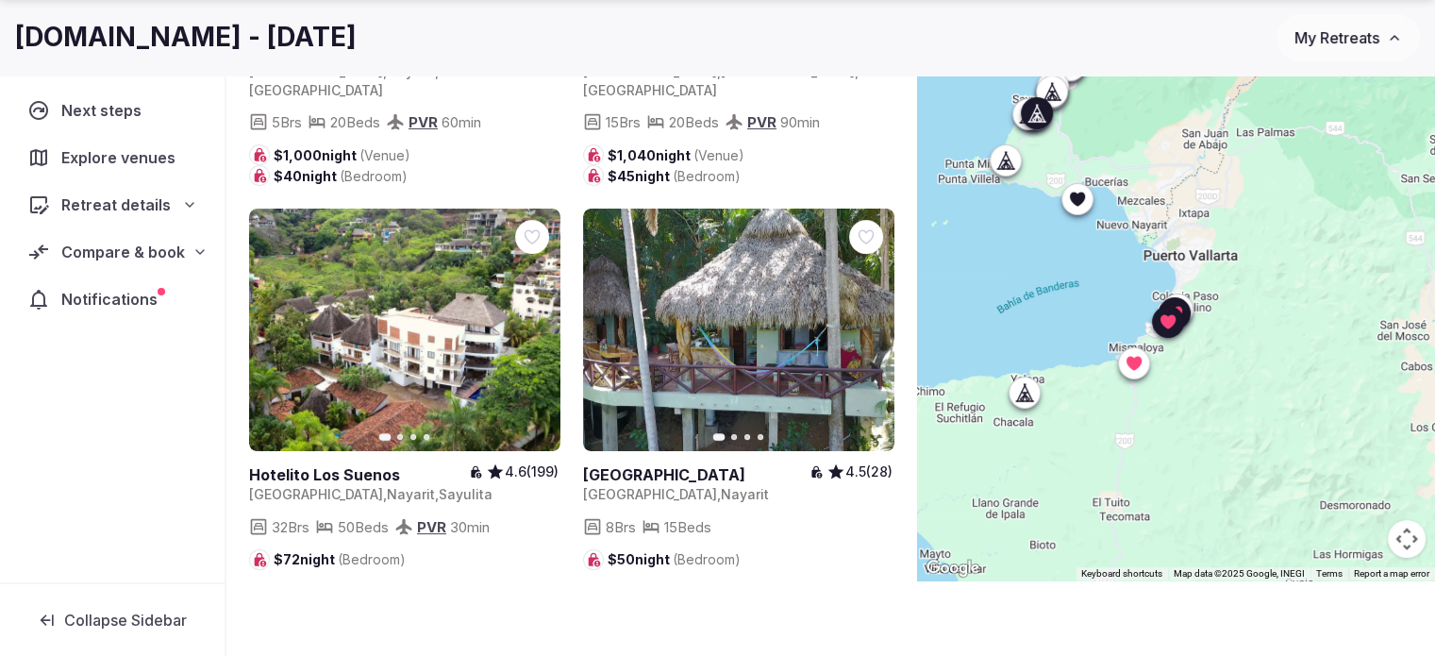
click at [540, 323] on icon "button" at bounding box center [534, 330] width 15 height 15
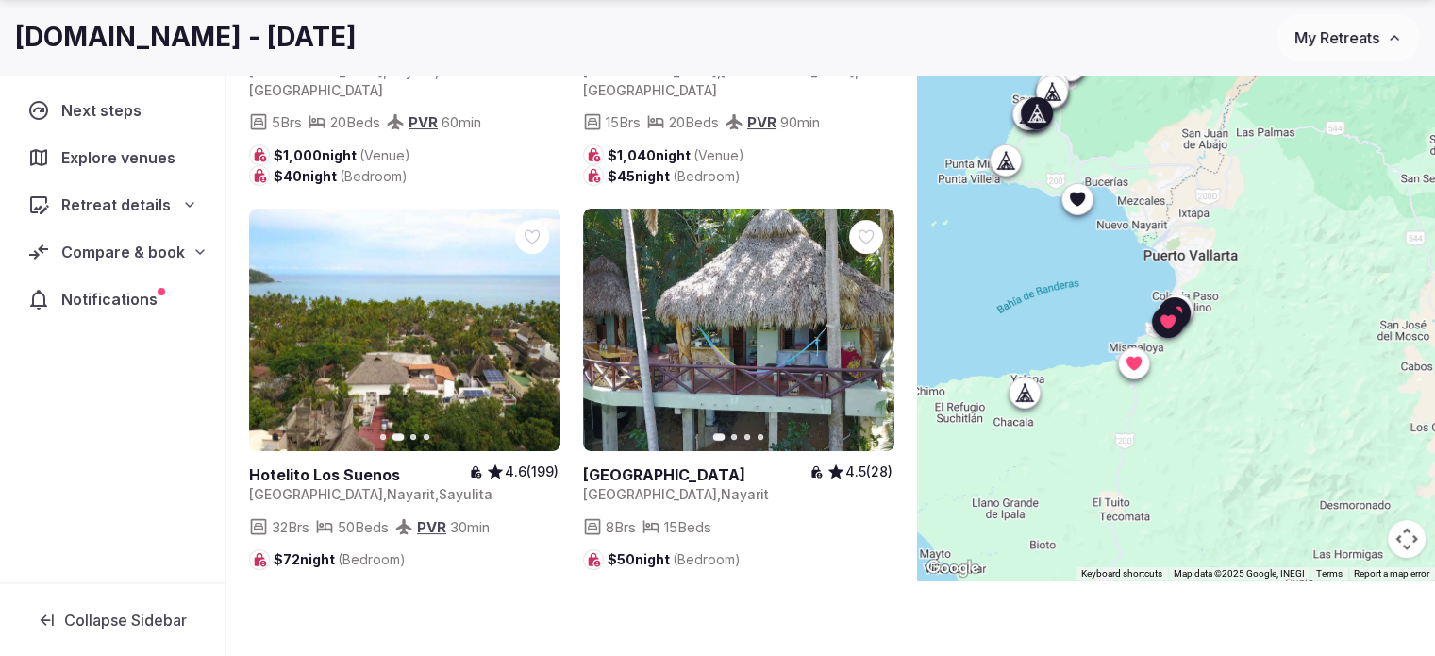
click at [540, 323] on icon "button" at bounding box center [534, 330] width 15 height 15
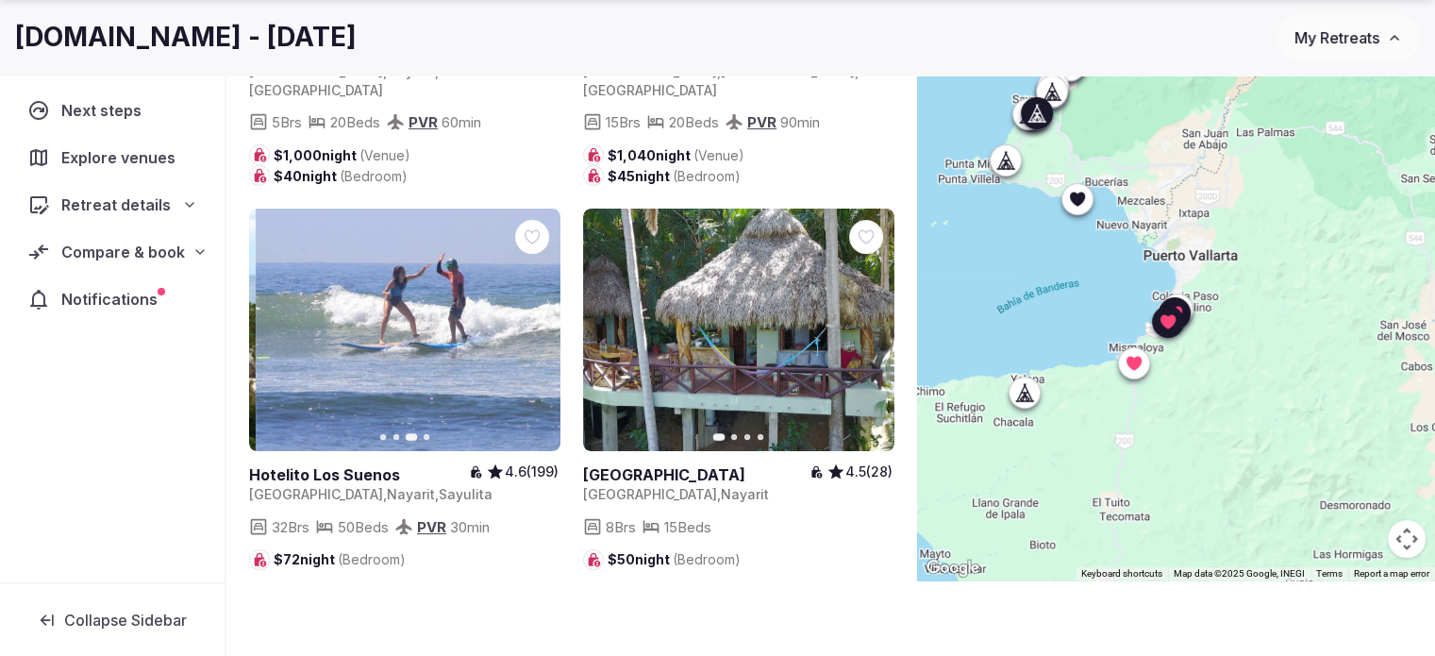
click at [540, 323] on icon "button" at bounding box center [534, 330] width 15 height 15
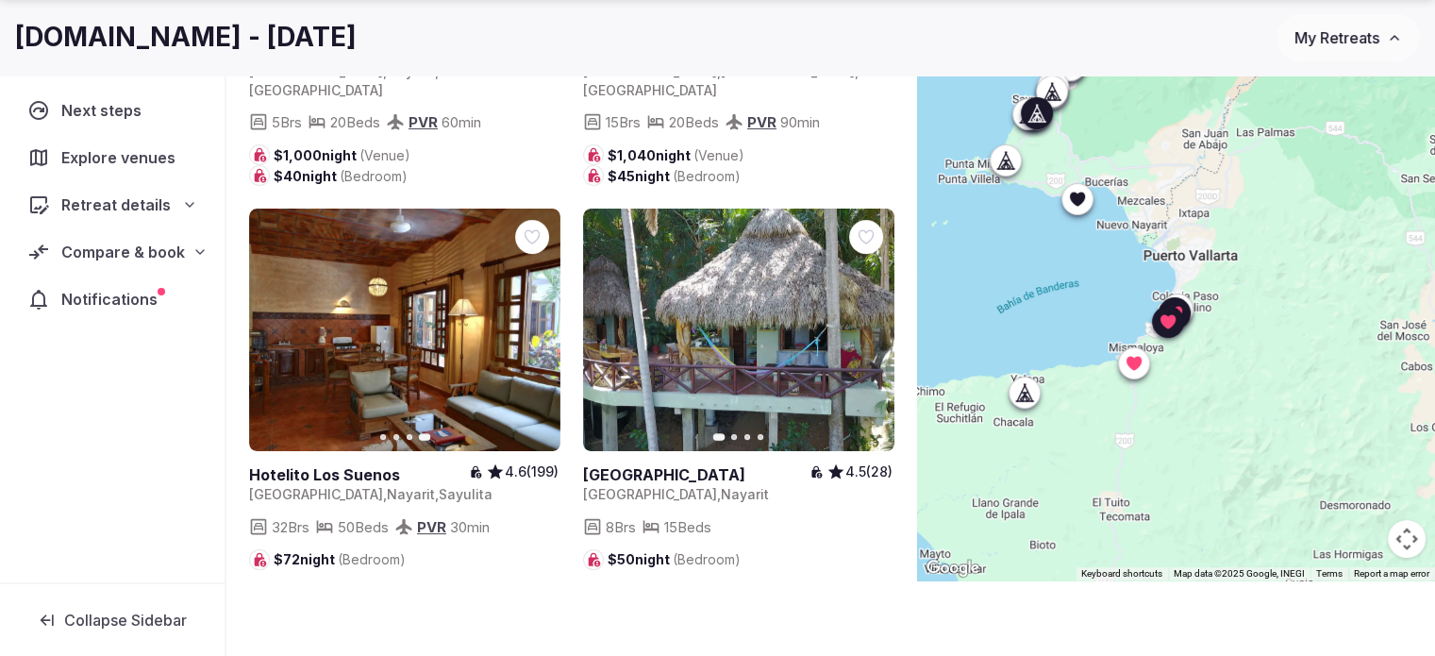
click at [0, 0] on icon at bounding box center [0, 0] width 0 height 0
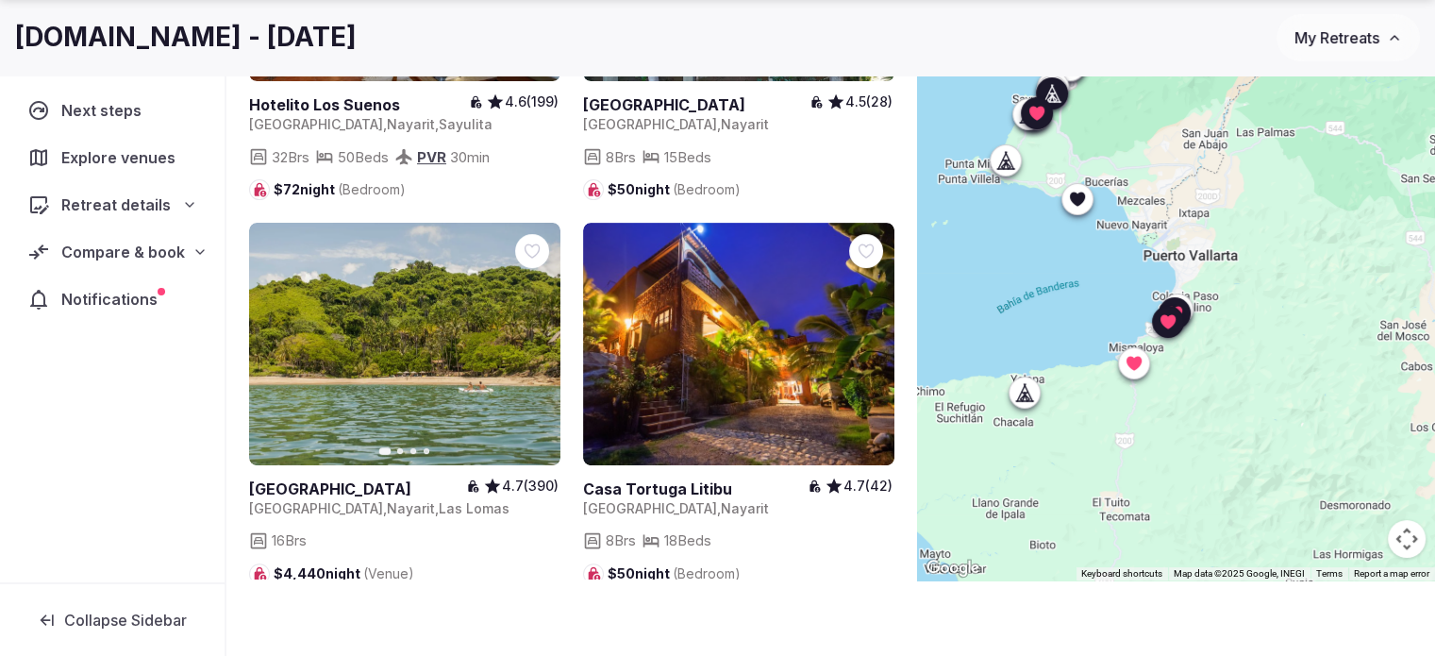
scroll to position [661, 0]
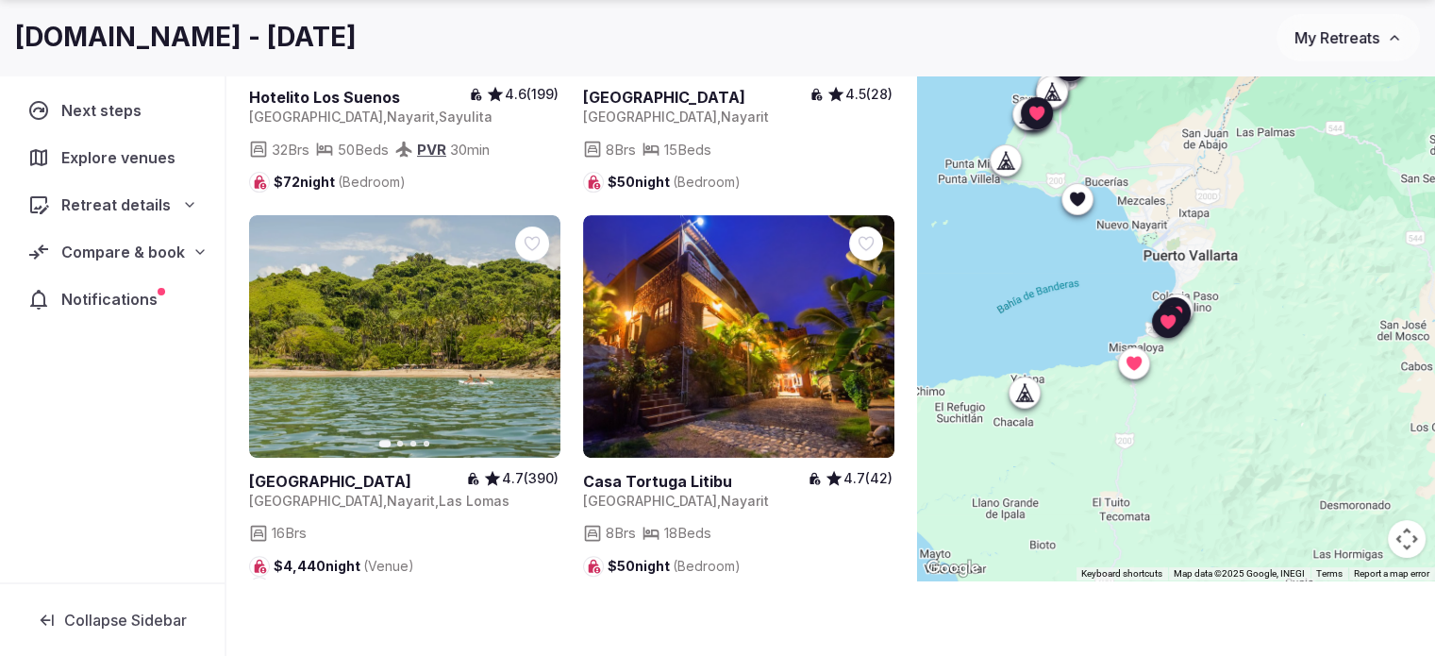
click at [527, 328] on icon "button" at bounding box center [534, 335] width 15 height 15
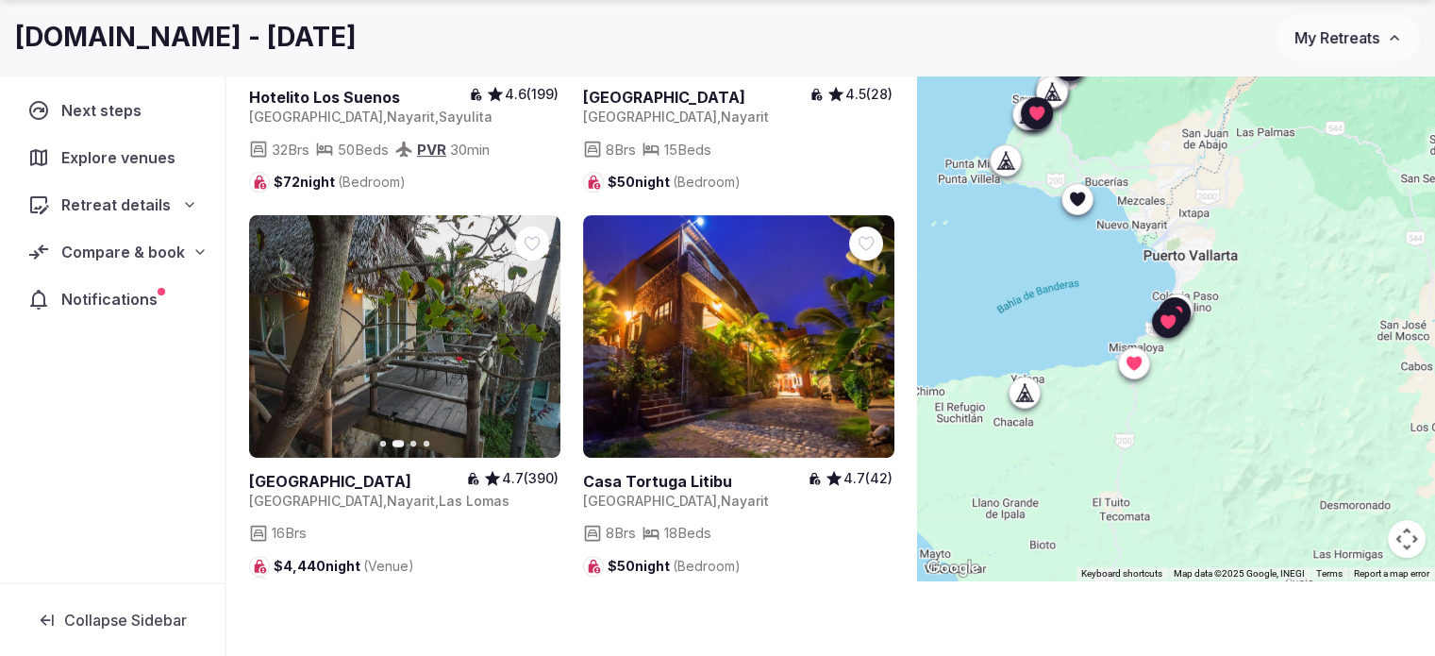
click at [531, 328] on icon "button" at bounding box center [534, 335] width 15 height 15
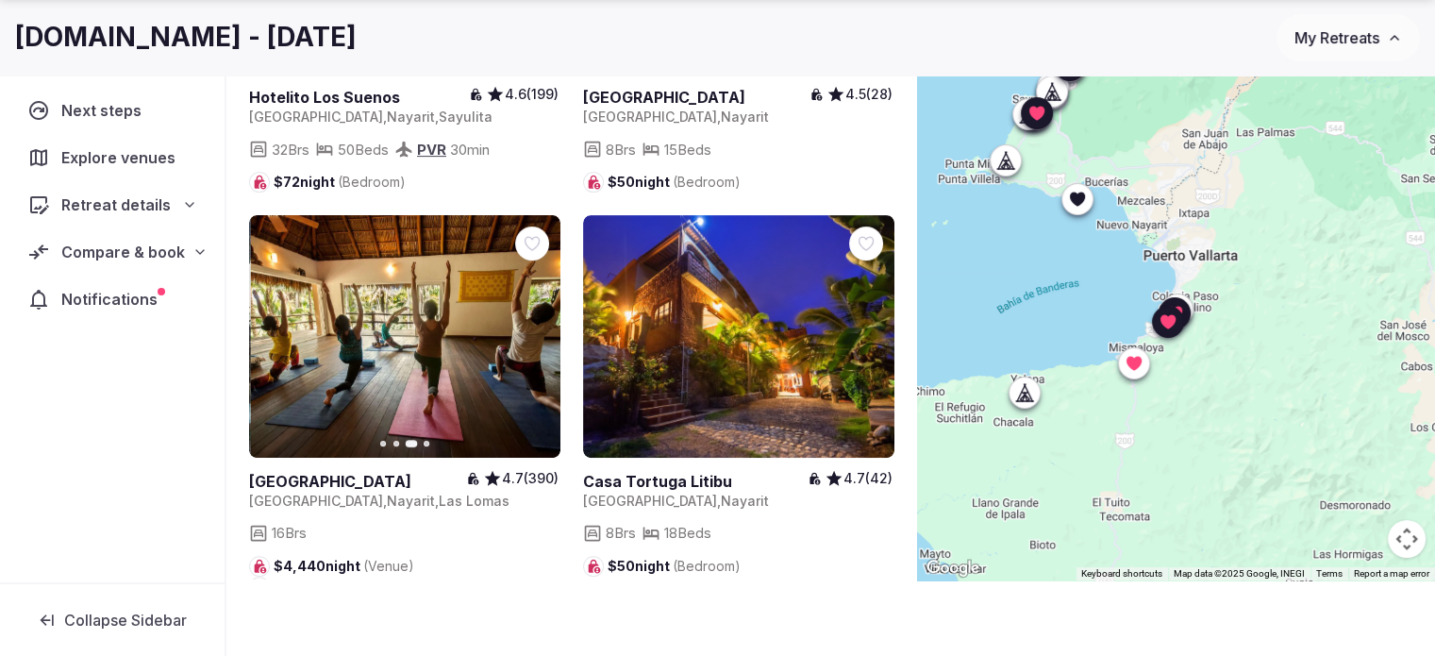
click at [531, 328] on icon "button" at bounding box center [534, 335] width 15 height 15
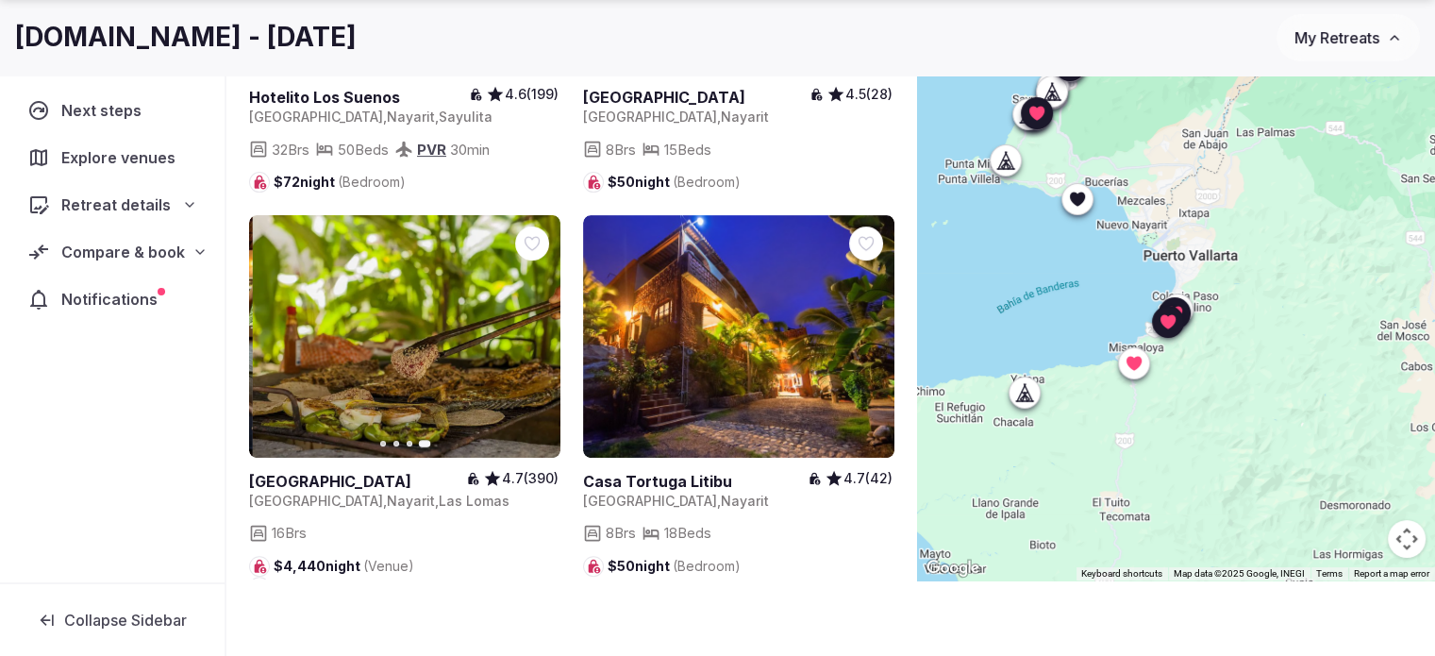
click at [0, 0] on icon at bounding box center [0, 0] width 0 height 0
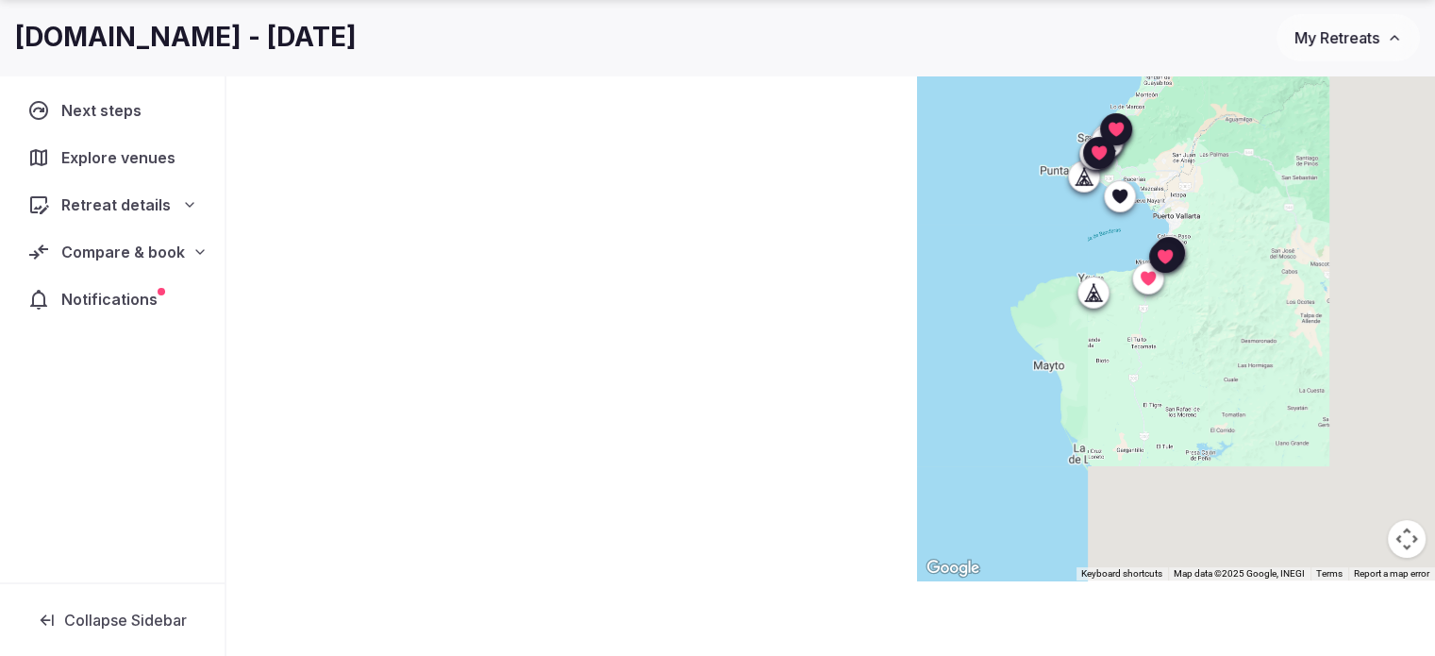
scroll to position [0, 0]
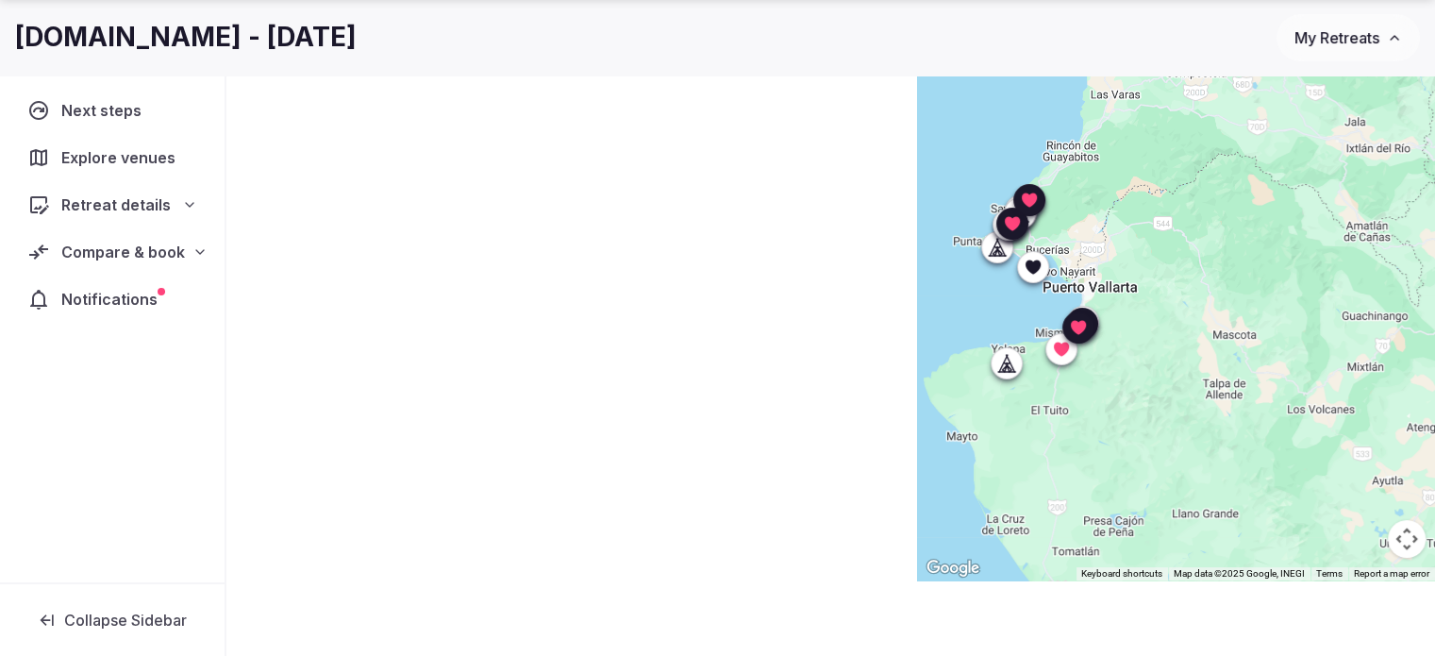
drag, startPoint x: 1205, startPoint y: 177, endPoint x: 1115, endPoint y: 250, distance: 115.4
click at [1115, 250] on div at bounding box center [1176, 286] width 518 height 588
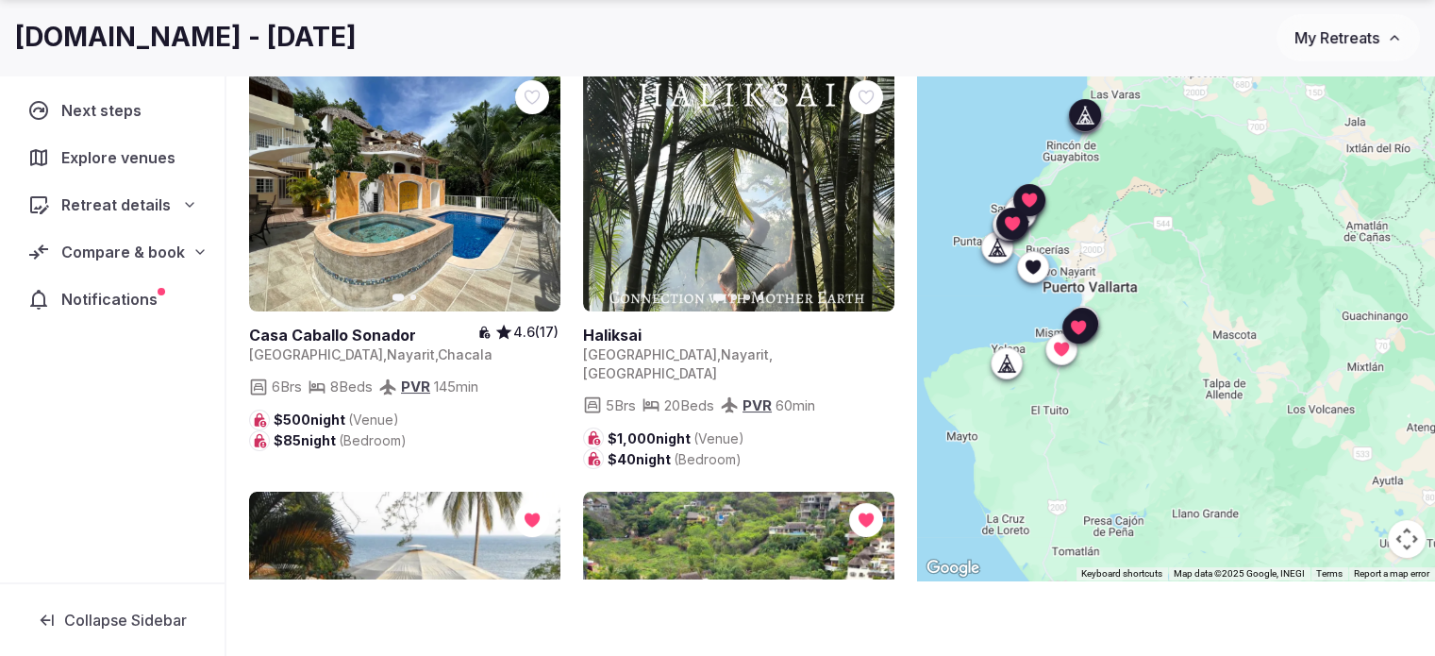
click at [523, 195] on button "Next slide" at bounding box center [534, 191] width 30 height 30
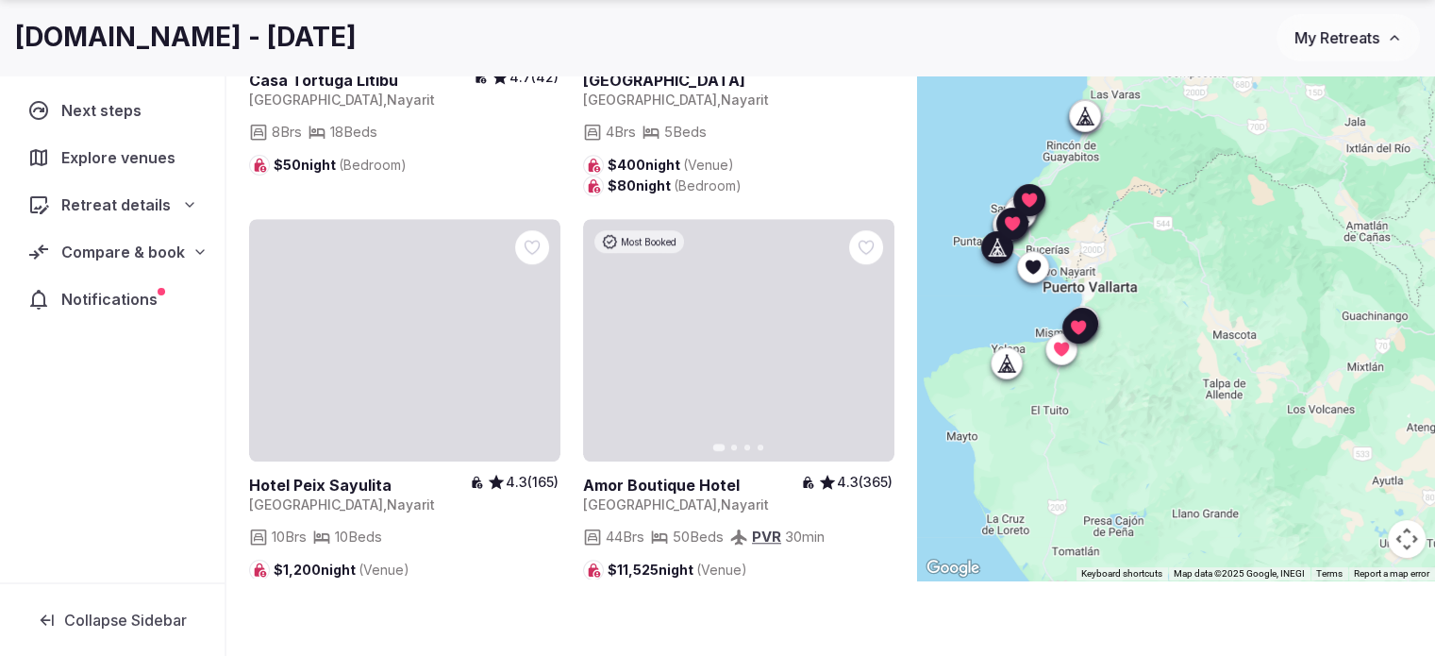
scroll to position [1510, 0]
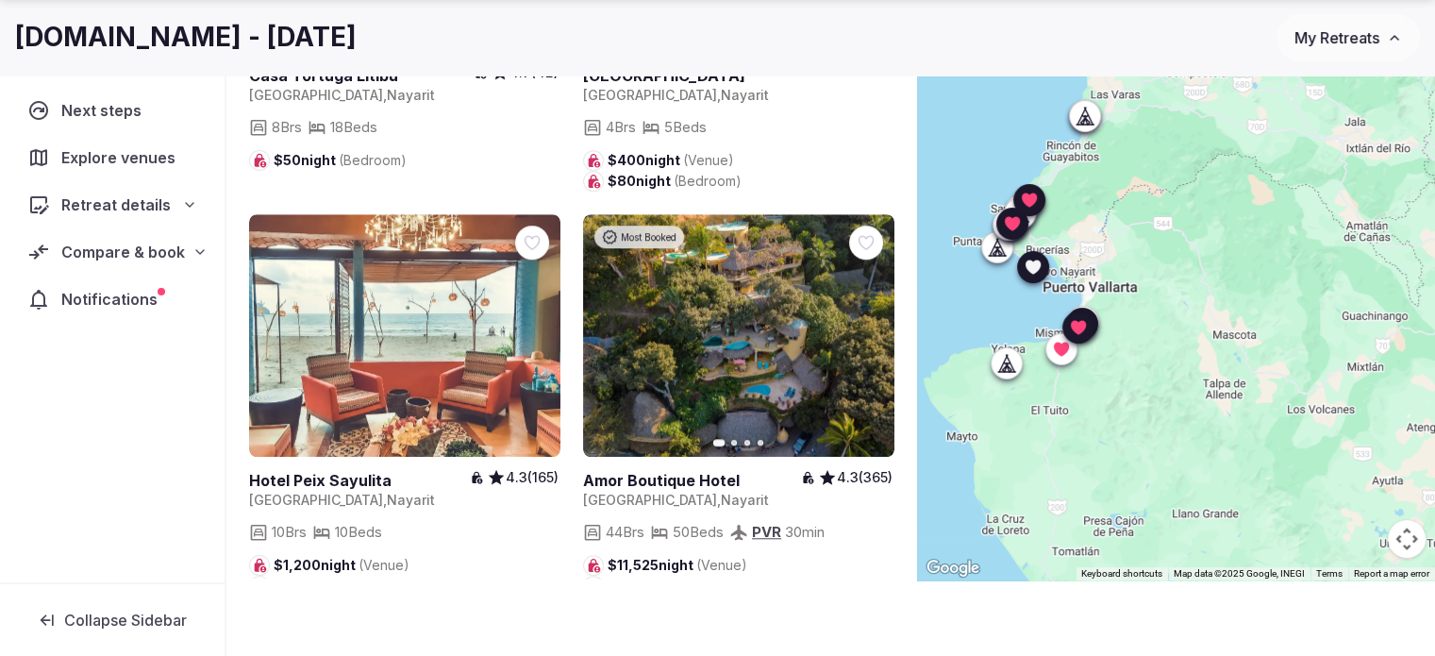
click at [868, 327] on icon "button" at bounding box center [868, 334] width 15 height 15
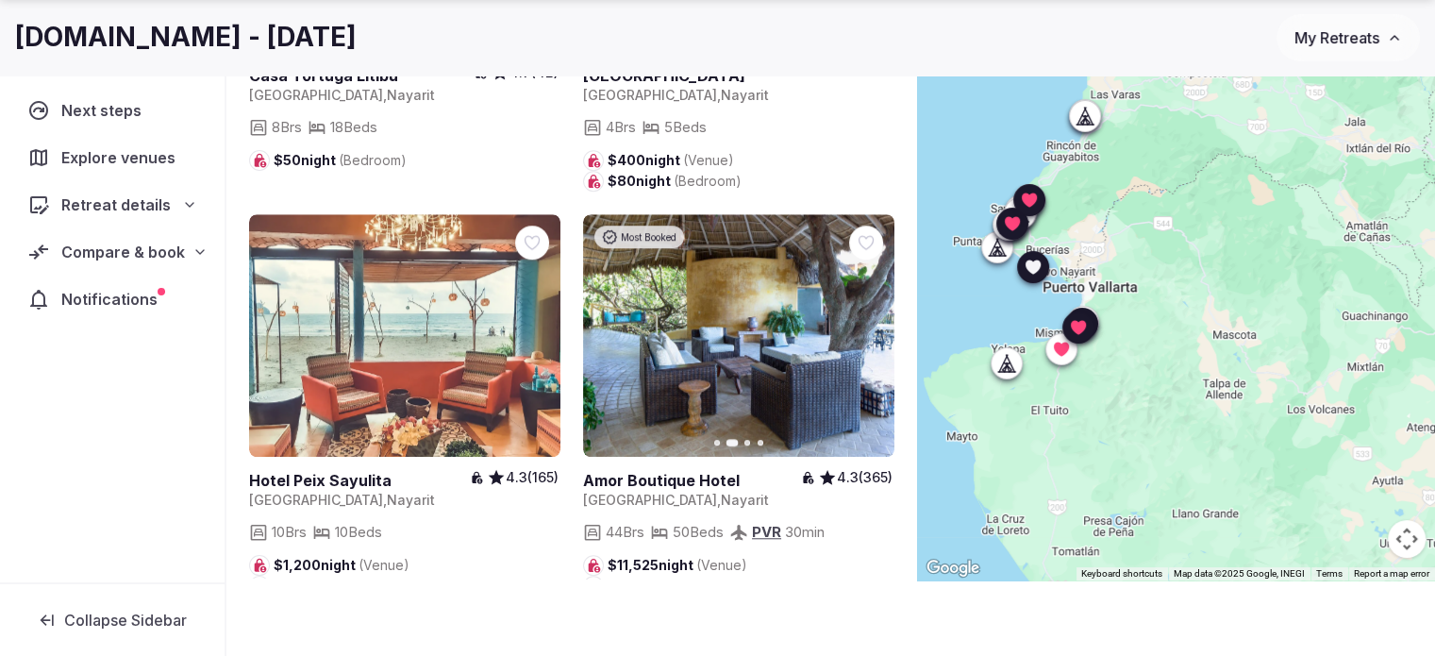
click at [868, 327] on icon "button" at bounding box center [868, 334] width 15 height 15
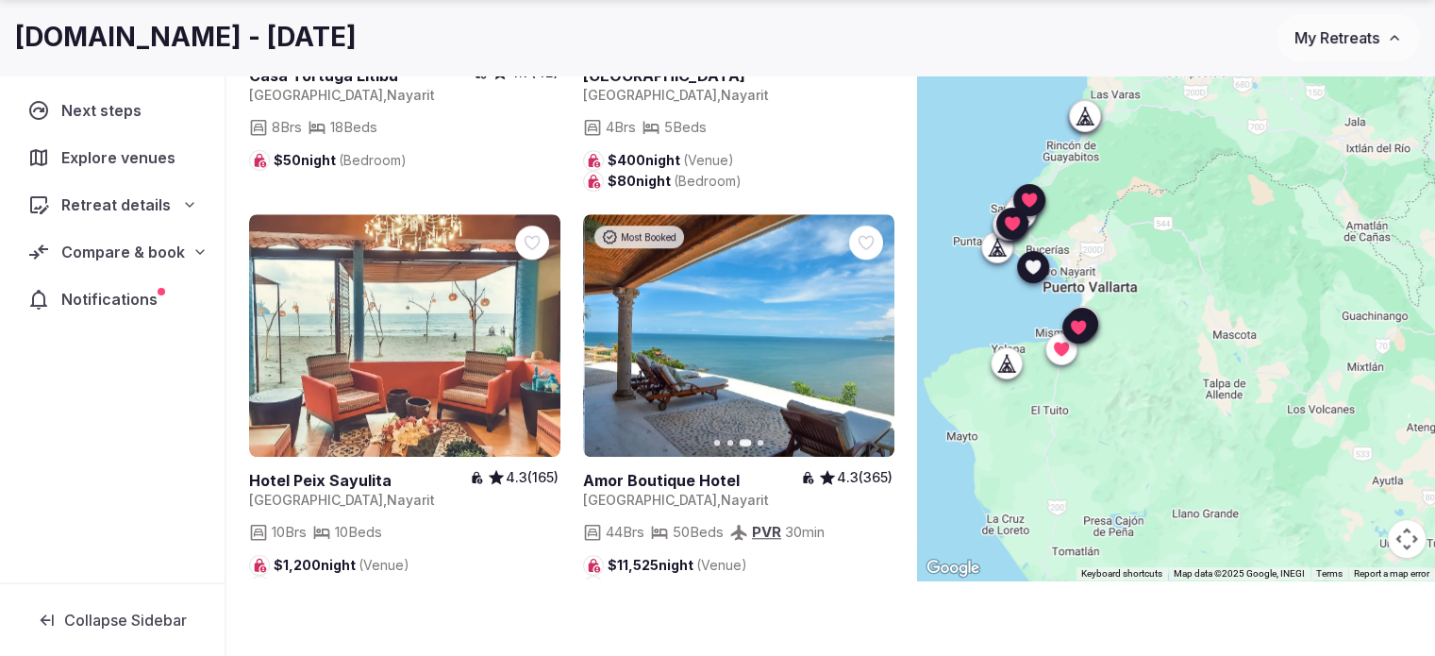
click at [868, 327] on icon "button" at bounding box center [868, 334] width 15 height 15
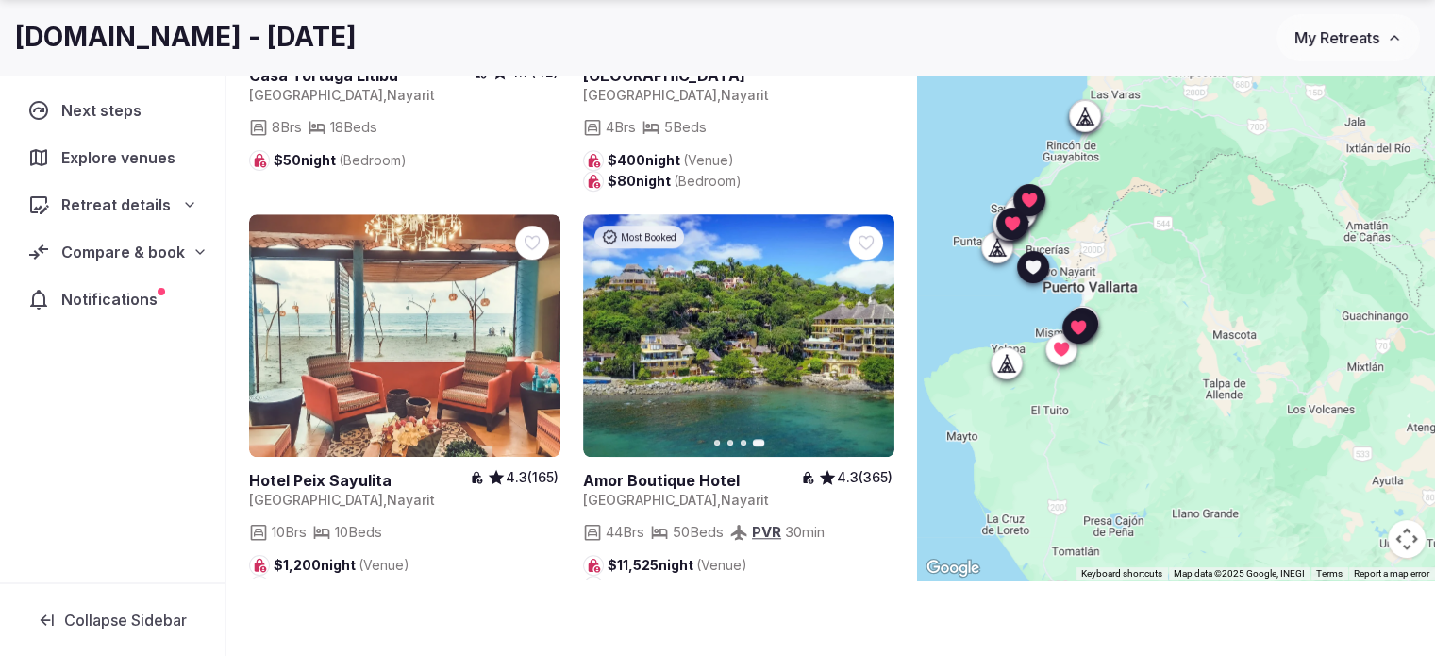
click at [613, 327] on icon "button" at bounding box center [609, 334] width 15 height 15
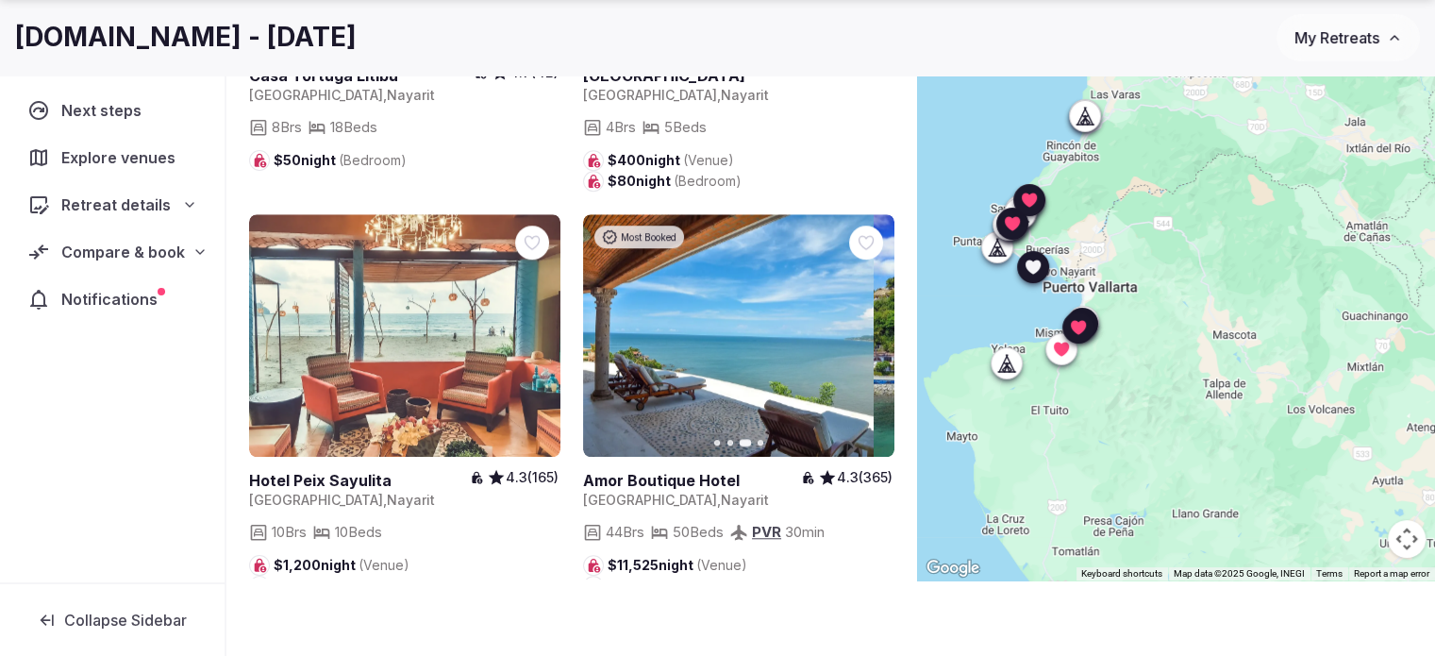
click at [613, 327] on icon "button" at bounding box center [609, 334] width 15 height 15
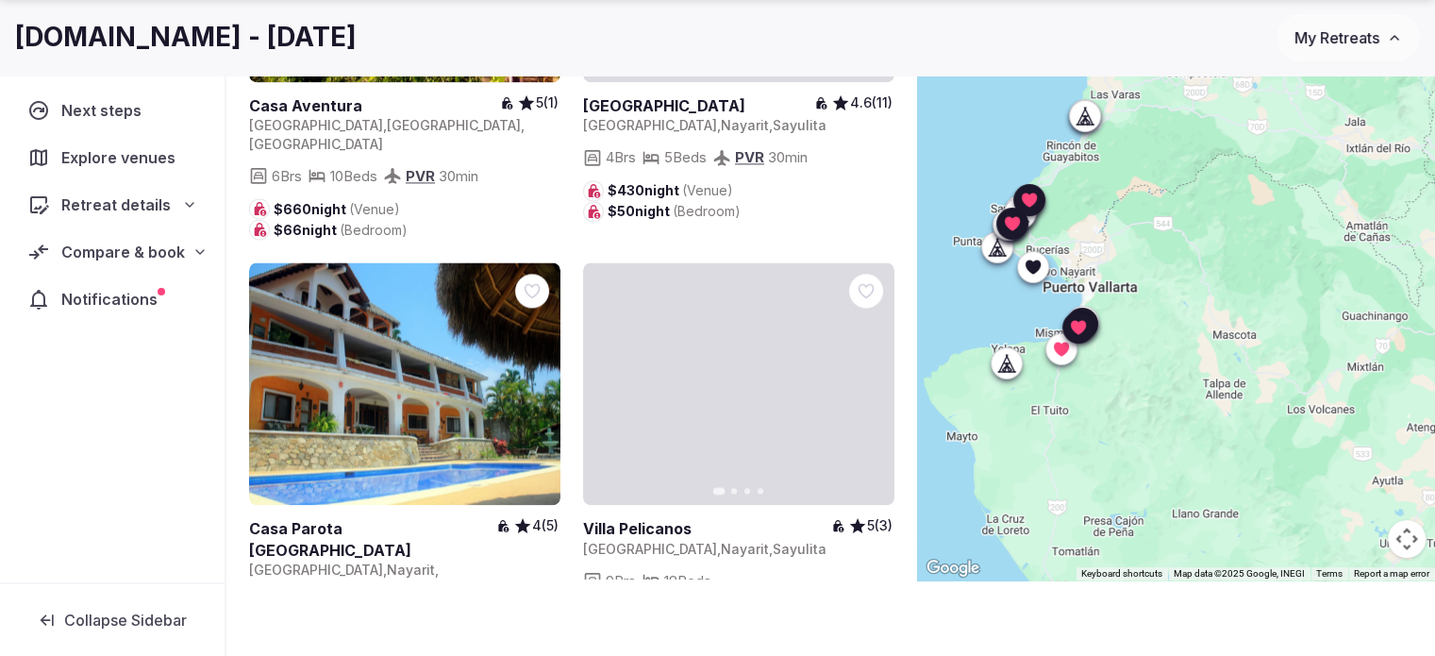
scroll to position [2736, 0]
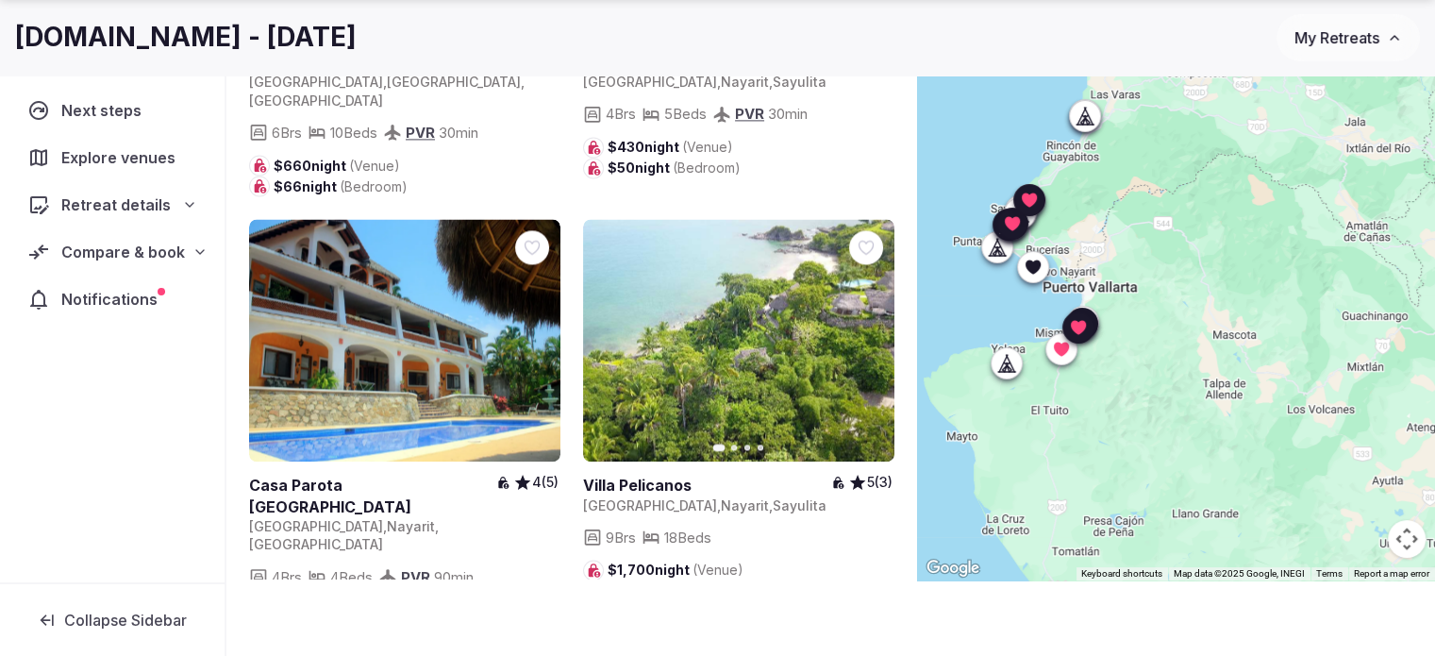
click at [864, 333] on icon "button" at bounding box center [868, 340] width 15 height 15
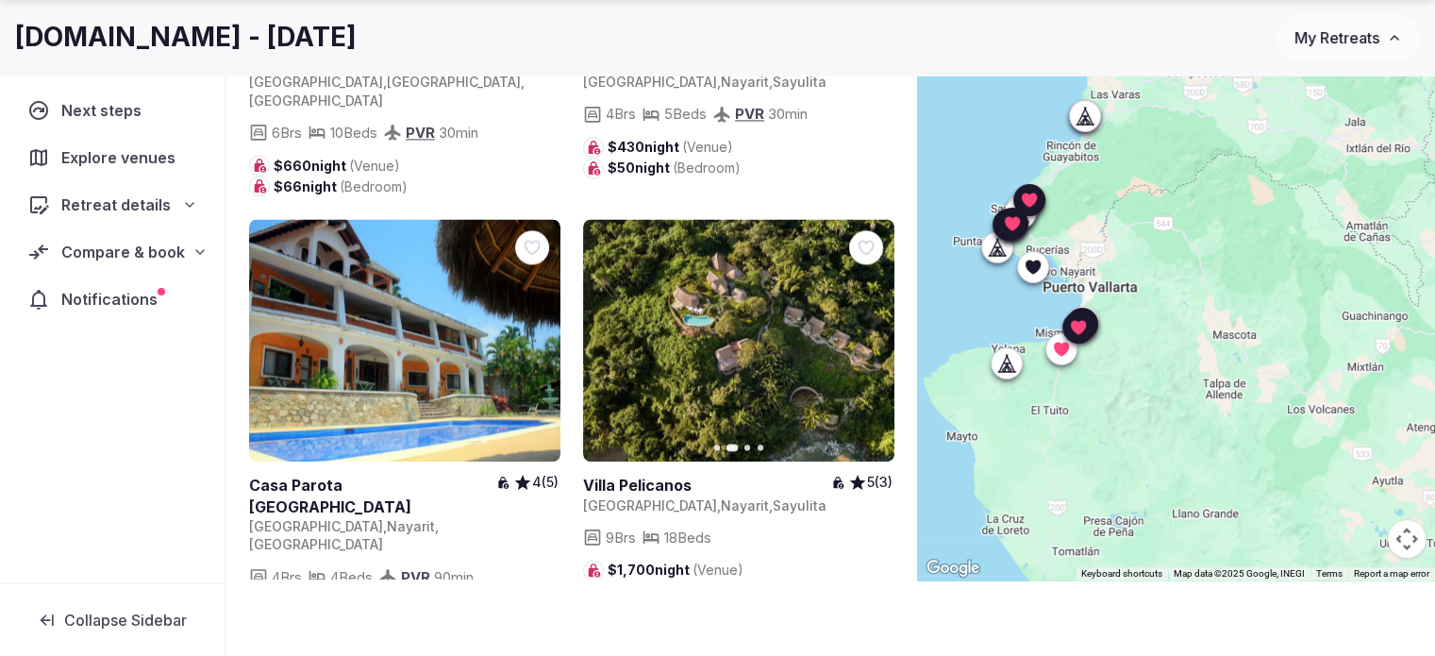
click at [870, 334] on icon "button" at bounding box center [869, 340] width 8 height 13
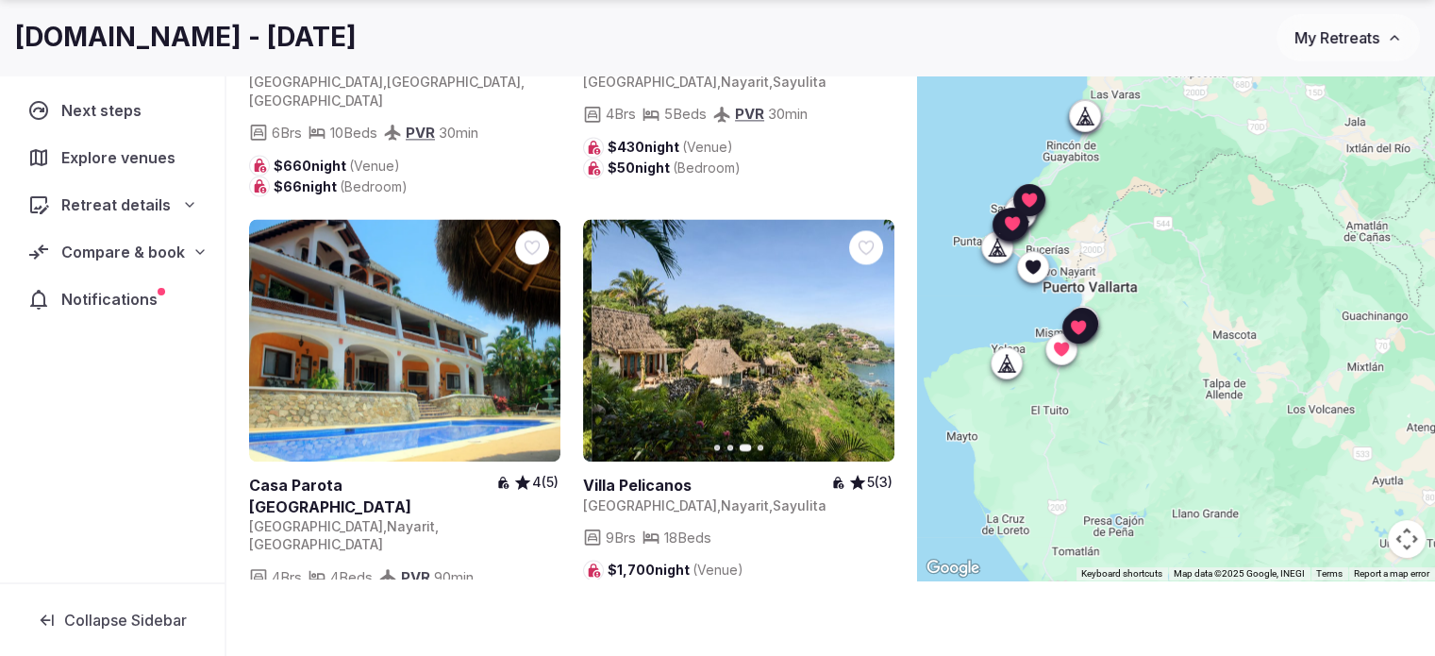
click at [870, 334] on icon "button" at bounding box center [869, 340] width 8 height 13
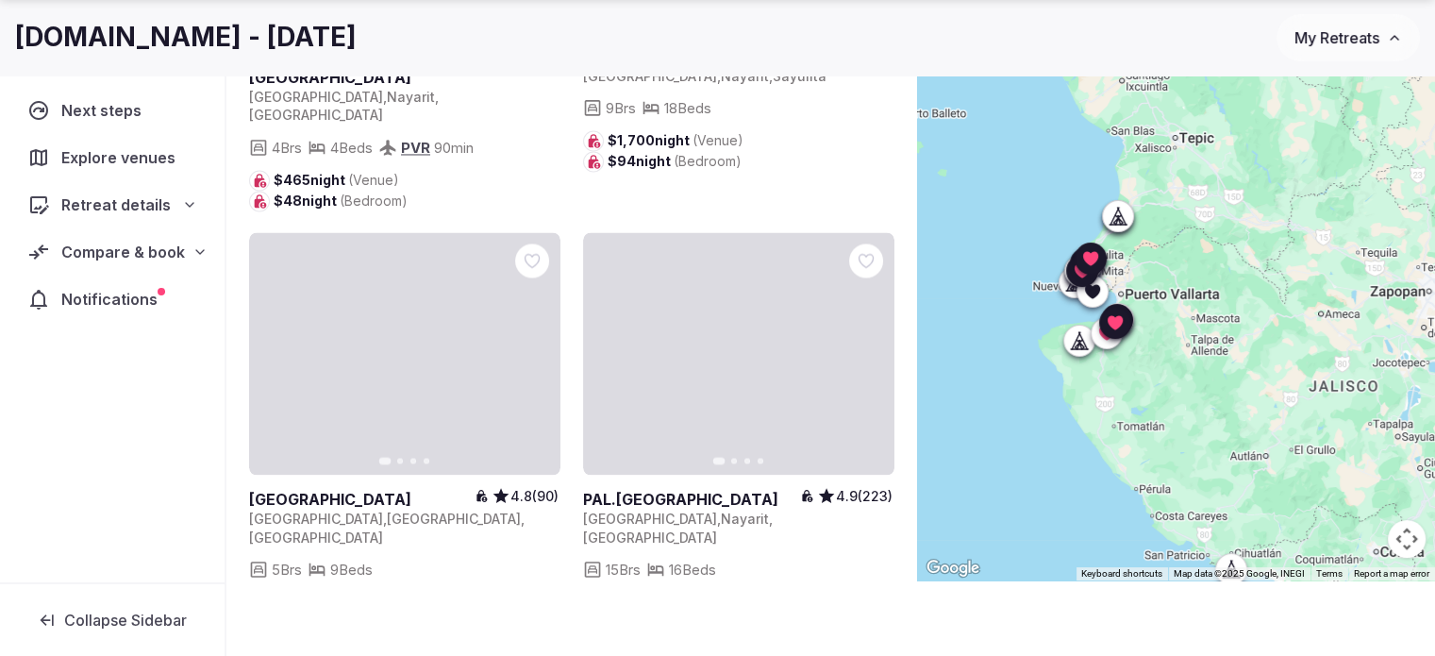
scroll to position [3169, 0]
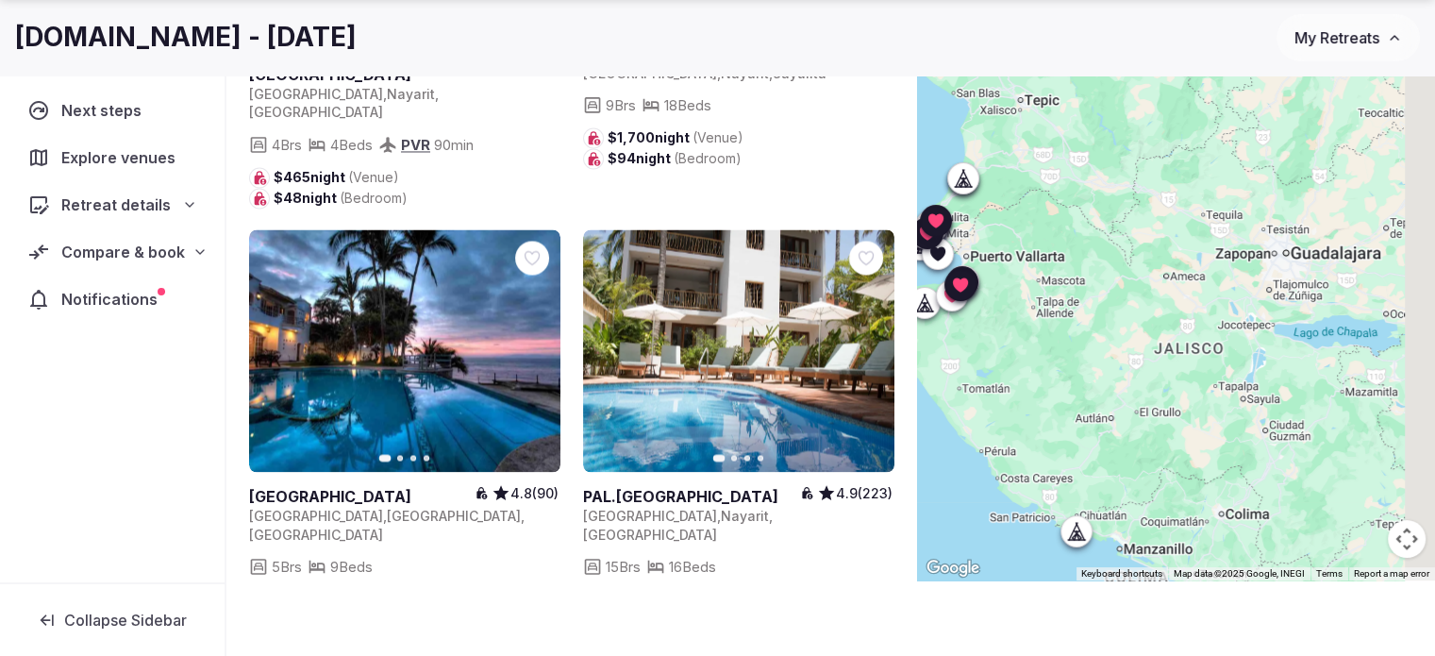
drag, startPoint x: 1283, startPoint y: 426, endPoint x: 1141, endPoint y: 413, distance: 143.0
click at [1141, 413] on div at bounding box center [1176, 286] width 518 height 588
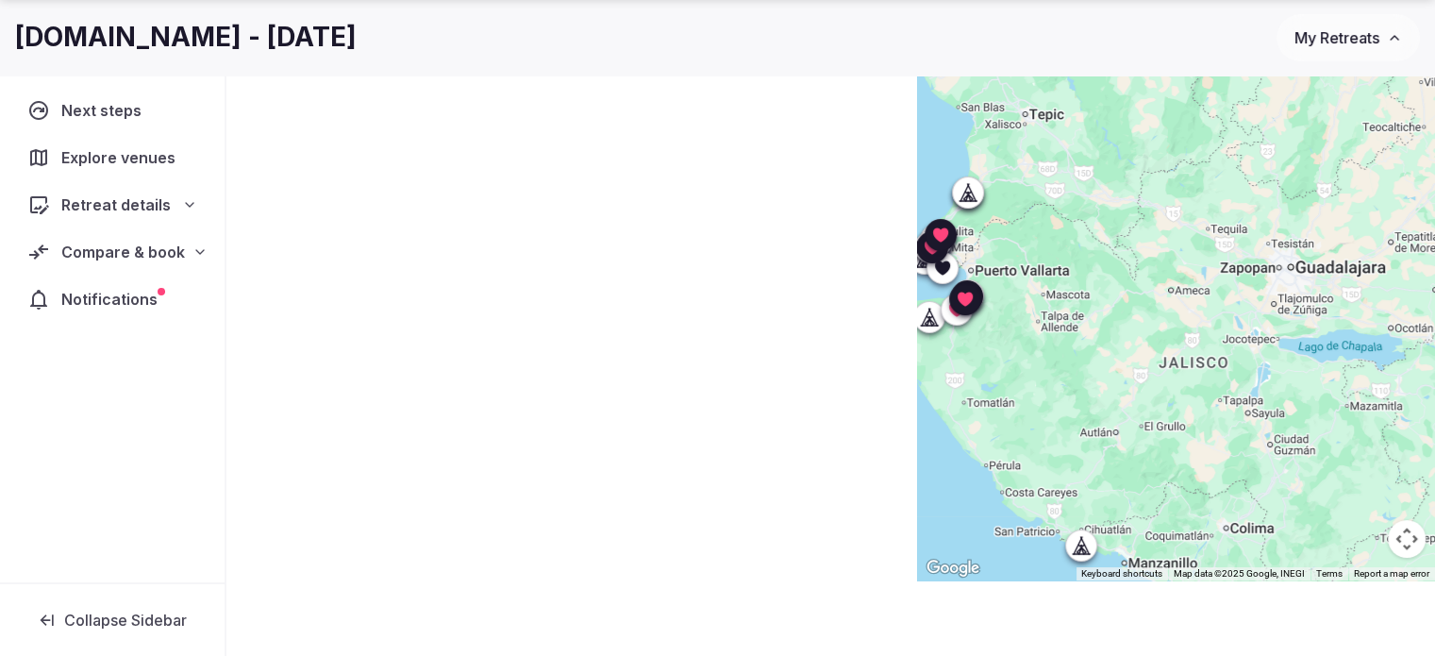
scroll to position [0, 0]
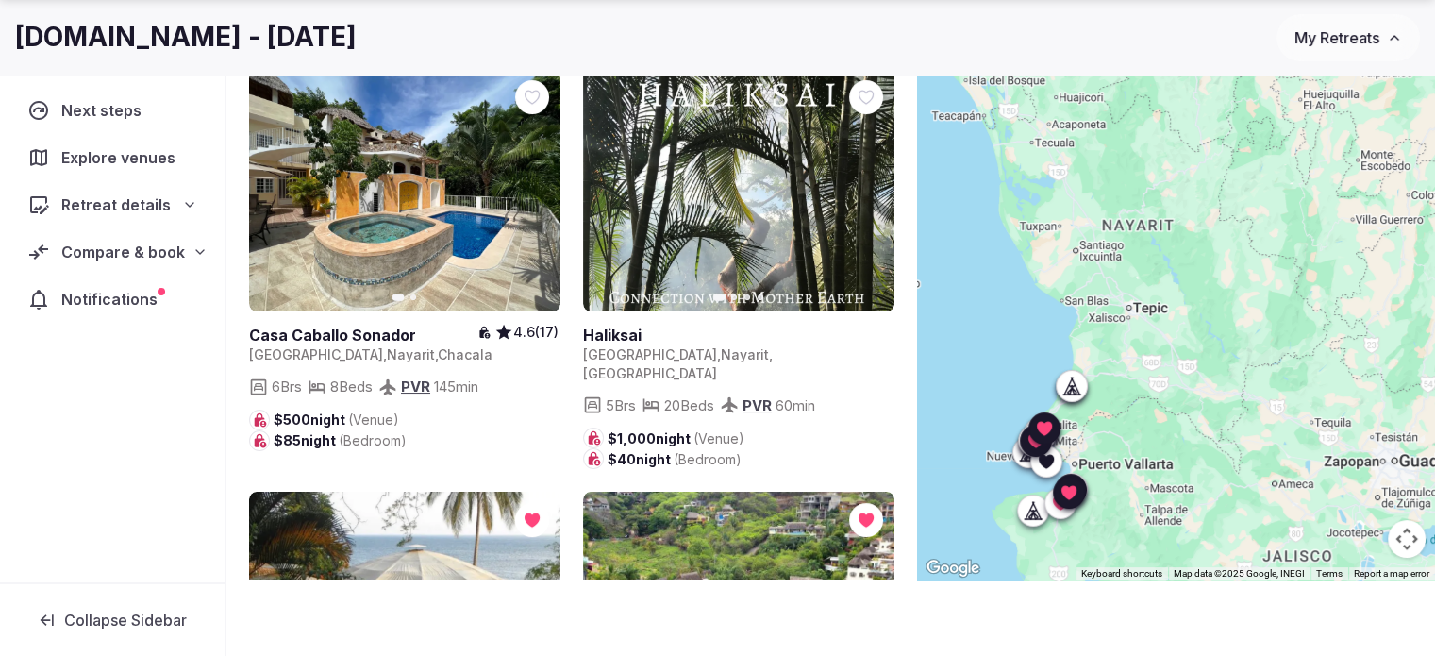
drag, startPoint x: 1079, startPoint y: 178, endPoint x: 1181, endPoint y: 385, distance: 230.8
click at [1181, 385] on div at bounding box center [1176, 286] width 518 height 588
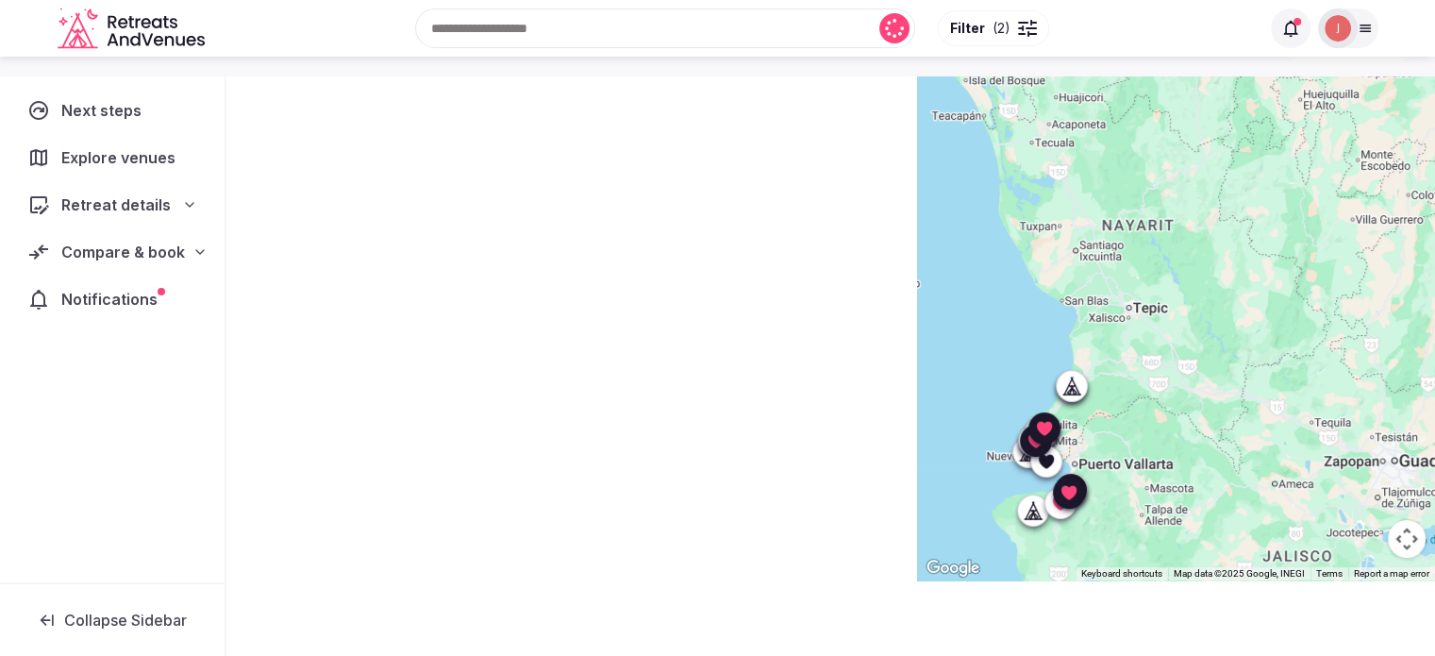
scroll to position [115, 0]
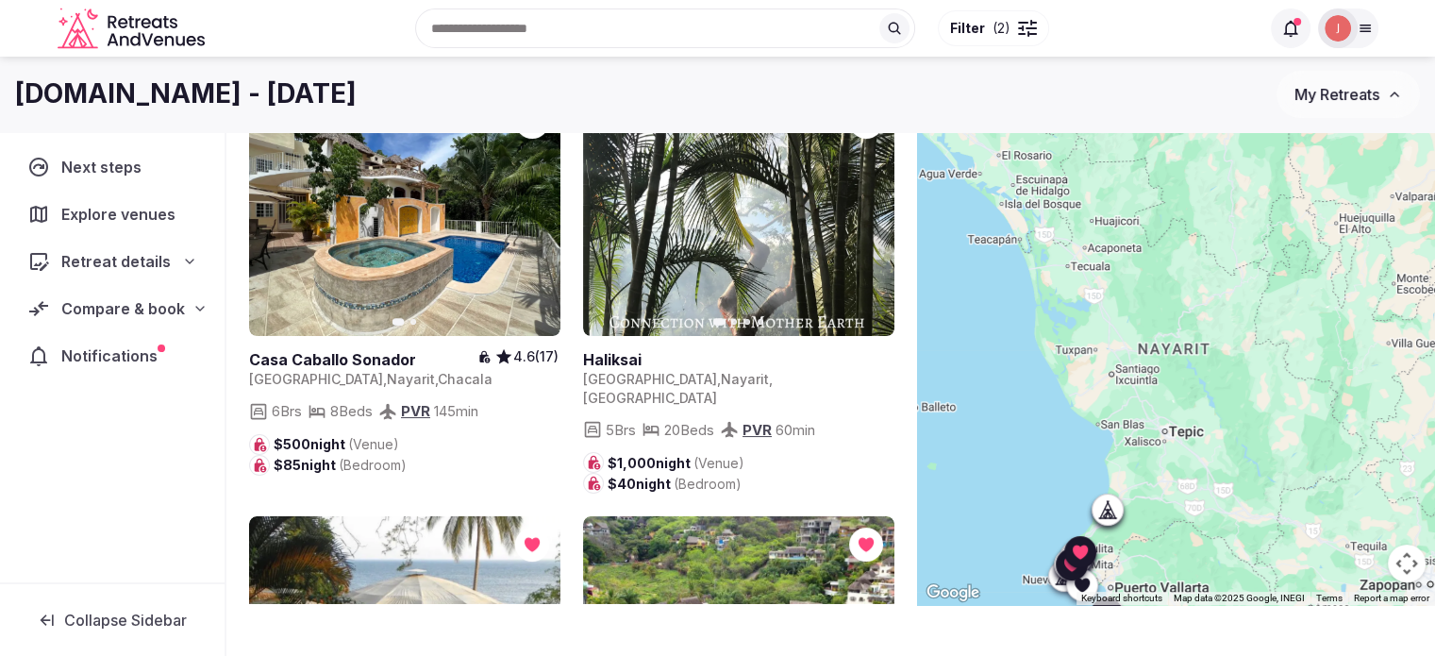
drag, startPoint x: 1029, startPoint y: 195, endPoint x: 1064, endPoint y: 299, distance: 109.5
click at [1064, 299] on div at bounding box center [1176, 311] width 518 height 588
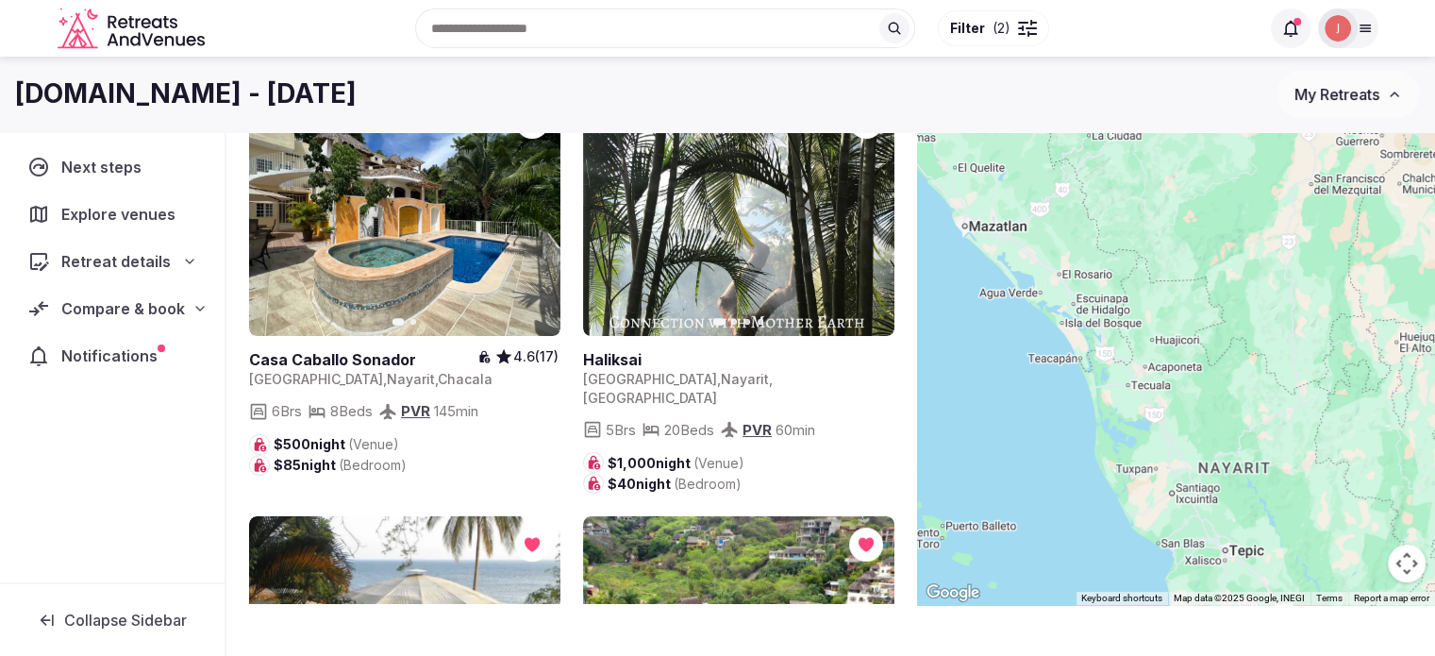
drag, startPoint x: 1088, startPoint y: 328, endPoint x: 1096, endPoint y: 346, distance: 19.5
click at [1096, 346] on div at bounding box center [1176, 311] width 518 height 588
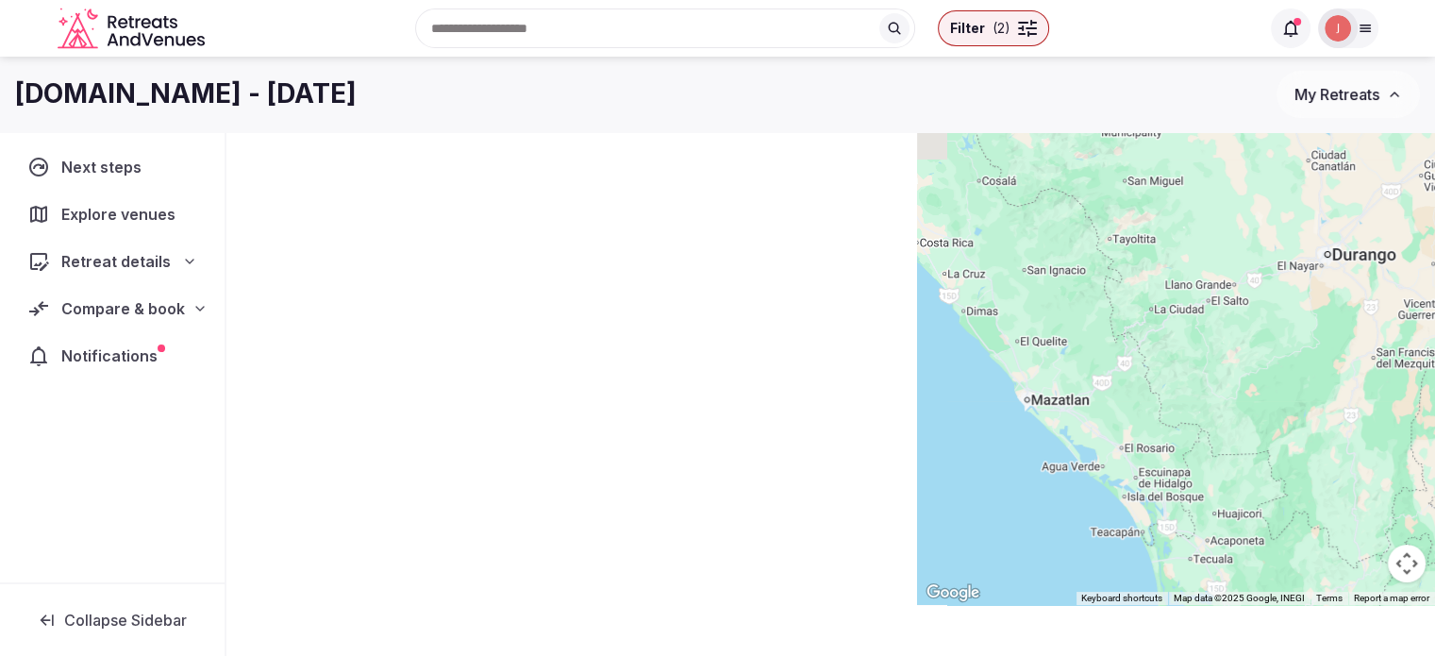
drag, startPoint x: 1061, startPoint y: 218, endPoint x: 1114, endPoint y: 376, distance: 167.4
click at [1114, 376] on div at bounding box center [1176, 311] width 518 height 588
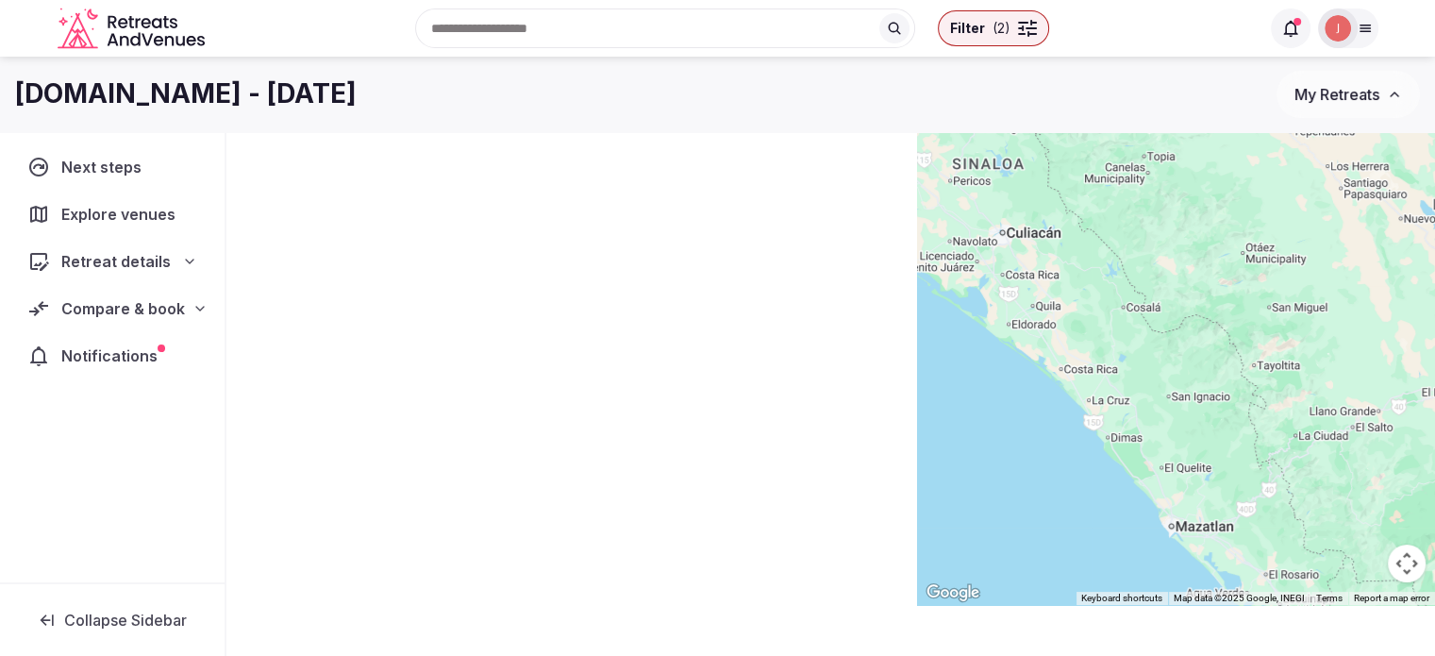
drag, startPoint x: 1052, startPoint y: 282, endPoint x: 1253, endPoint y: 441, distance: 256.0
click at [1253, 441] on div at bounding box center [1176, 311] width 518 height 588
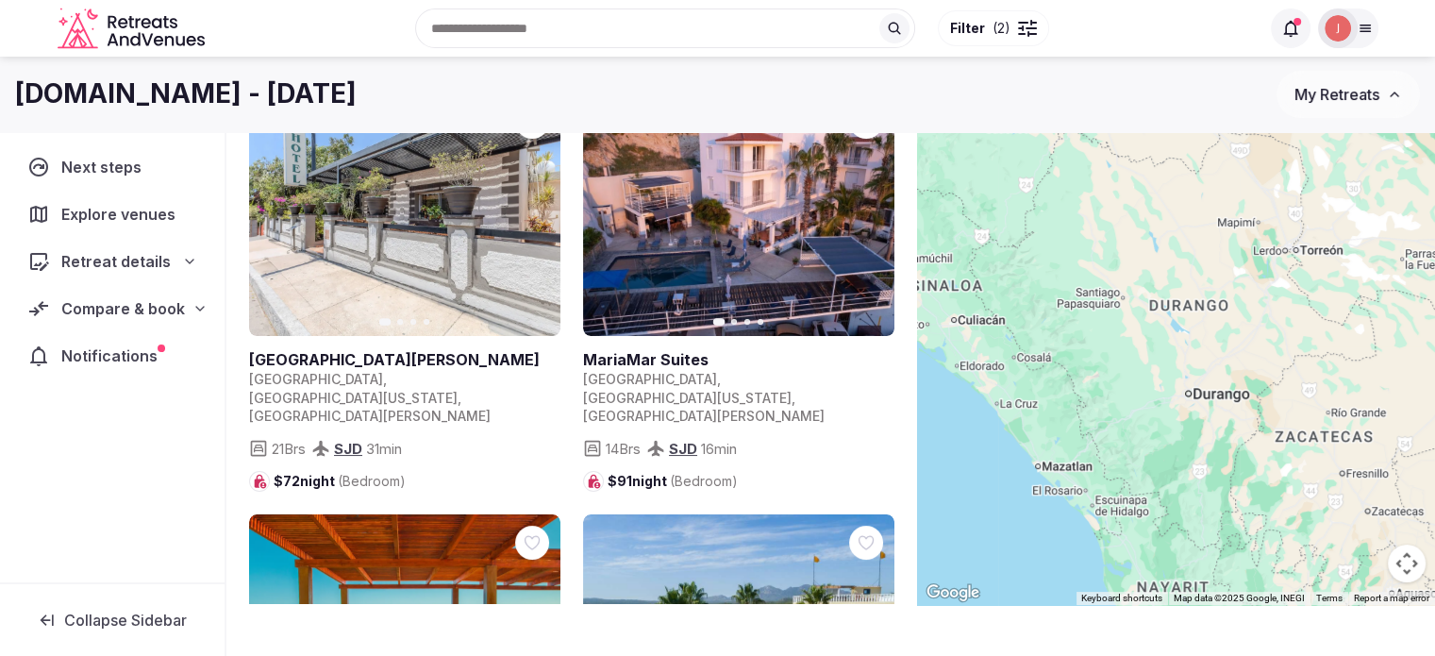
drag, startPoint x: 1169, startPoint y: 452, endPoint x: 981, endPoint y: 434, distance: 188.6
click at [981, 434] on div at bounding box center [1176, 311] width 518 height 588
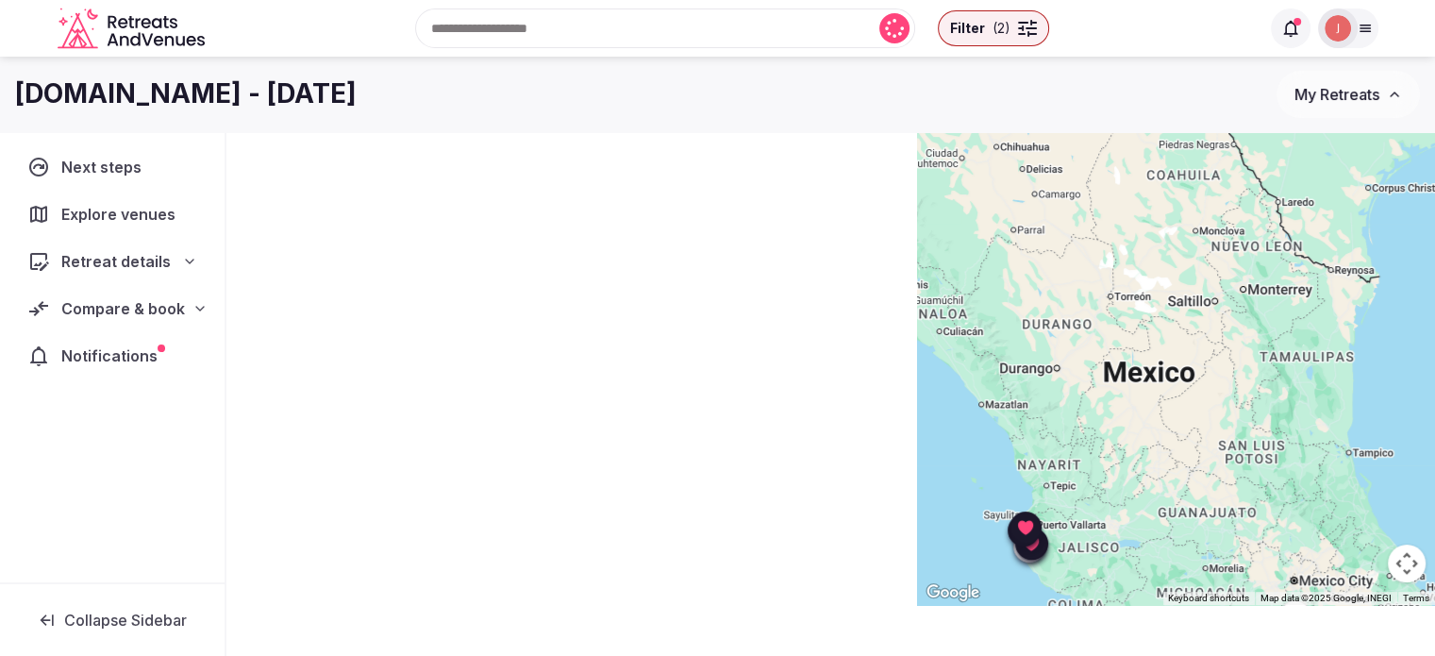
drag, startPoint x: 1238, startPoint y: 488, endPoint x: 1102, endPoint y: 417, distance: 153.2
click at [1102, 417] on div at bounding box center [1176, 311] width 518 height 588
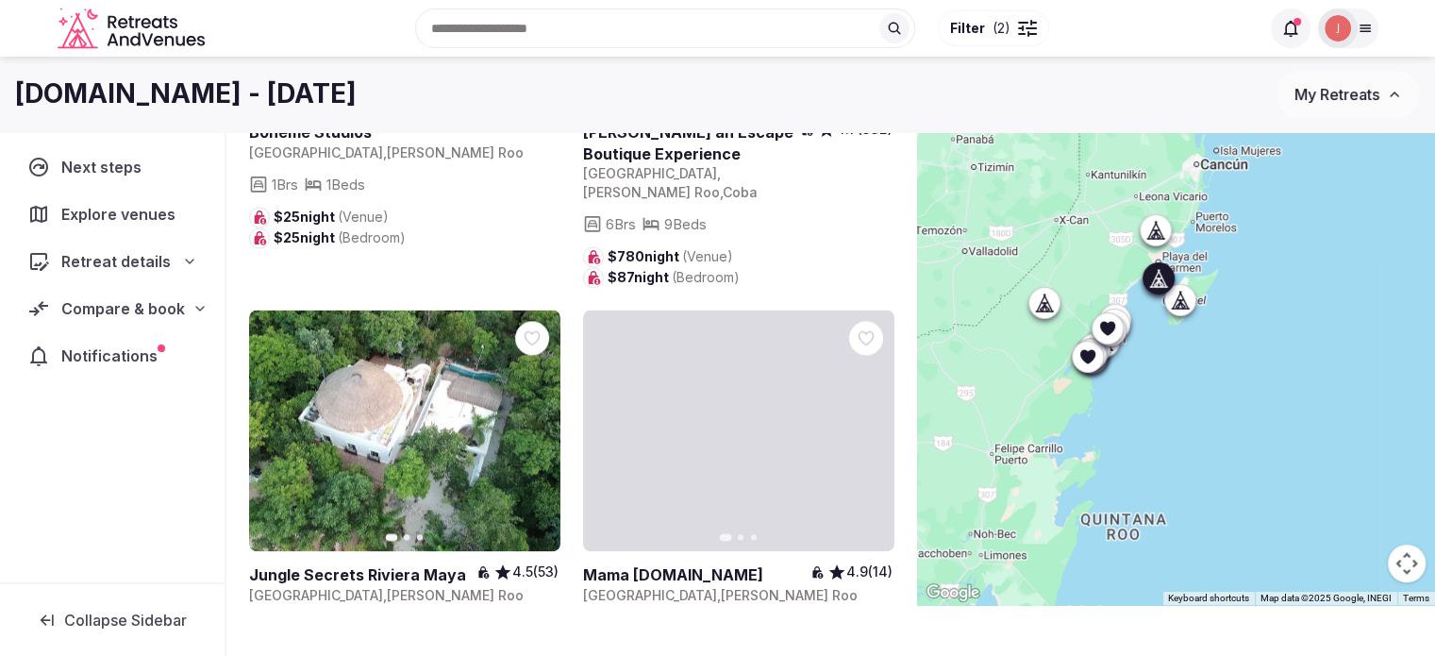
scroll to position [2831, 0]
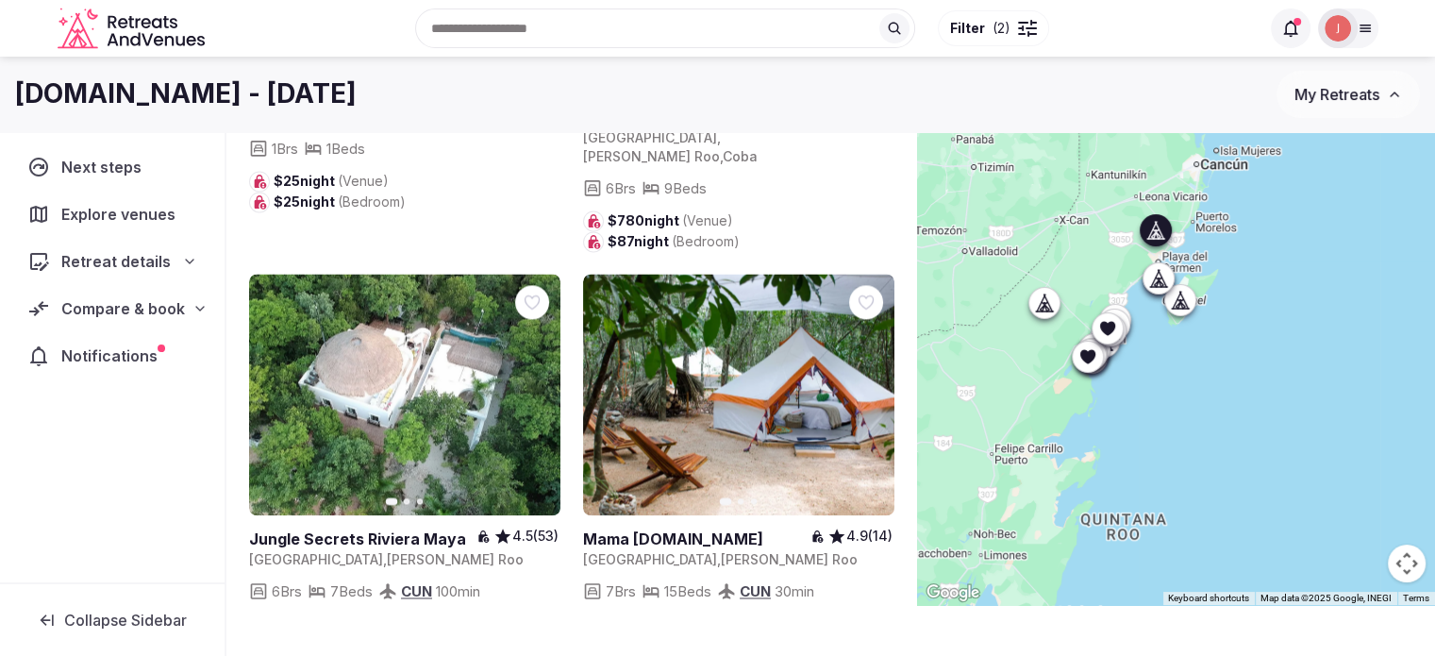
click at [869, 387] on icon "button" at bounding box center [868, 394] width 15 height 15
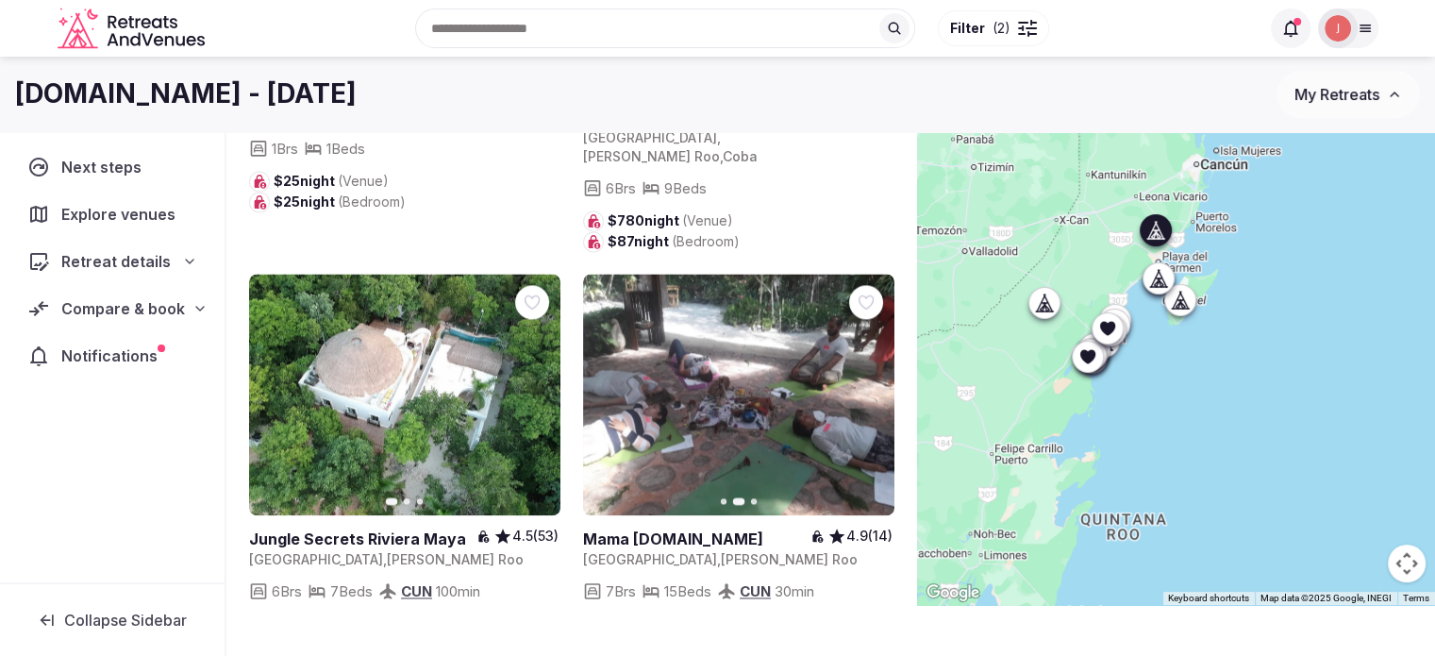
click at [868, 387] on icon "button" at bounding box center [868, 394] width 15 height 15
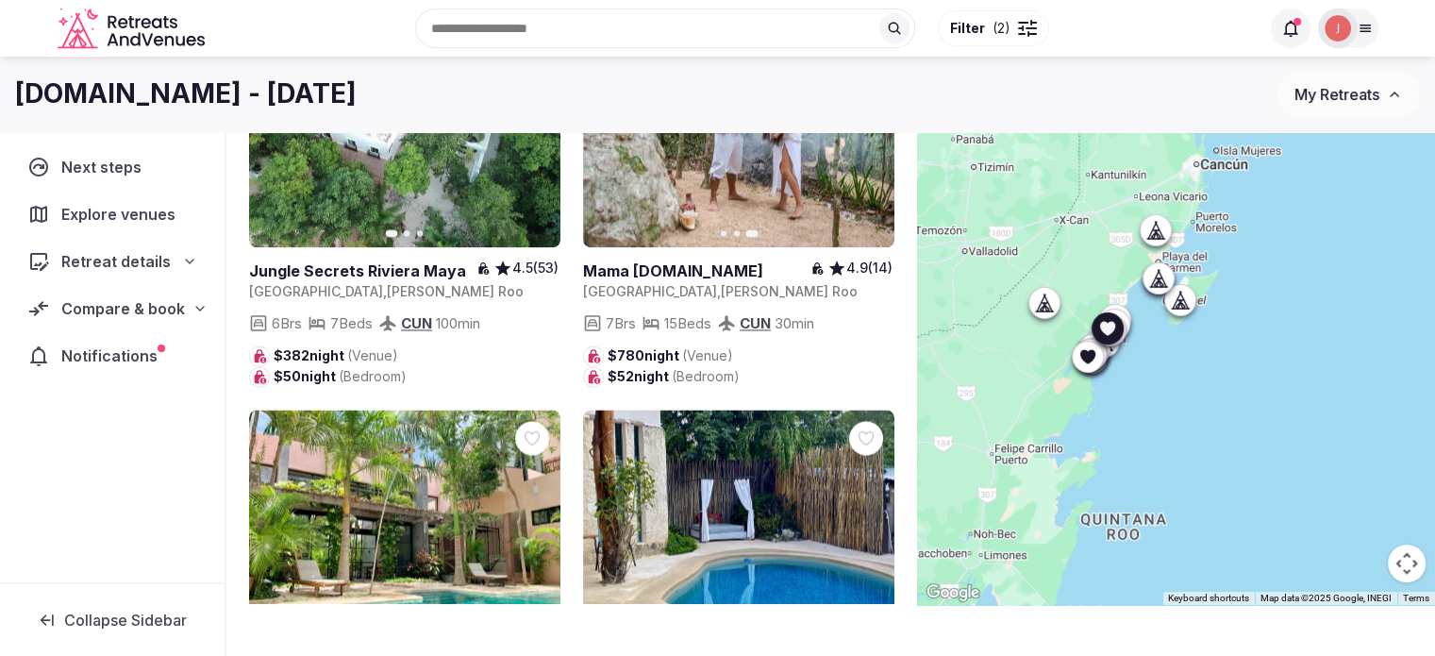
scroll to position [3208, 0]
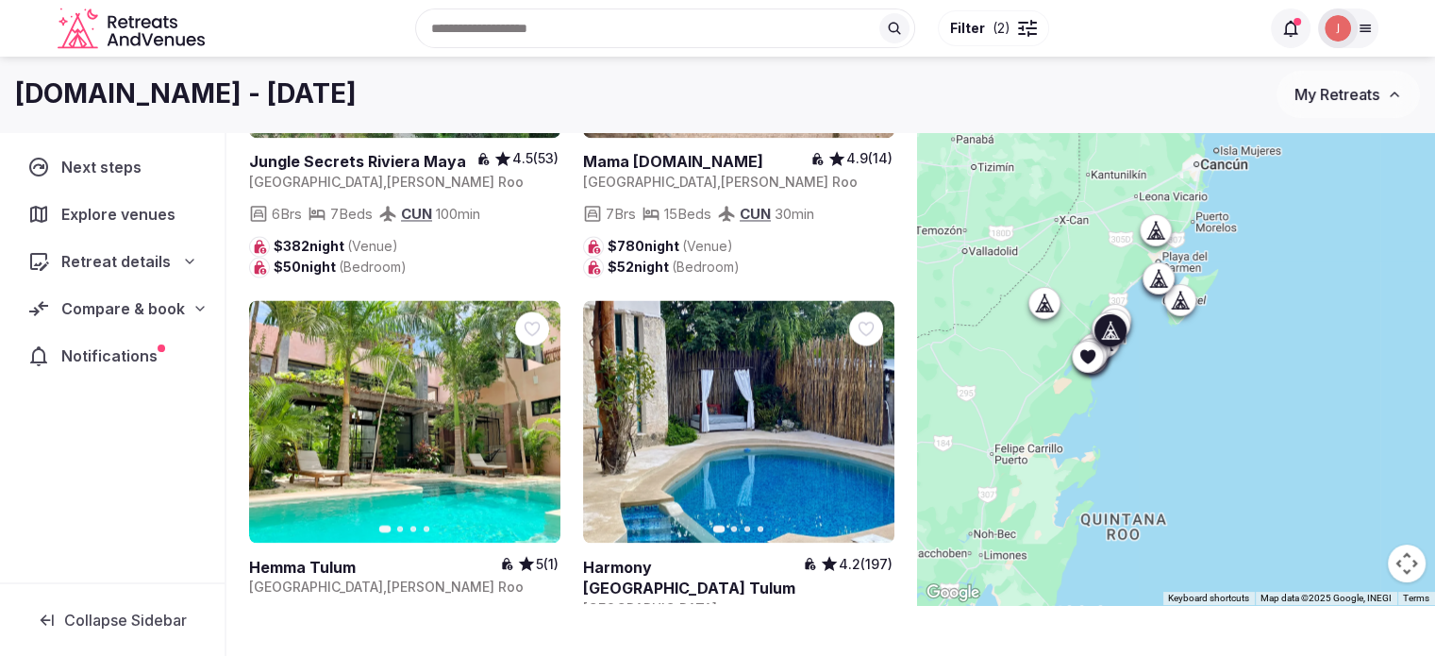
click at [868, 414] on icon "button" at bounding box center [869, 420] width 8 height 13
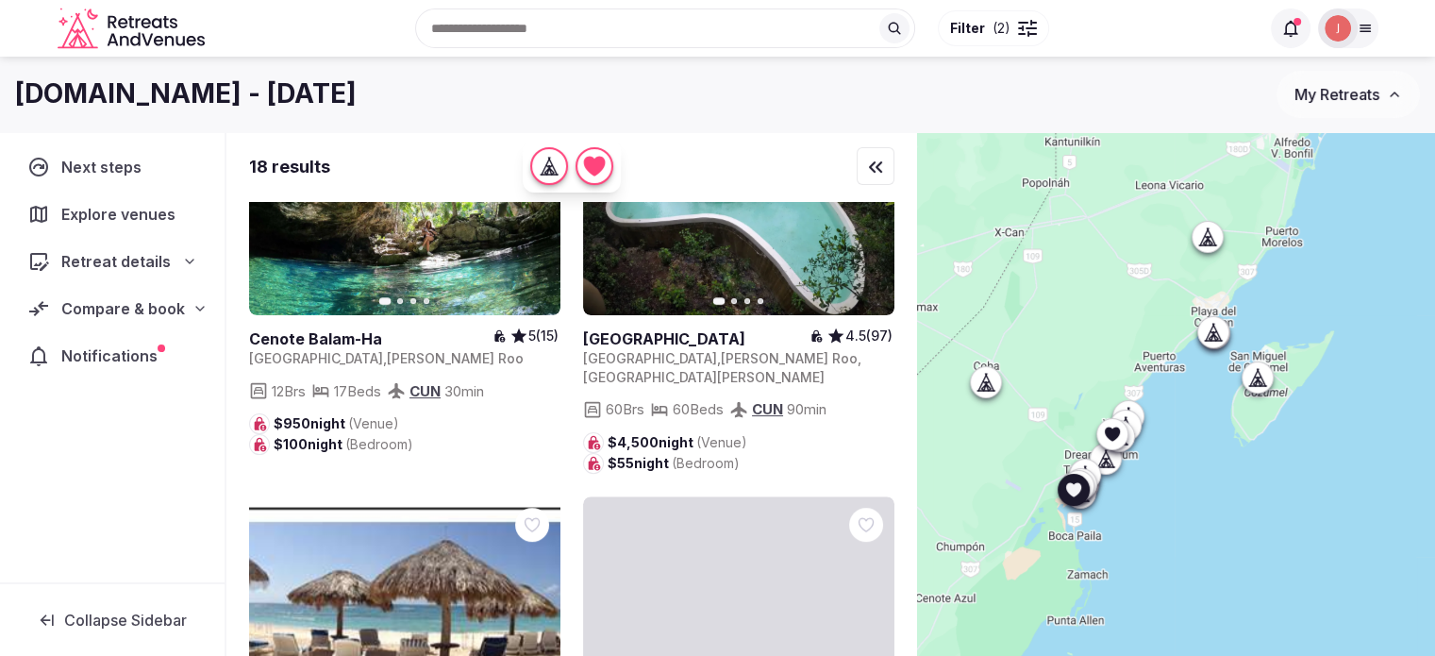
scroll to position [94, 0]
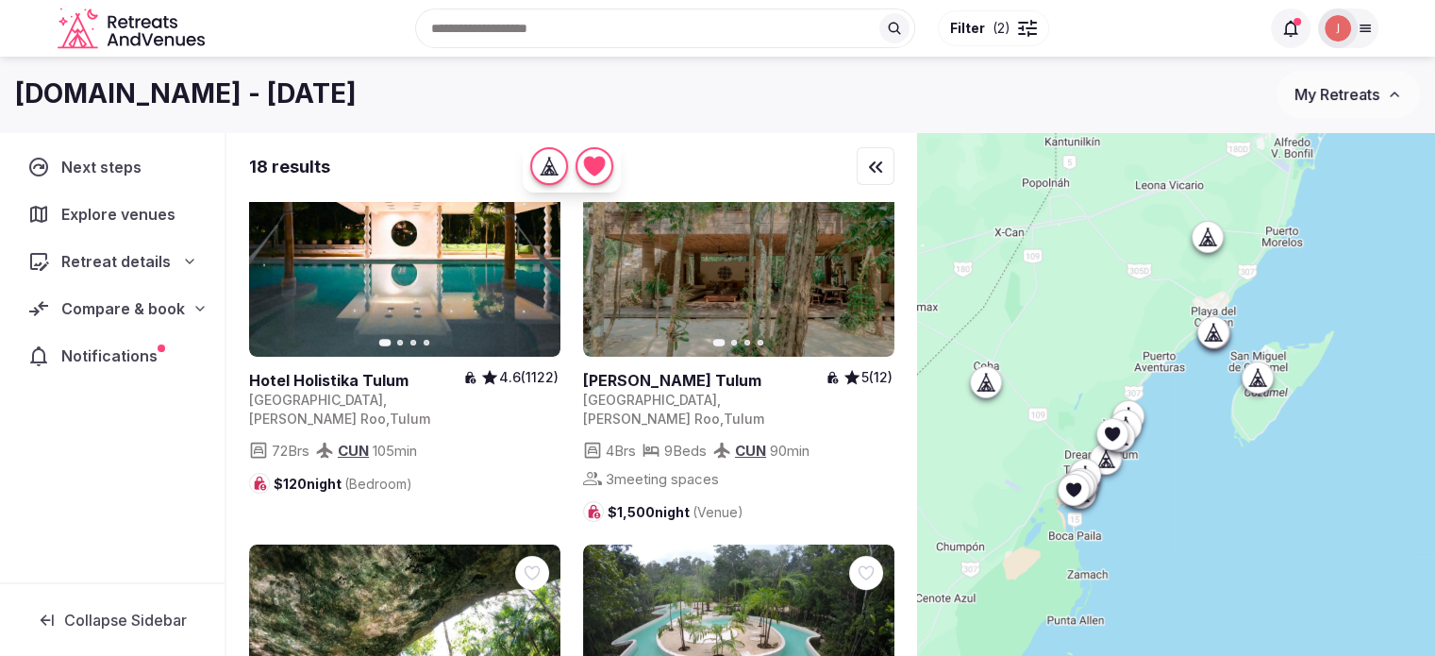
click at [137, 316] on span "Compare & book" at bounding box center [123, 308] width 124 height 23
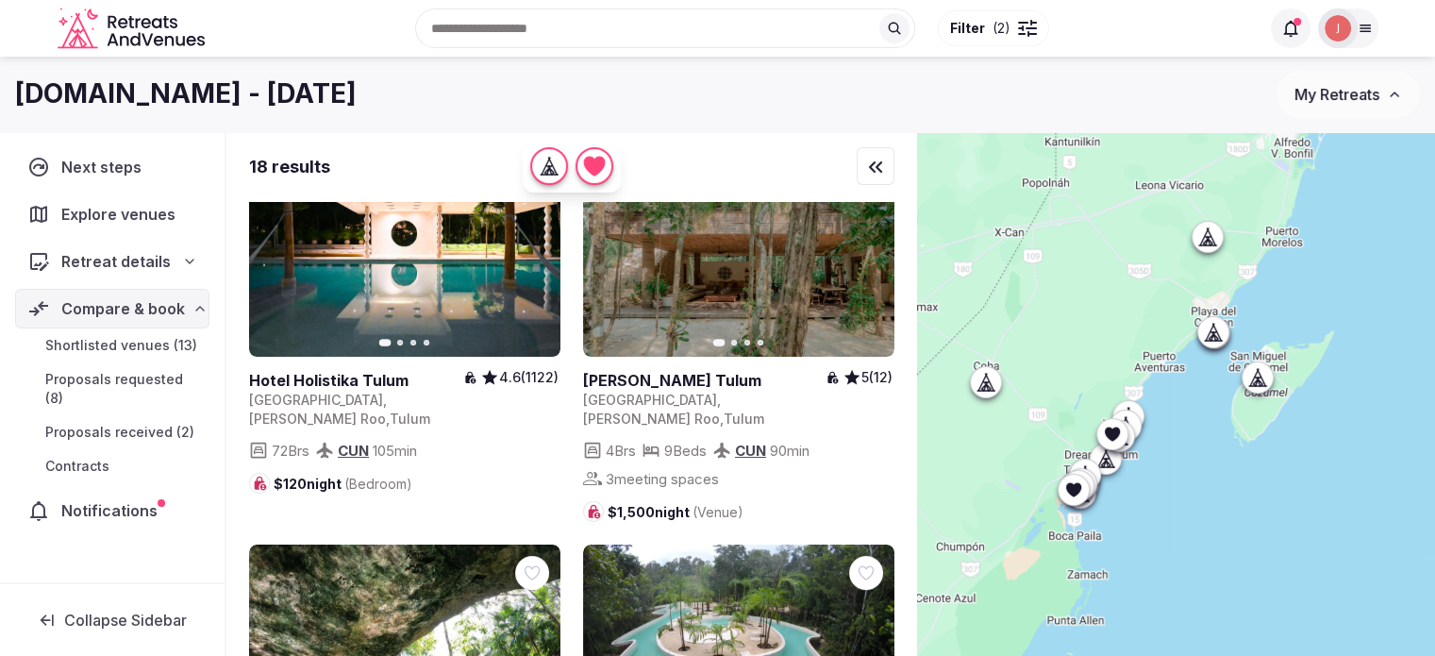
click at [125, 342] on span "Shortlisted venues (13)" at bounding box center [121, 345] width 152 height 19
